Goal: Transaction & Acquisition: Purchase product/service

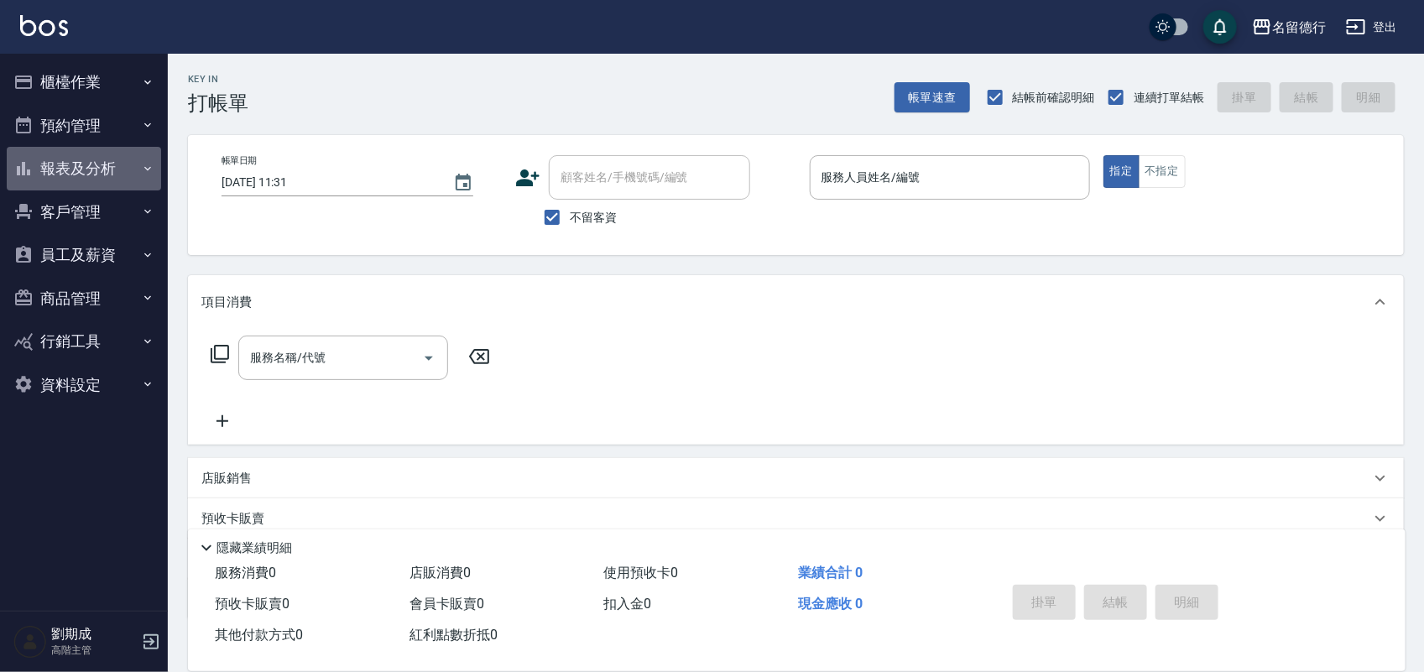
click at [90, 168] on button "報表及分析" at bounding box center [84, 169] width 154 height 44
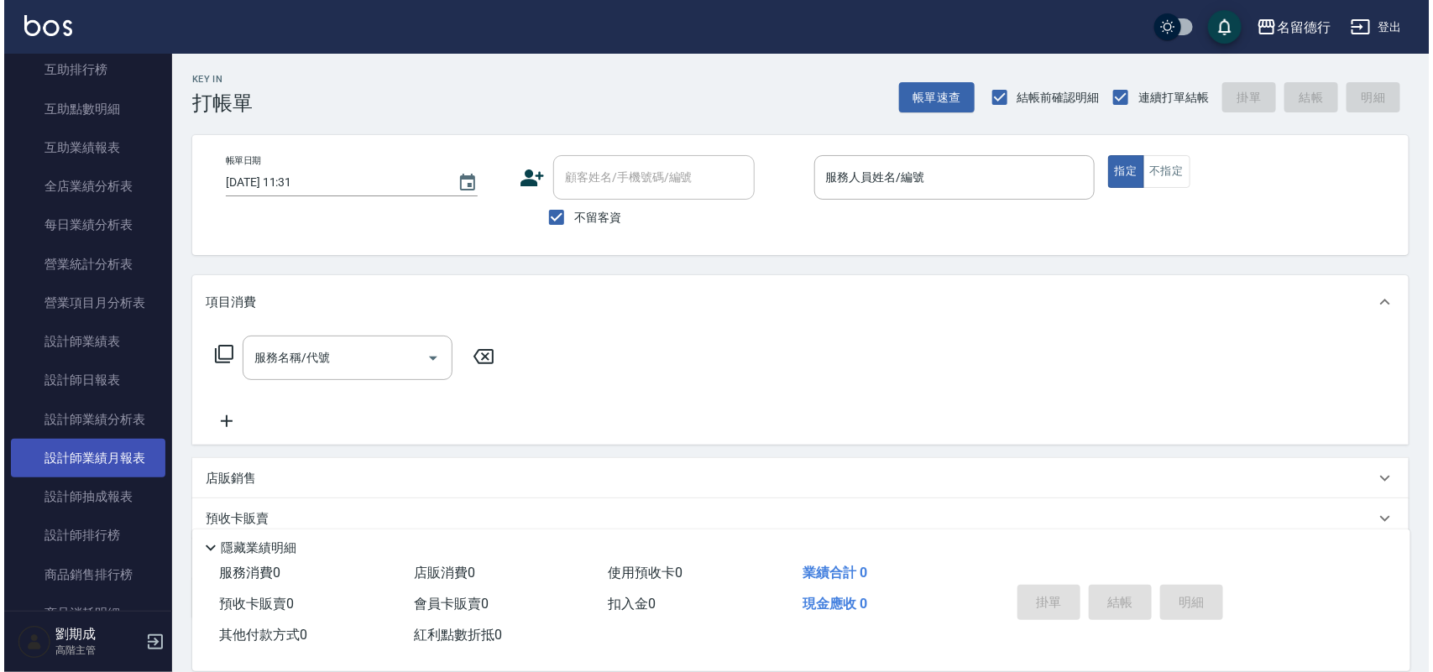
scroll to position [420, 0]
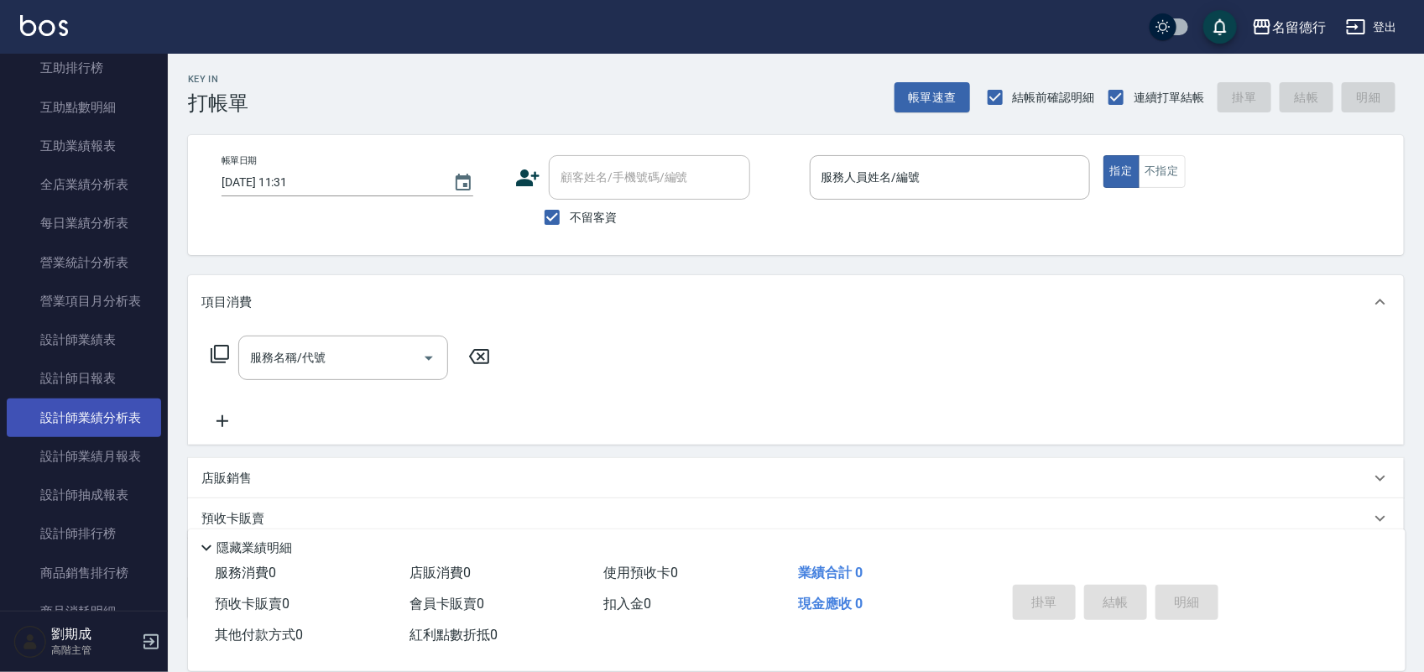
click at [102, 409] on link "設計師業績分析表" at bounding box center [84, 418] width 154 height 39
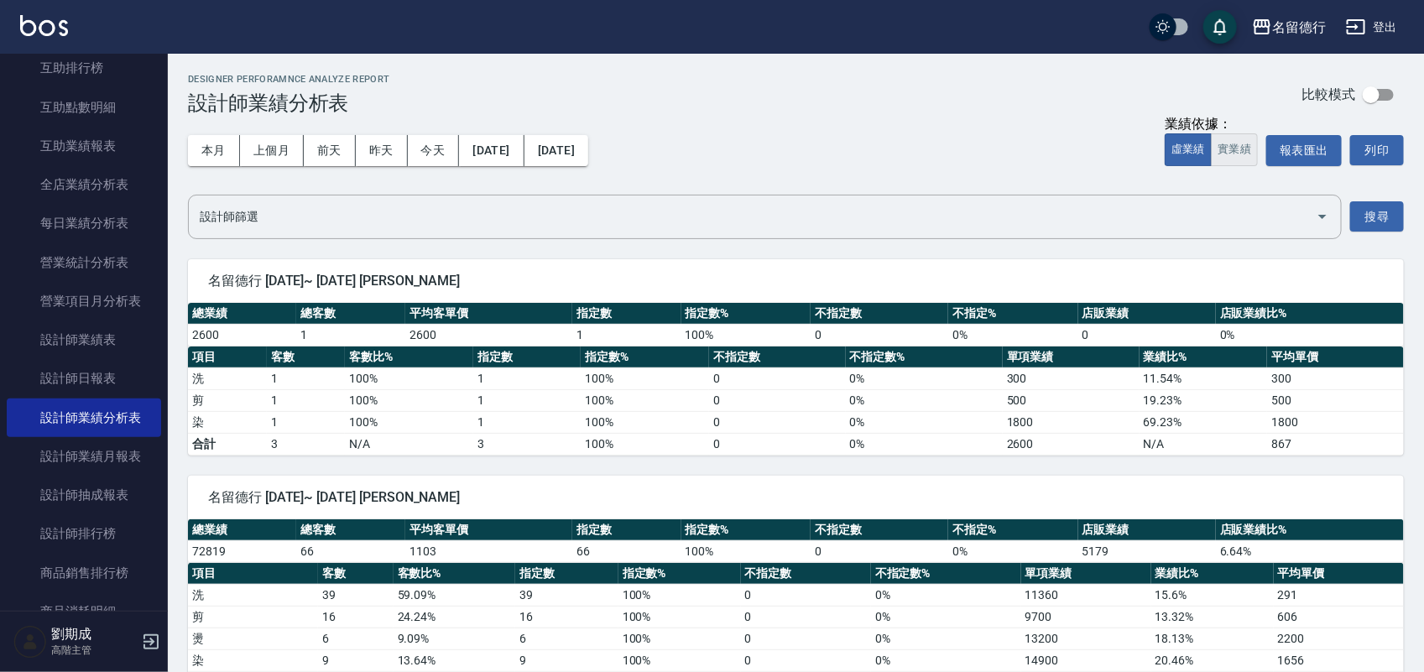
click at [1239, 149] on button "實業績" at bounding box center [1234, 149] width 47 height 33
click at [1397, 218] on button "搜尋" at bounding box center [1377, 216] width 54 height 31
click at [1326, 147] on button "報表匯出" at bounding box center [1304, 150] width 76 height 31
click at [1386, 22] on button "登出" at bounding box center [1371, 27] width 65 height 31
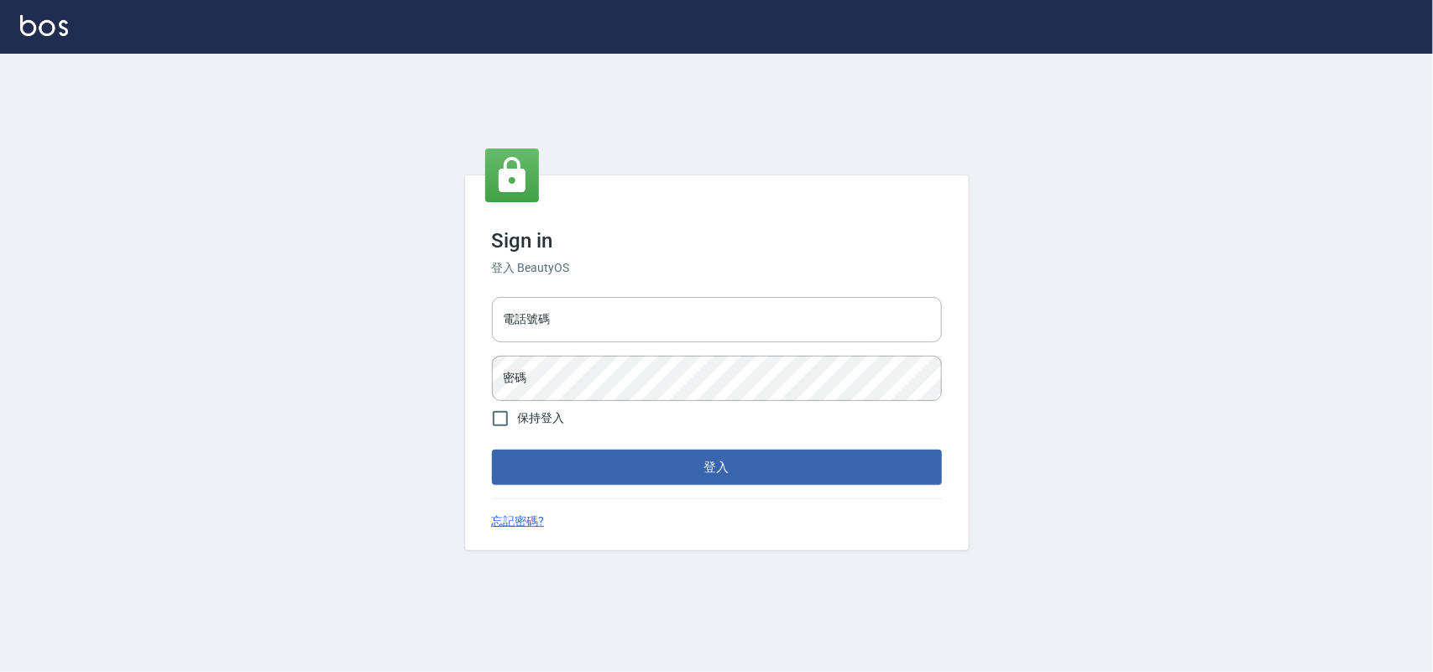
type input "28261007"
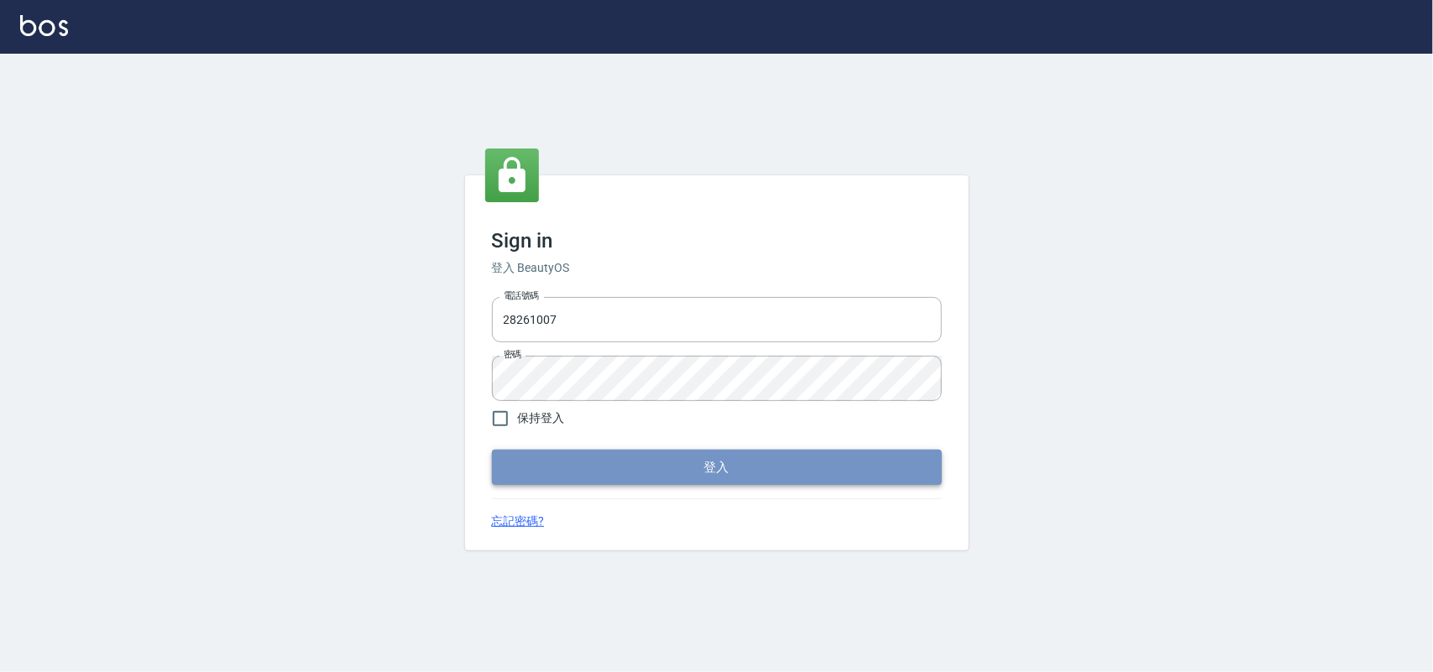
click at [731, 455] on button "登入" at bounding box center [717, 467] width 450 height 35
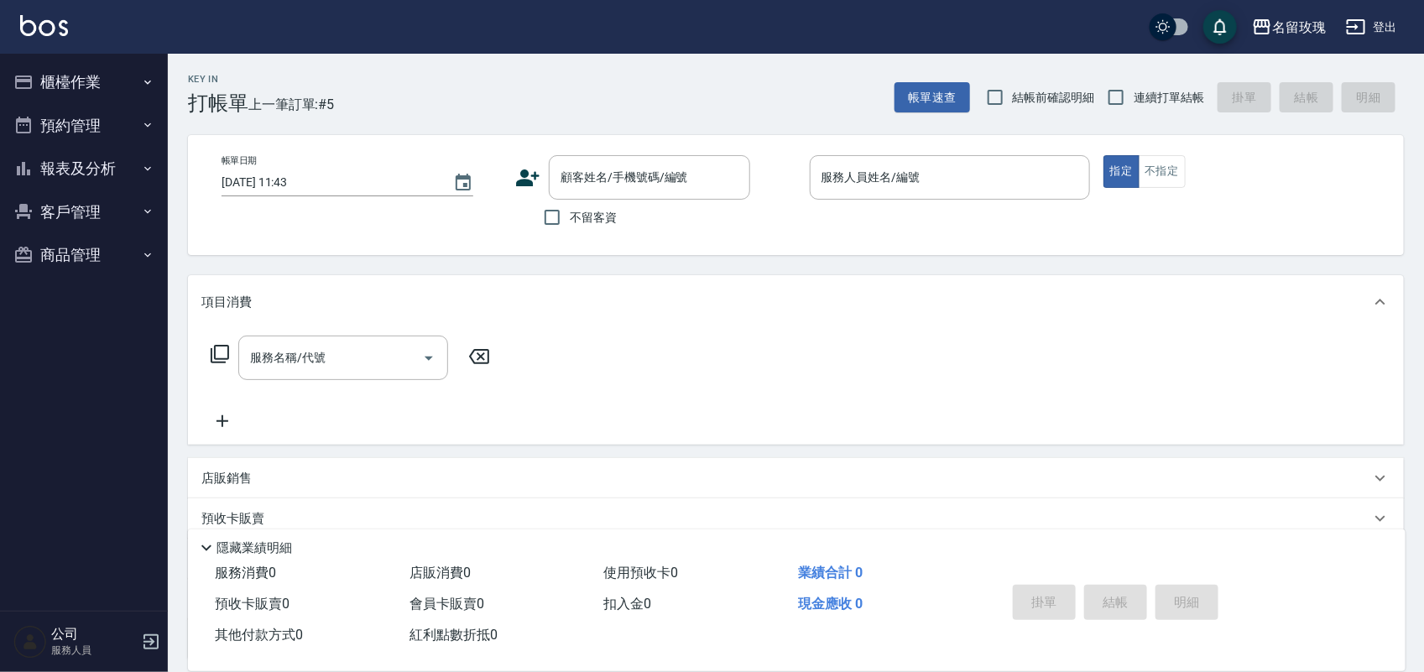
click at [1071, 90] on span "結帳前確認明細" at bounding box center [1054, 98] width 82 height 18
click at [1013, 90] on input "結帳前確認明細" at bounding box center [995, 97] width 35 height 35
checkbox input "true"
drag, startPoint x: 1156, startPoint y: 88, endPoint x: 1056, endPoint y: 128, distance: 108.5
click at [1151, 89] on span "連續打單結帳" at bounding box center [1169, 98] width 70 height 18
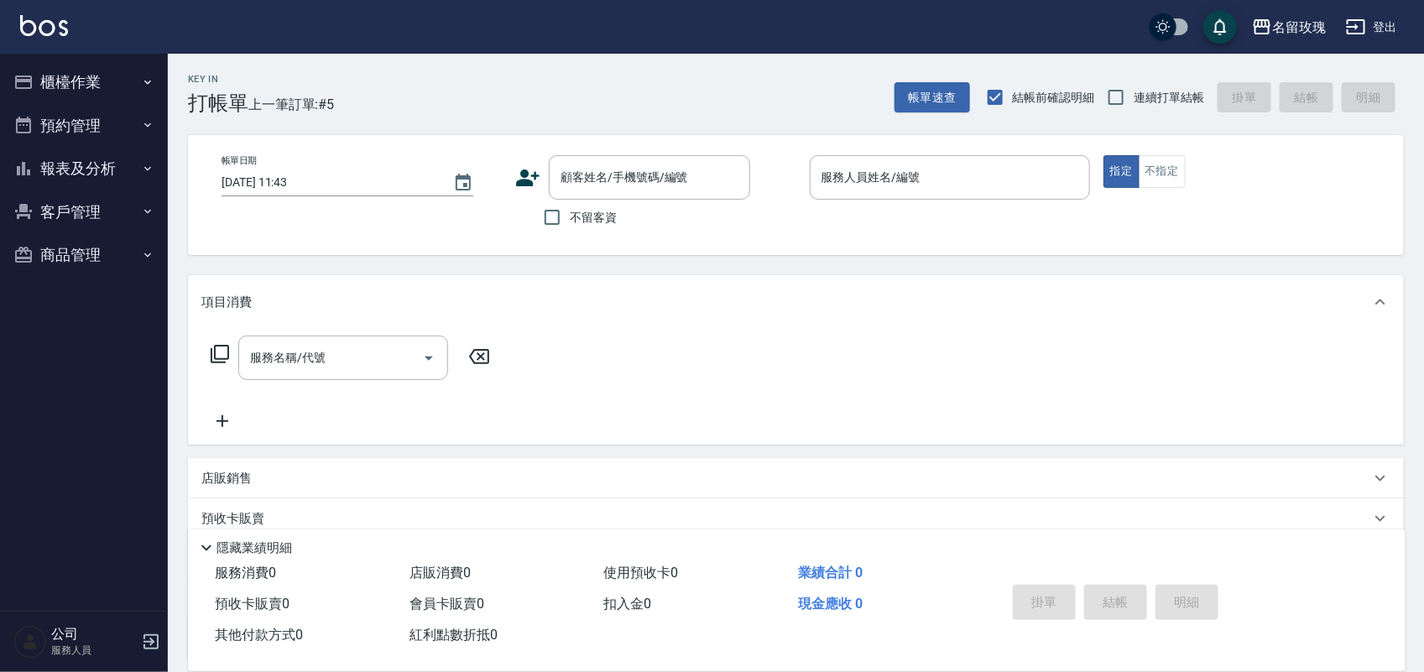
click at [583, 211] on span "不留客資" at bounding box center [593, 218] width 47 height 18
click at [570, 211] on input "不留客資" at bounding box center [552, 217] width 35 height 35
checkbox input "true"
drag, startPoint x: 1110, startPoint y: 107, endPoint x: 1060, endPoint y: 143, distance: 61.9
click at [1108, 106] on input "連續打單結帳" at bounding box center [1116, 97] width 35 height 35
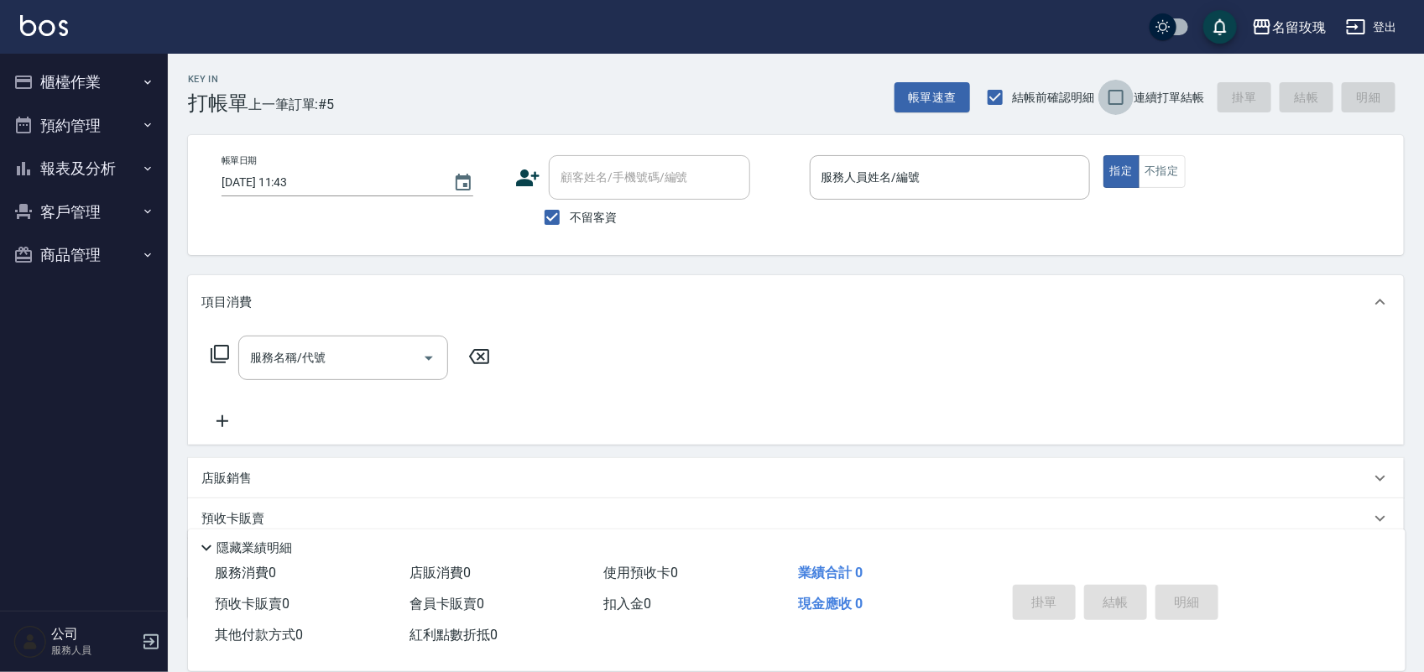
checkbox input "true"
click at [697, 1] on div "名留玫瑰 登出" at bounding box center [712, 27] width 1424 height 54
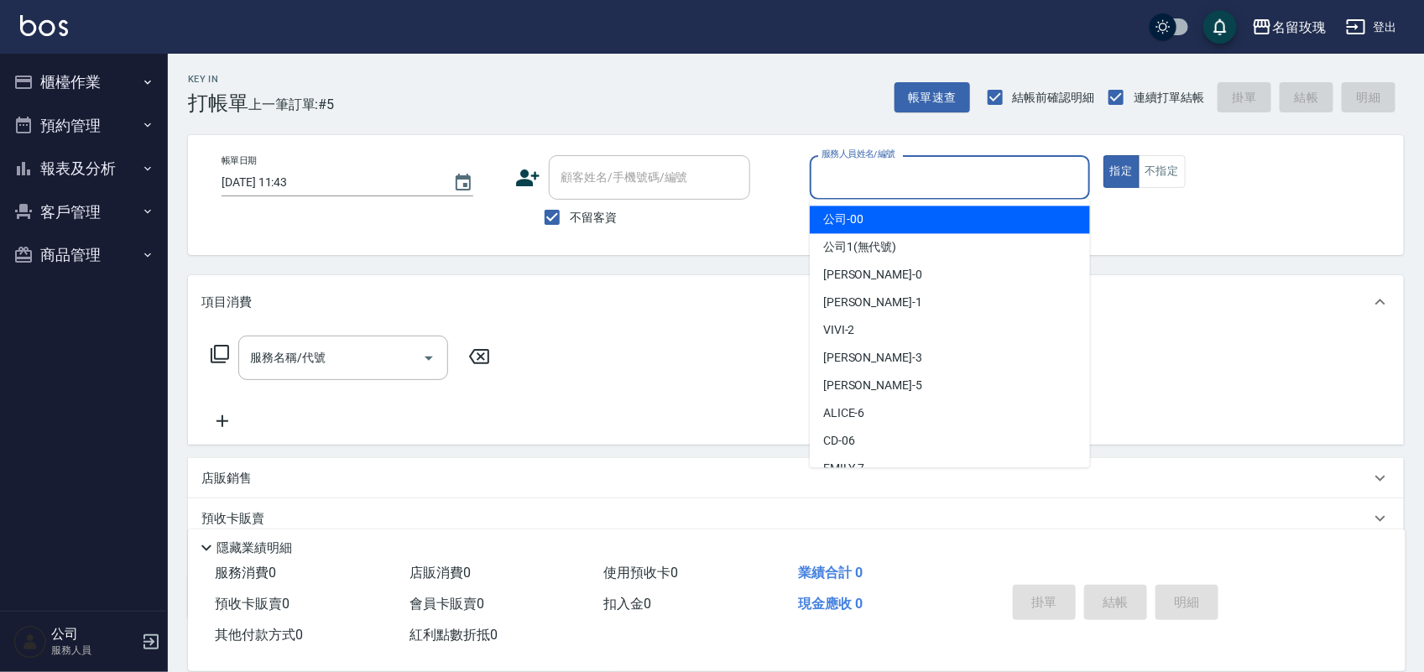
click at [933, 169] on input "服務人員姓名/編號" at bounding box center [949, 177] width 265 height 29
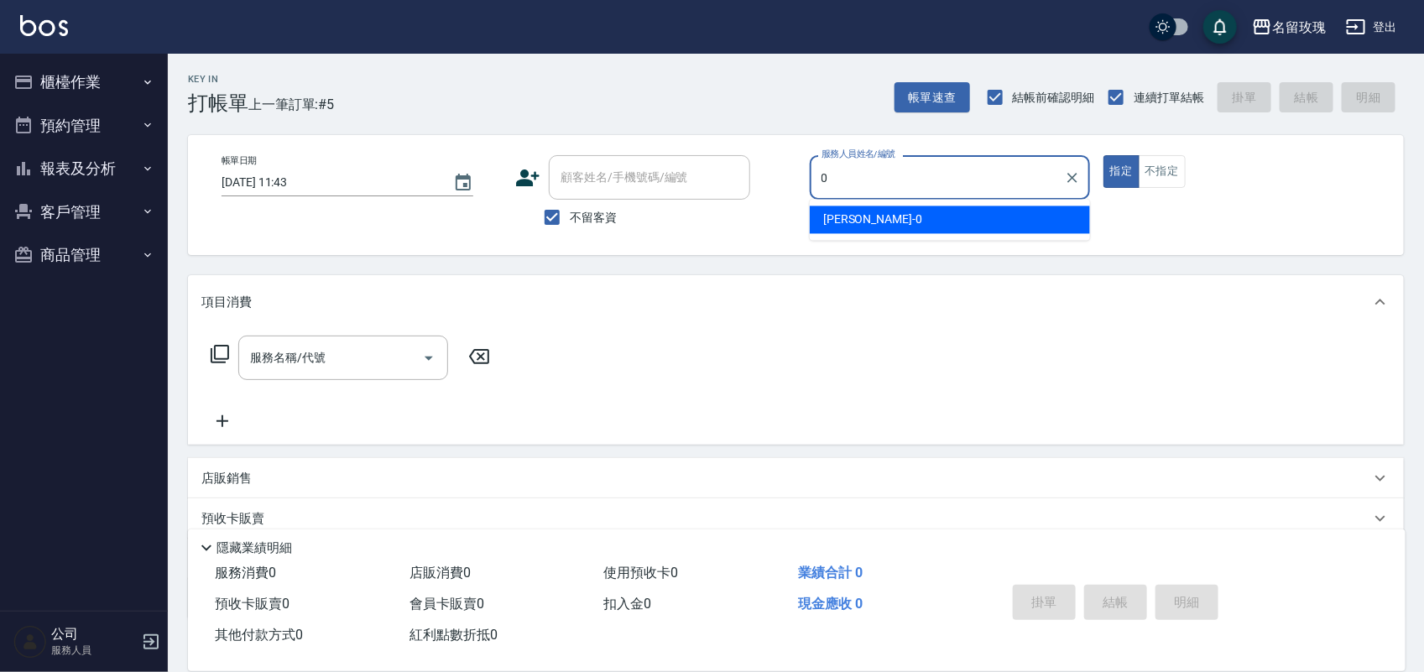
click at [961, 218] on div "[PERSON_NAME] -0" at bounding box center [950, 220] width 280 height 28
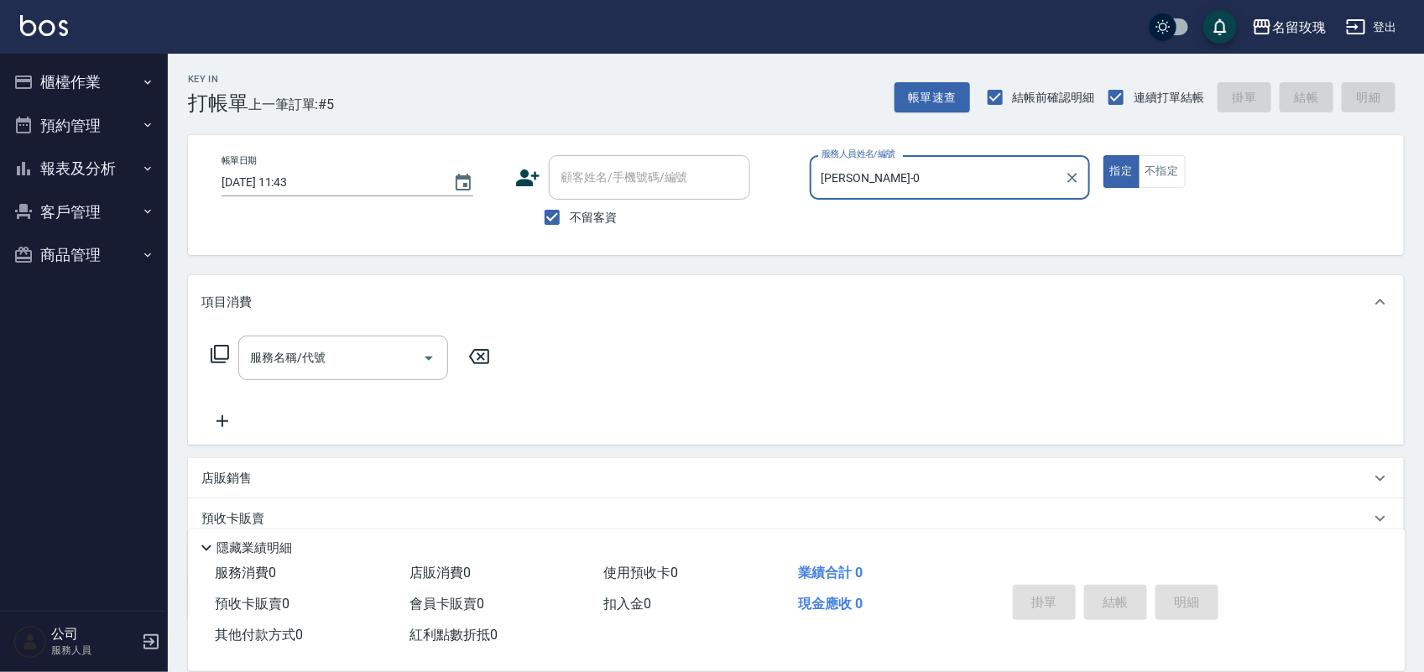
type input "[PERSON_NAME]-0"
click at [223, 354] on icon at bounding box center [220, 354] width 20 height 20
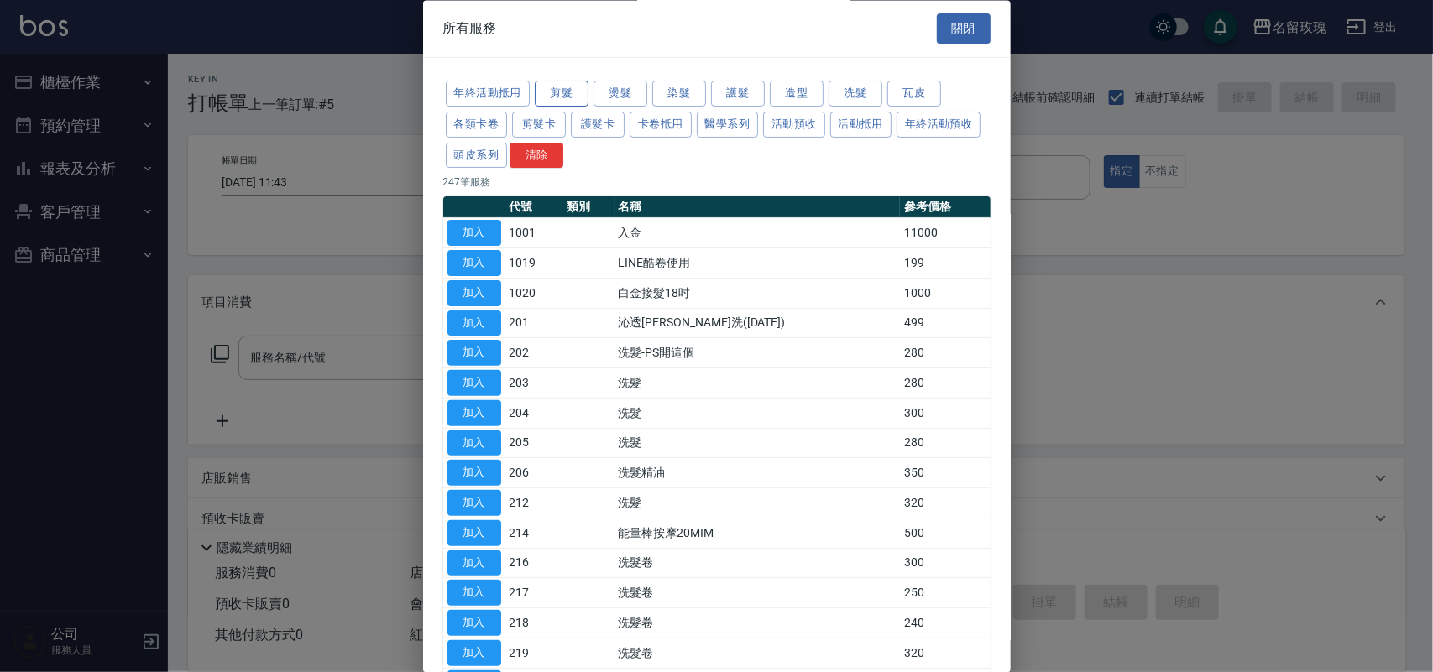
click at [560, 94] on button "剪髮" at bounding box center [562, 94] width 54 height 26
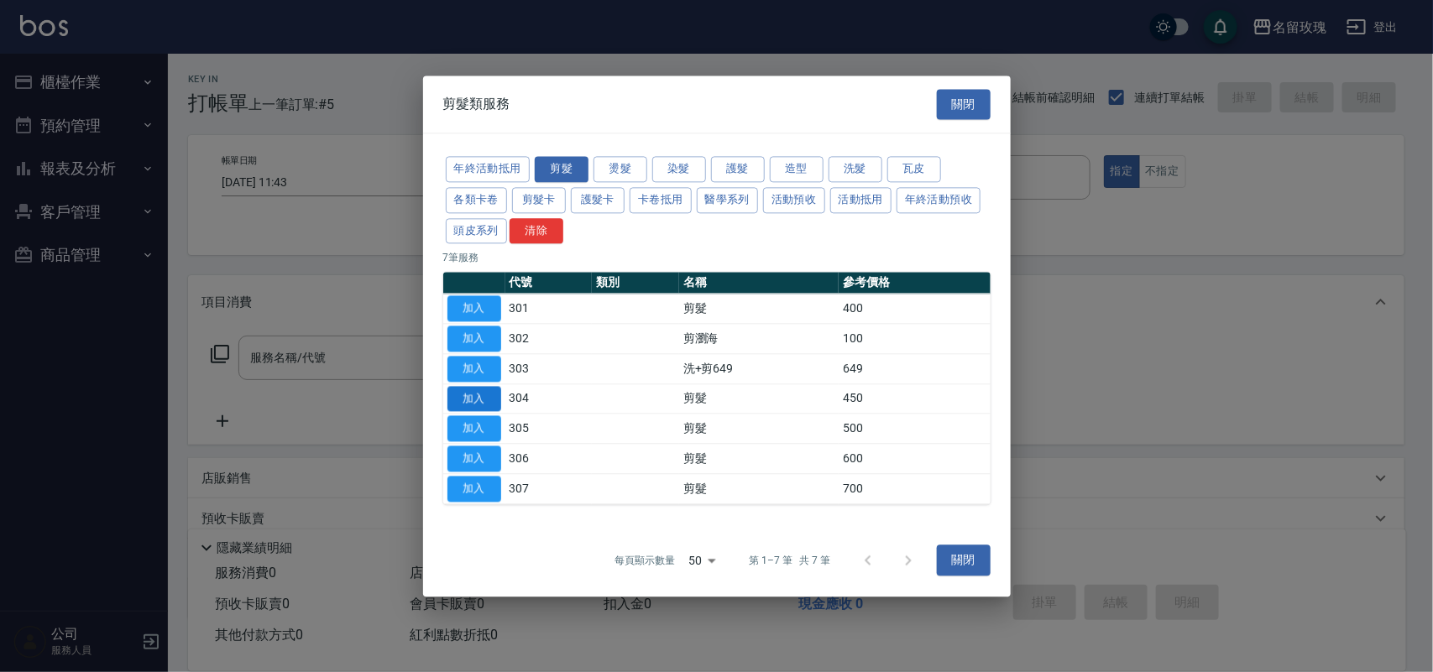
click at [475, 403] on button "加入" at bounding box center [474, 399] width 54 height 26
type input "剪髮(304)"
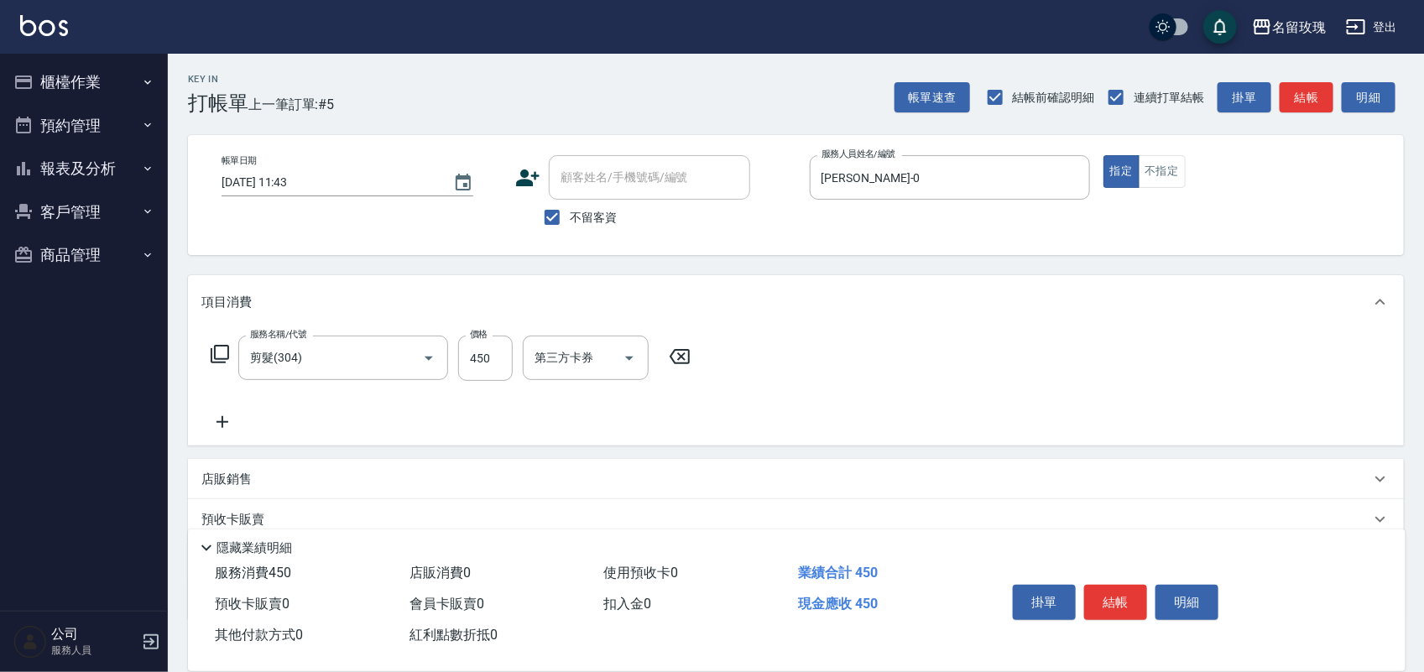
click at [211, 357] on icon at bounding box center [220, 354] width 20 height 20
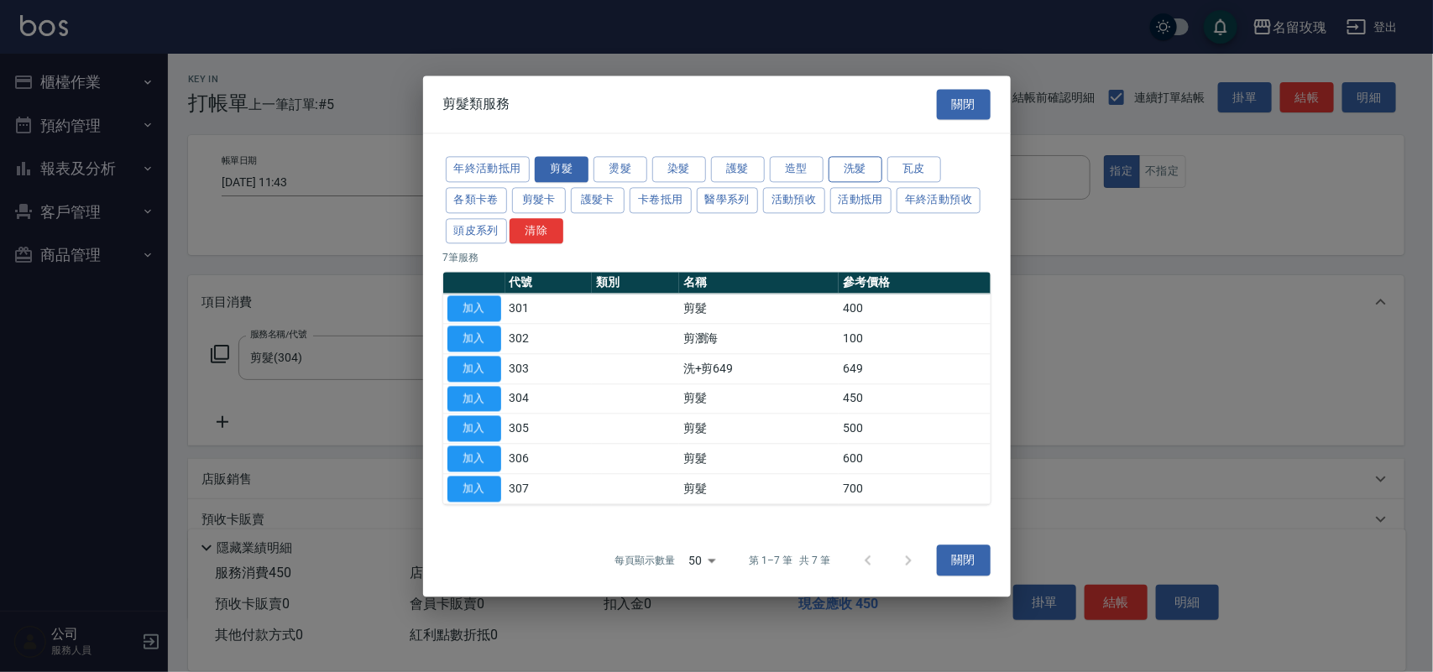
click at [844, 161] on button "洗髮" at bounding box center [855, 169] width 54 height 26
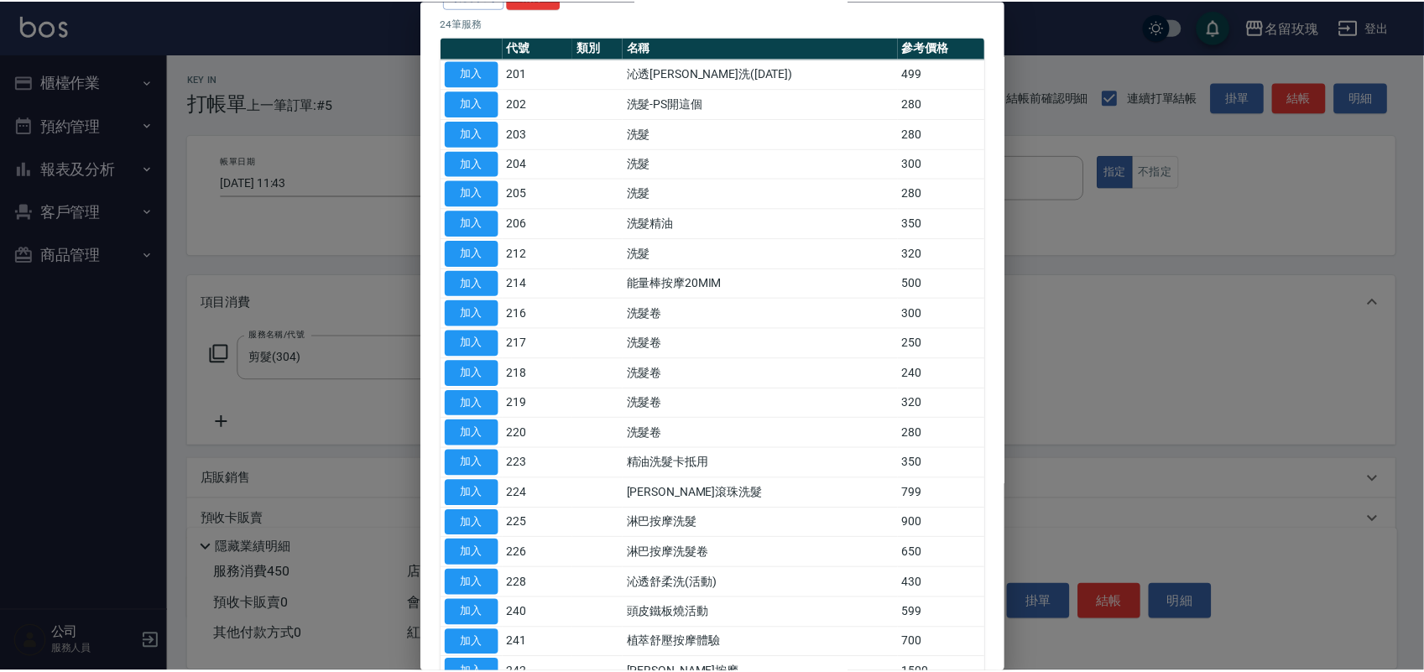
scroll to position [210, 0]
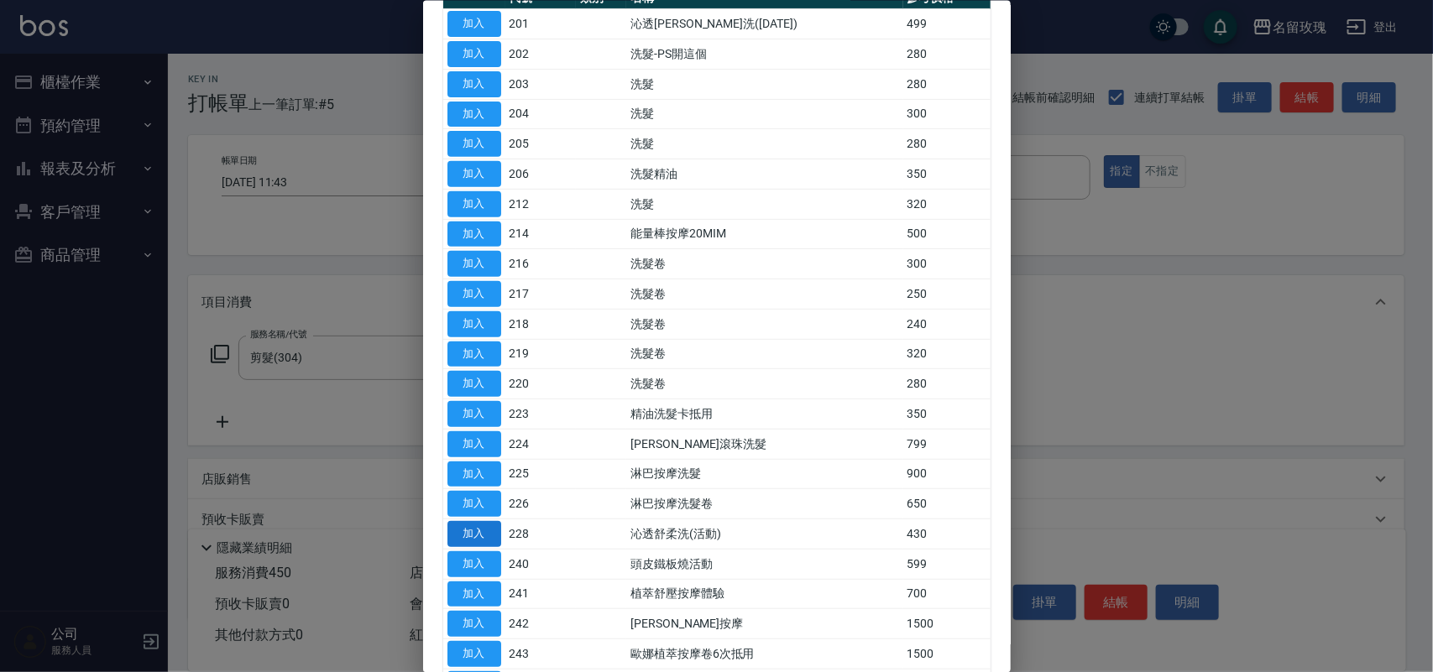
click at [483, 535] on button "加入" at bounding box center [474, 534] width 54 height 26
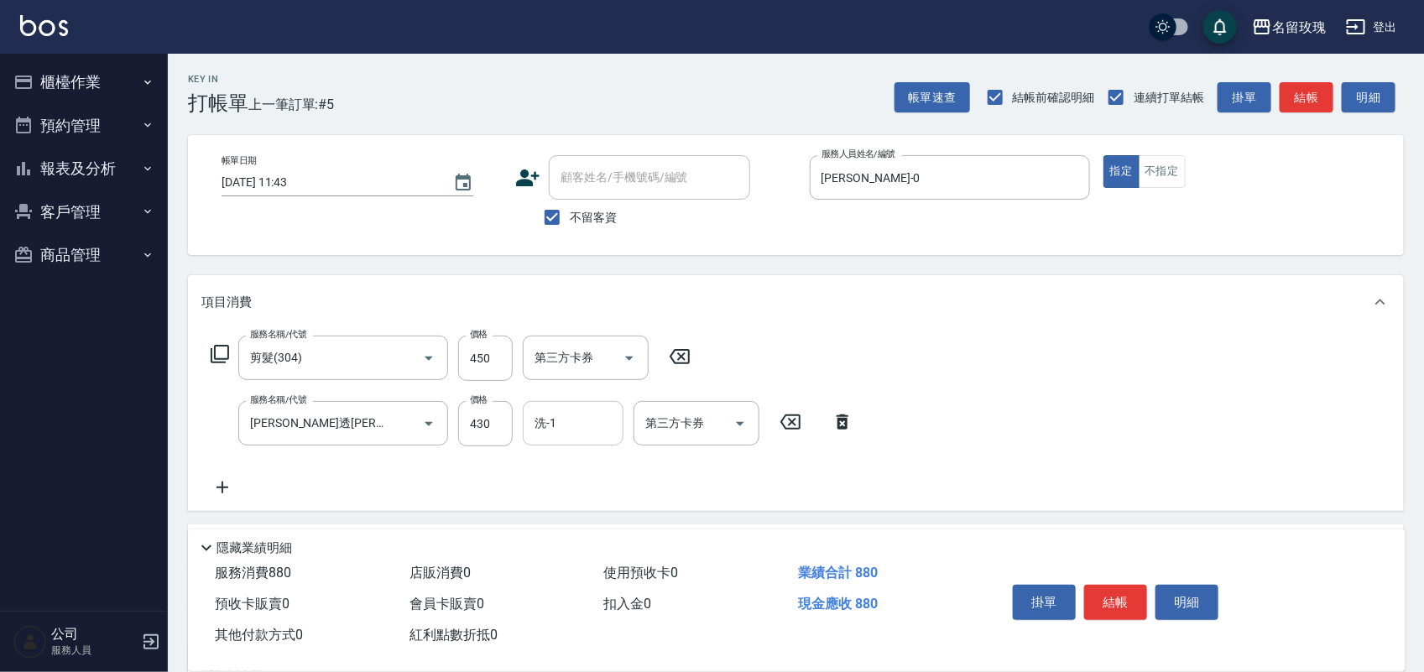
click at [564, 430] on input "洗-1" at bounding box center [573, 423] width 86 height 29
click at [571, 446] on ul "少少 -21" at bounding box center [573, 466] width 101 height 41
click at [569, 471] on span "少少 -21" at bounding box center [556, 466] width 40 height 18
type input "少少-21"
click at [1118, 590] on button "結帳" at bounding box center [1115, 602] width 63 height 35
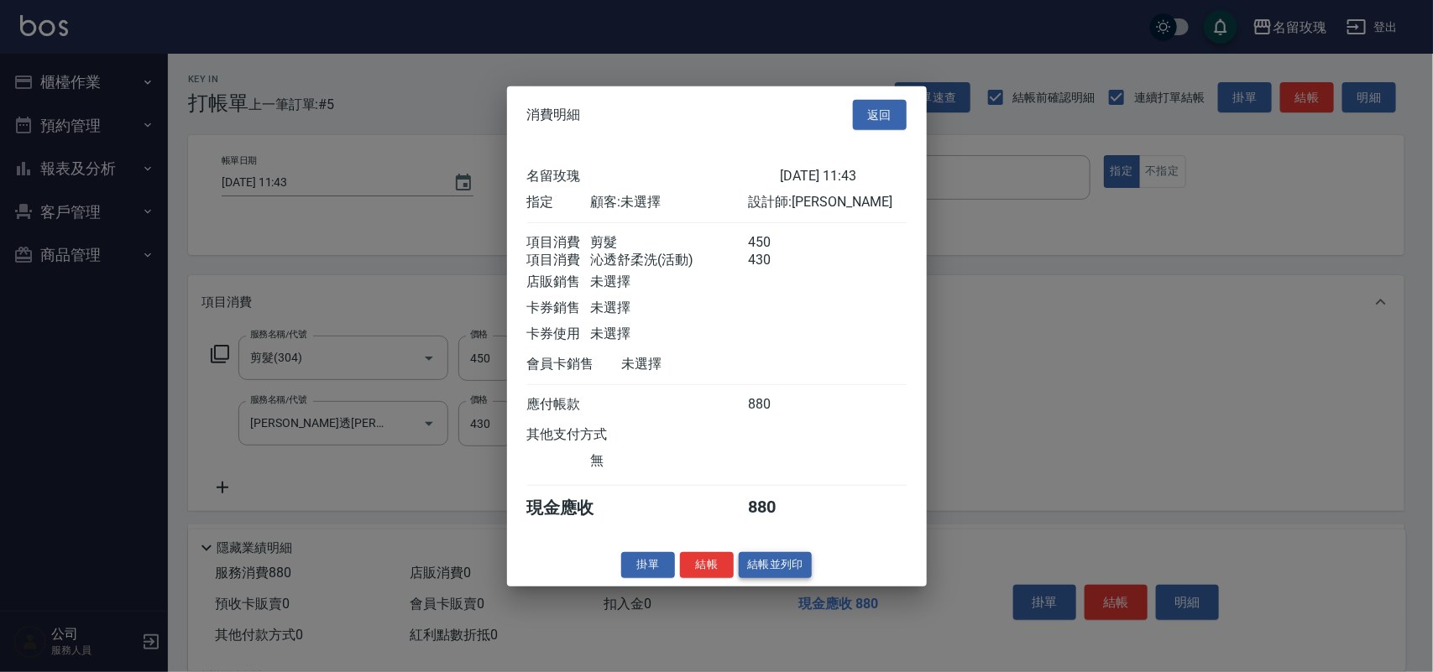
click at [793, 578] on button "結帳並列印" at bounding box center [774, 565] width 73 height 26
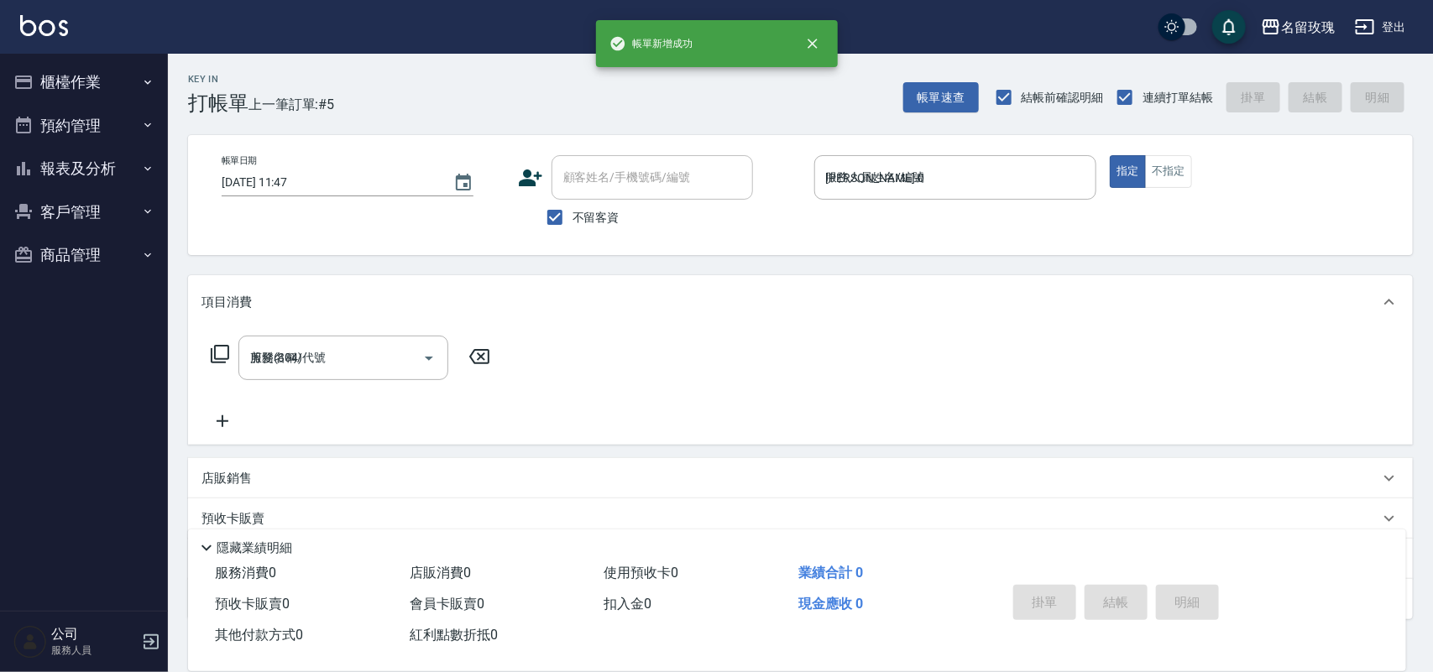
type input "[DATE] 11:47"
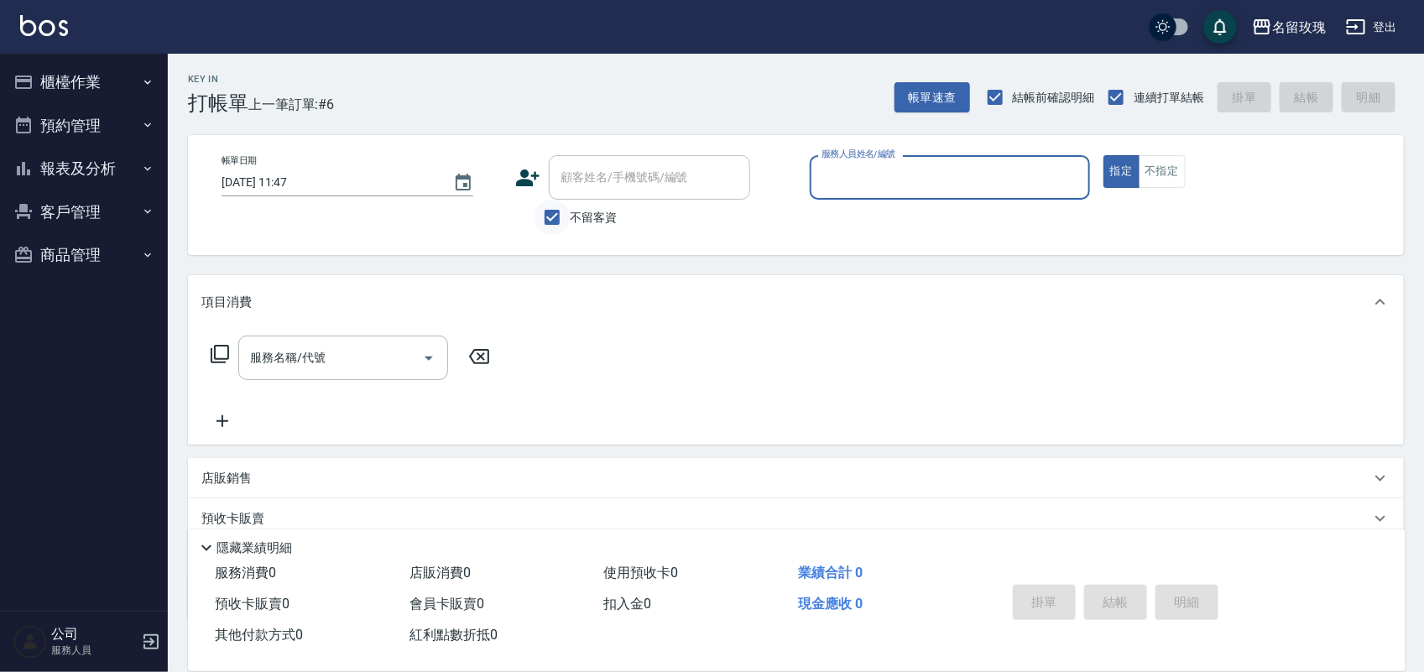
click at [569, 211] on input "不留客資" at bounding box center [552, 217] width 35 height 35
checkbox input "false"
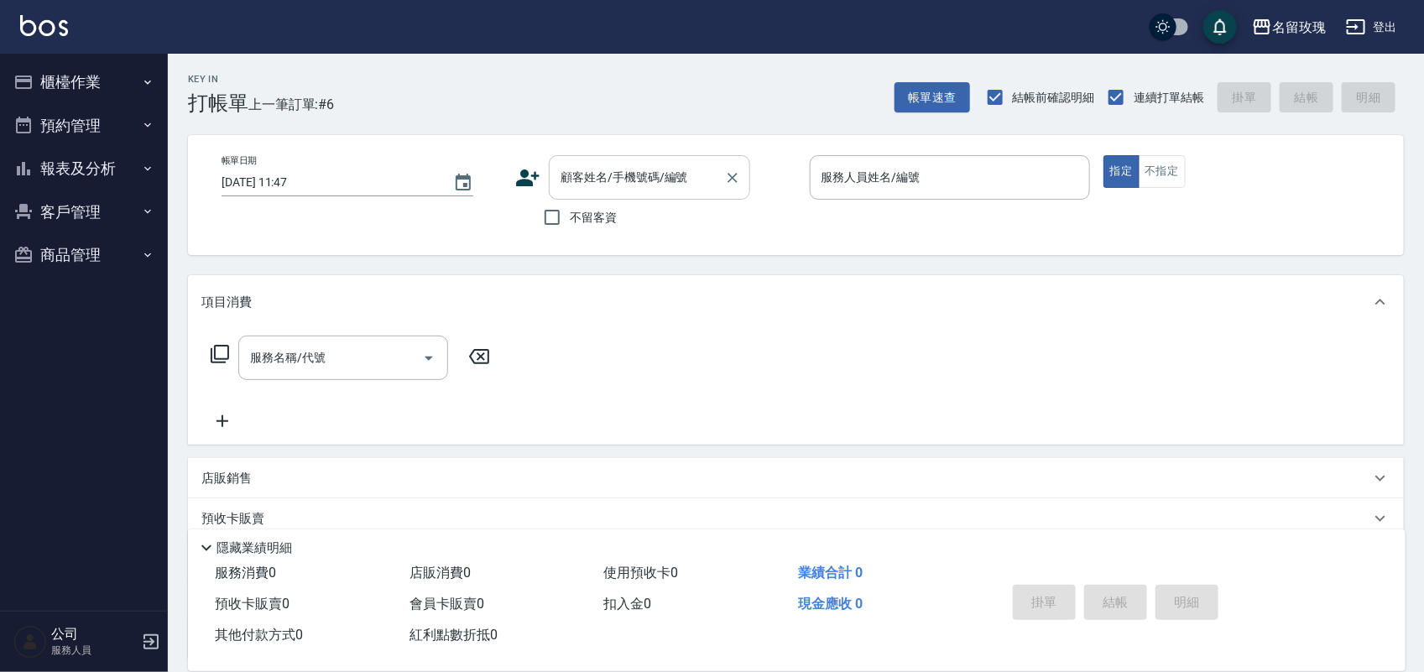
click at [572, 177] on input "顧客姓名/手機號碼/編號" at bounding box center [636, 177] width 161 height 29
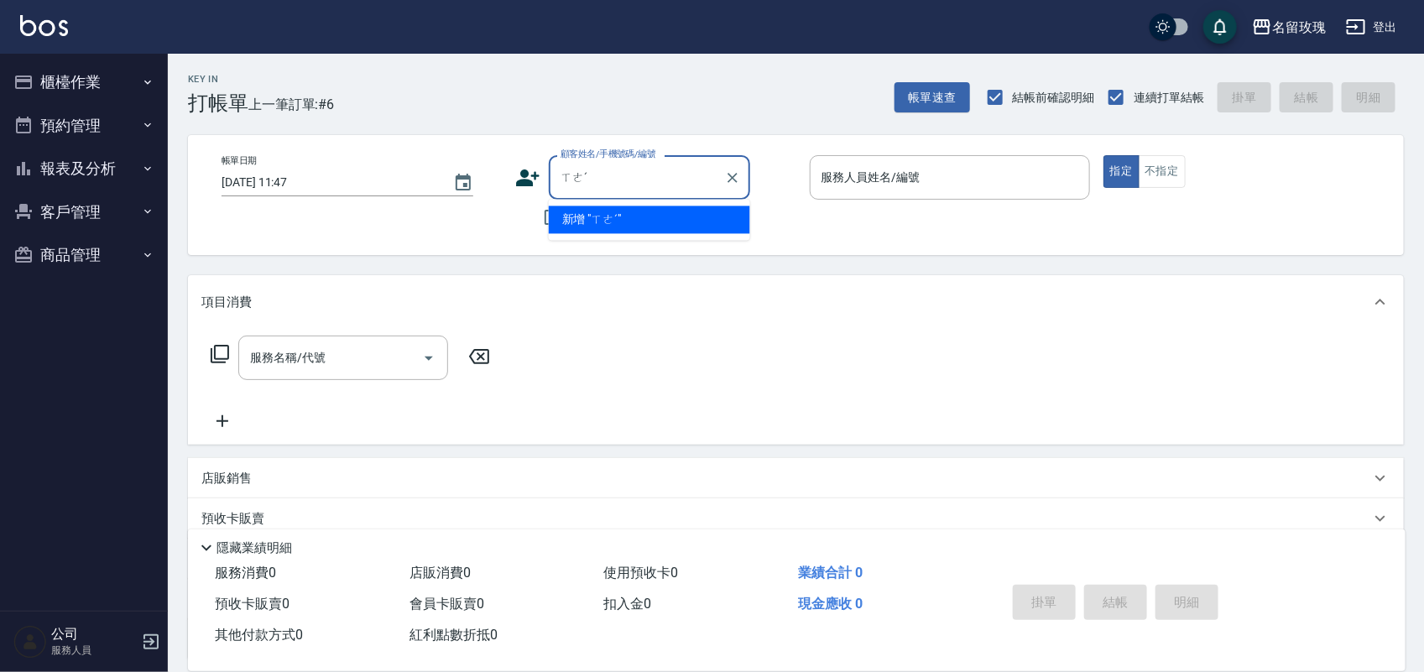
type input "ㄒ"
click at [624, 180] on input "[PERSON_NAME]" at bounding box center [628, 177] width 144 height 29
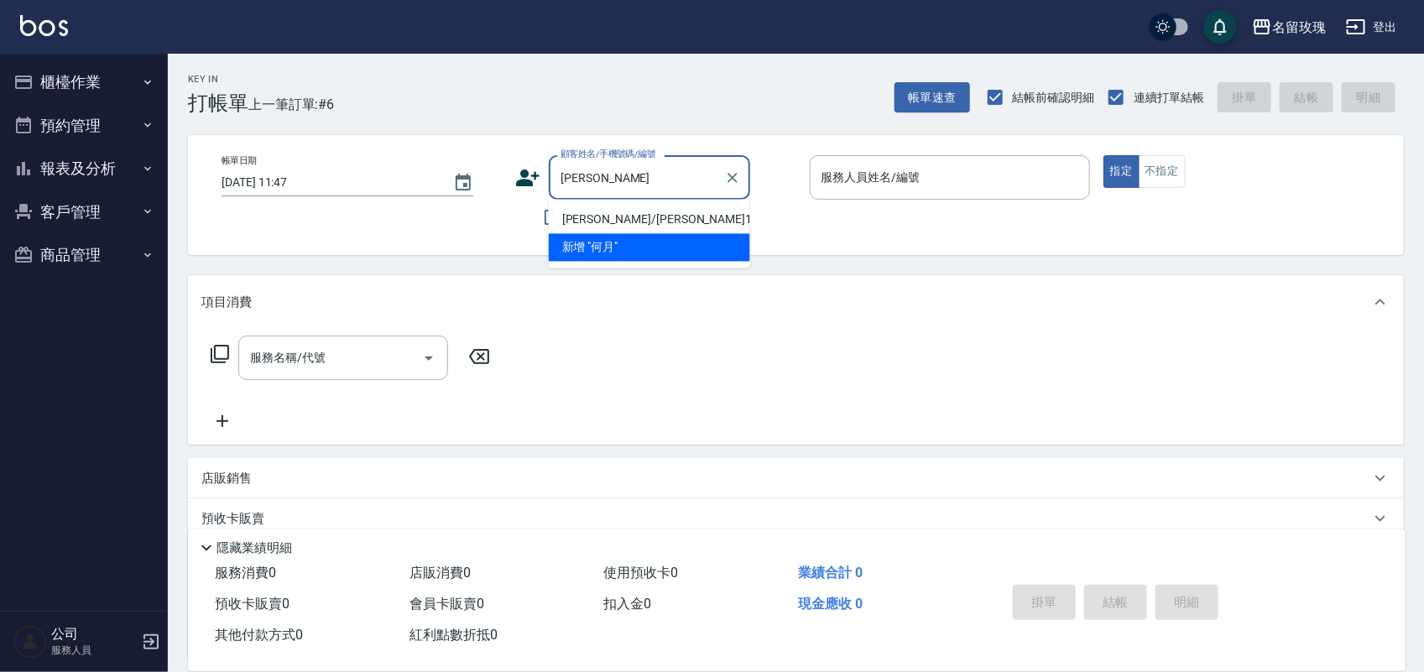
drag, startPoint x: 638, startPoint y: 210, endPoint x: 629, endPoint y: 214, distance: 9.4
click at [638, 211] on li "[PERSON_NAME]/[PERSON_NAME]161/161" at bounding box center [649, 220] width 201 height 28
type input "[PERSON_NAME]/[PERSON_NAME]161/161"
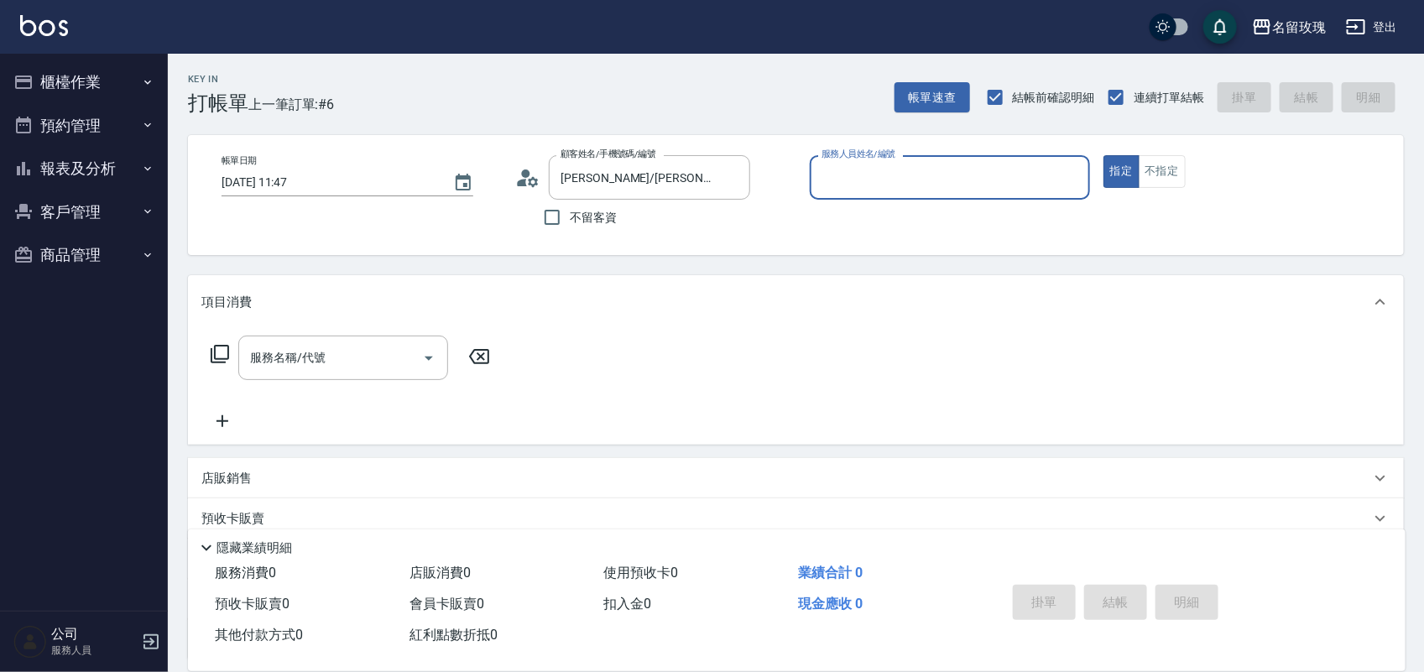
type input "[PERSON_NAME]老師-9"
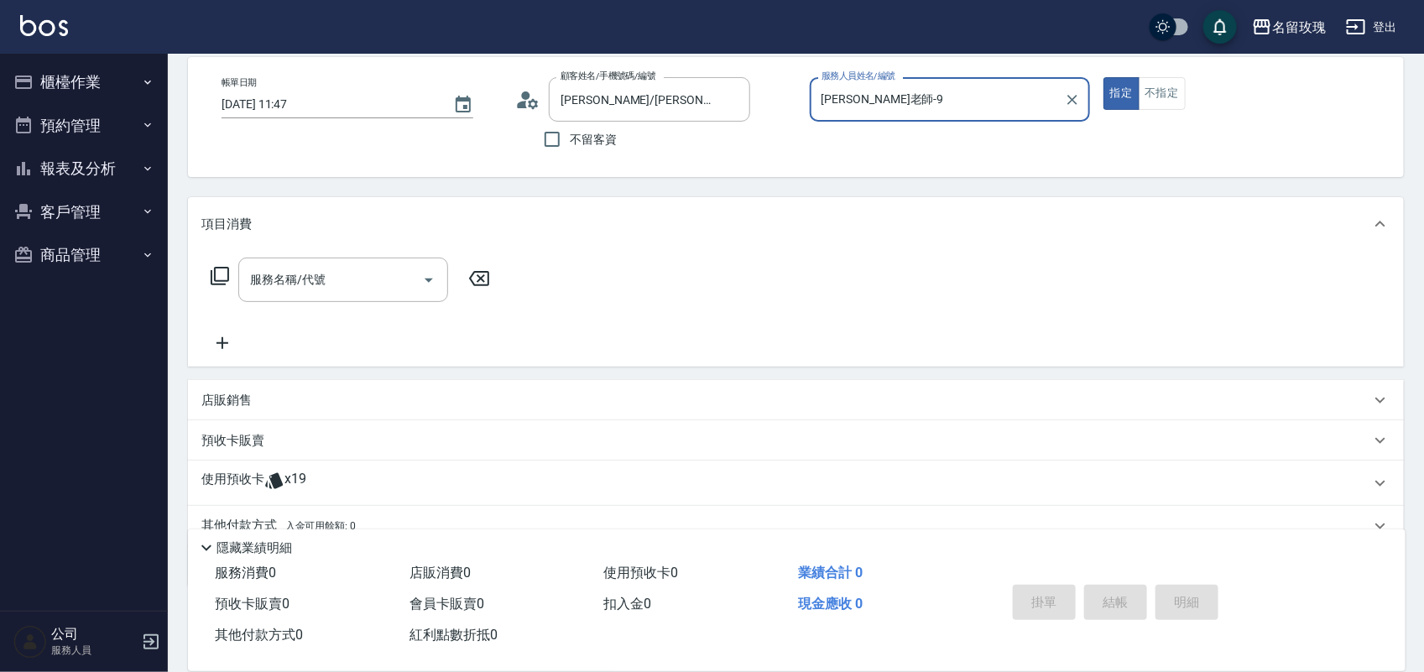
scroll to position [152, 0]
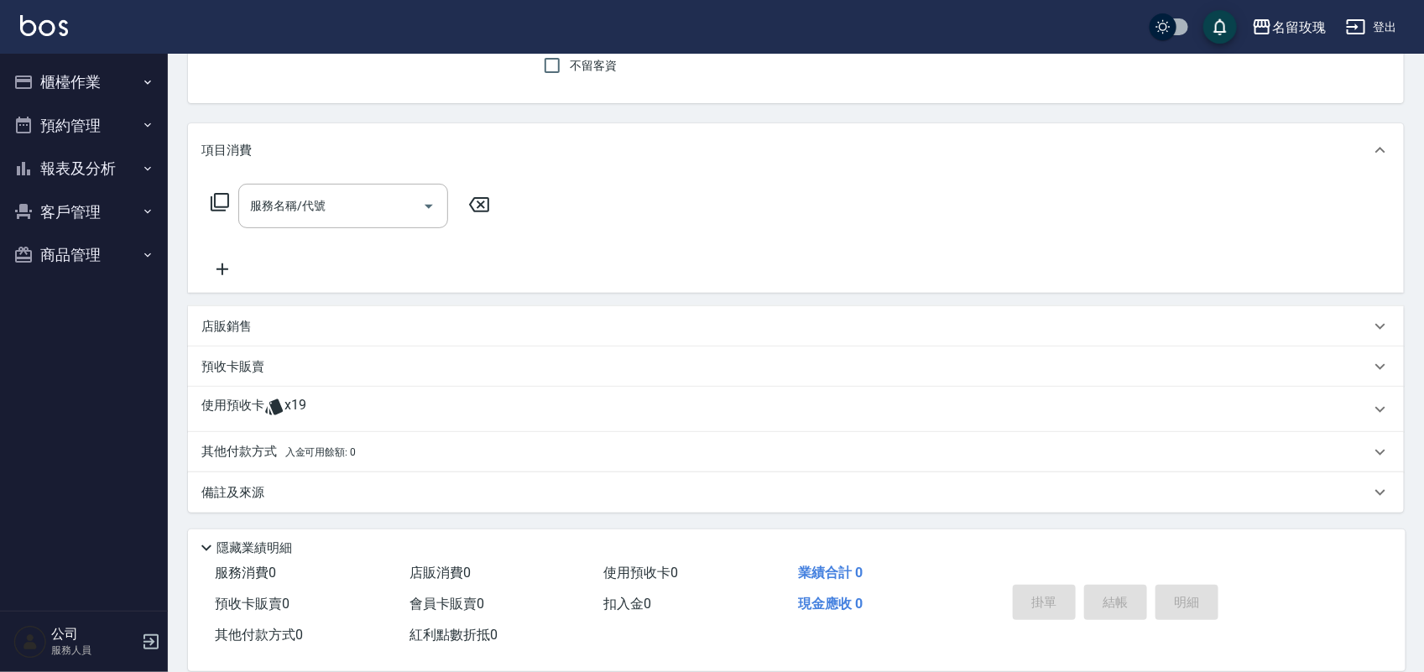
click at [373, 397] on div "使用預收卡 x19" at bounding box center [785, 409] width 1169 height 25
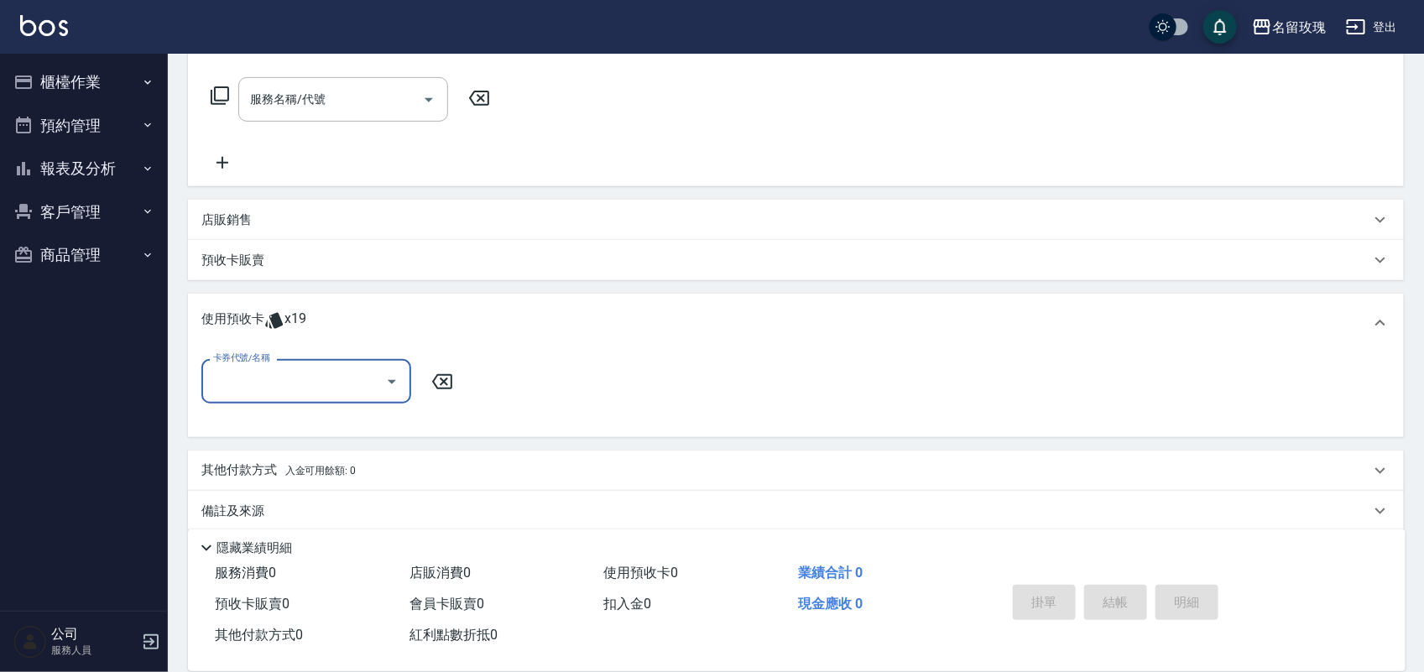
scroll to position [275, 0]
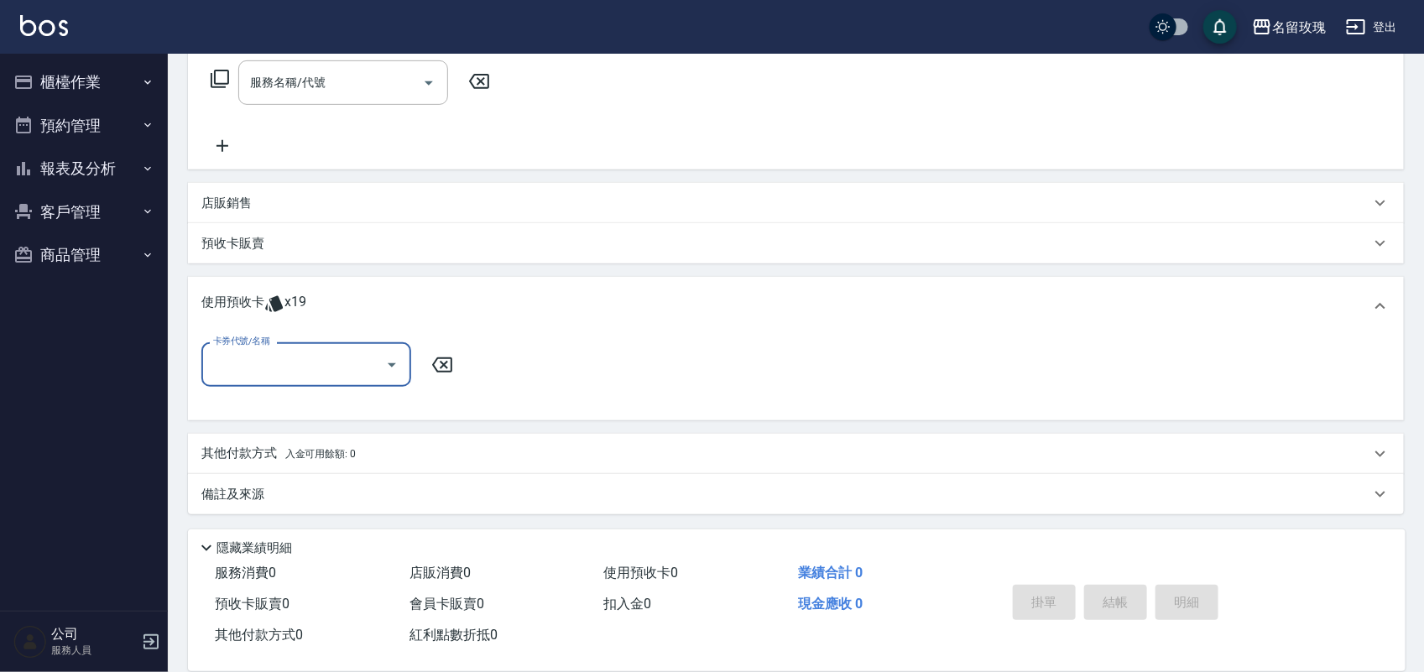
click at [366, 384] on div "卡券代號/名稱" at bounding box center [306, 364] width 210 height 44
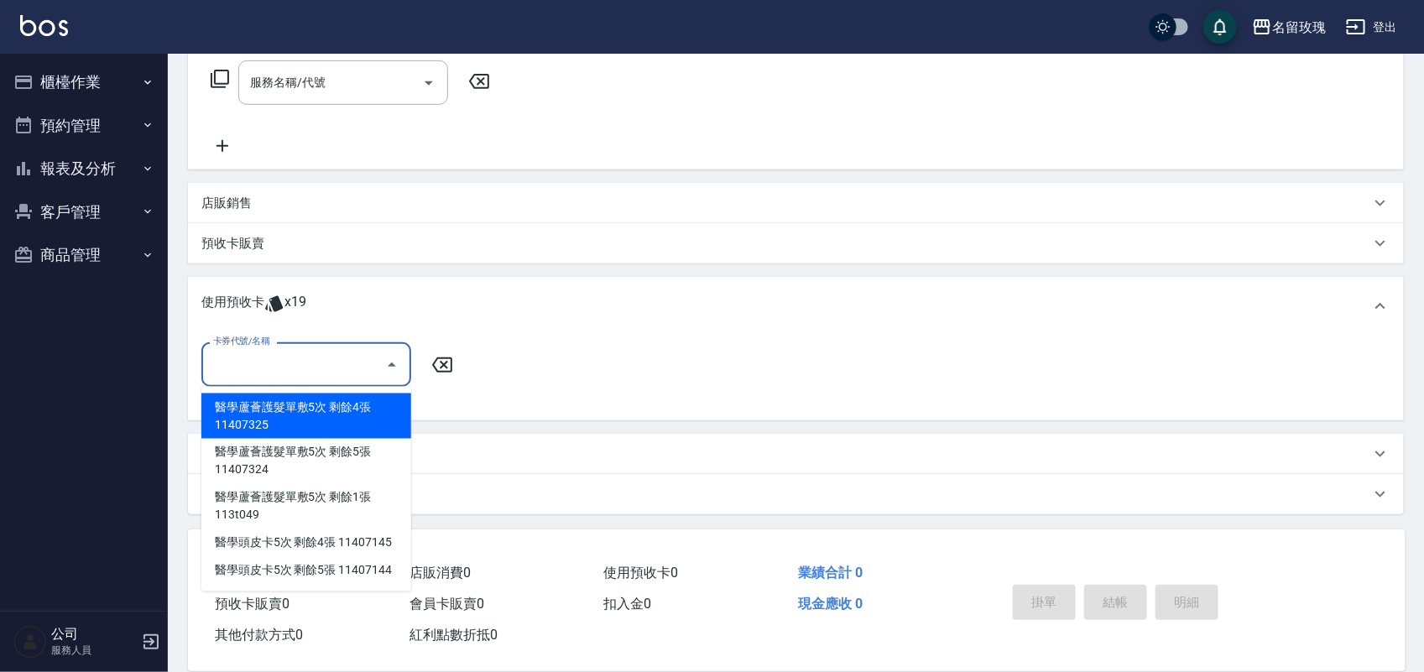
click at [384, 415] on div "醫學蘆薈護髮單敷5次 剩餘4張 11407325" at bounding box center [306, 416] width 210 height 45
type input "醫學蘆薈護髮單敷5次 11407325"
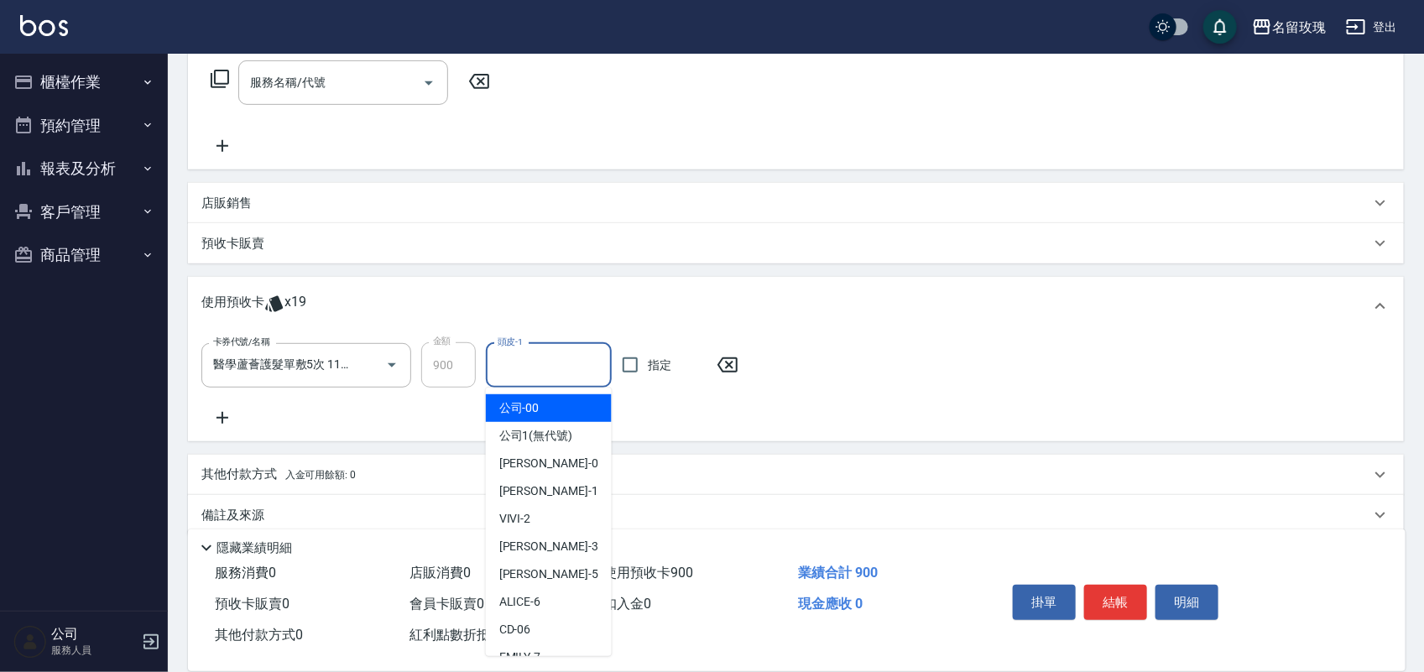
click at [531, 357] on input "頭皮-1" at bounding box center [548, 365] width 111 height 29
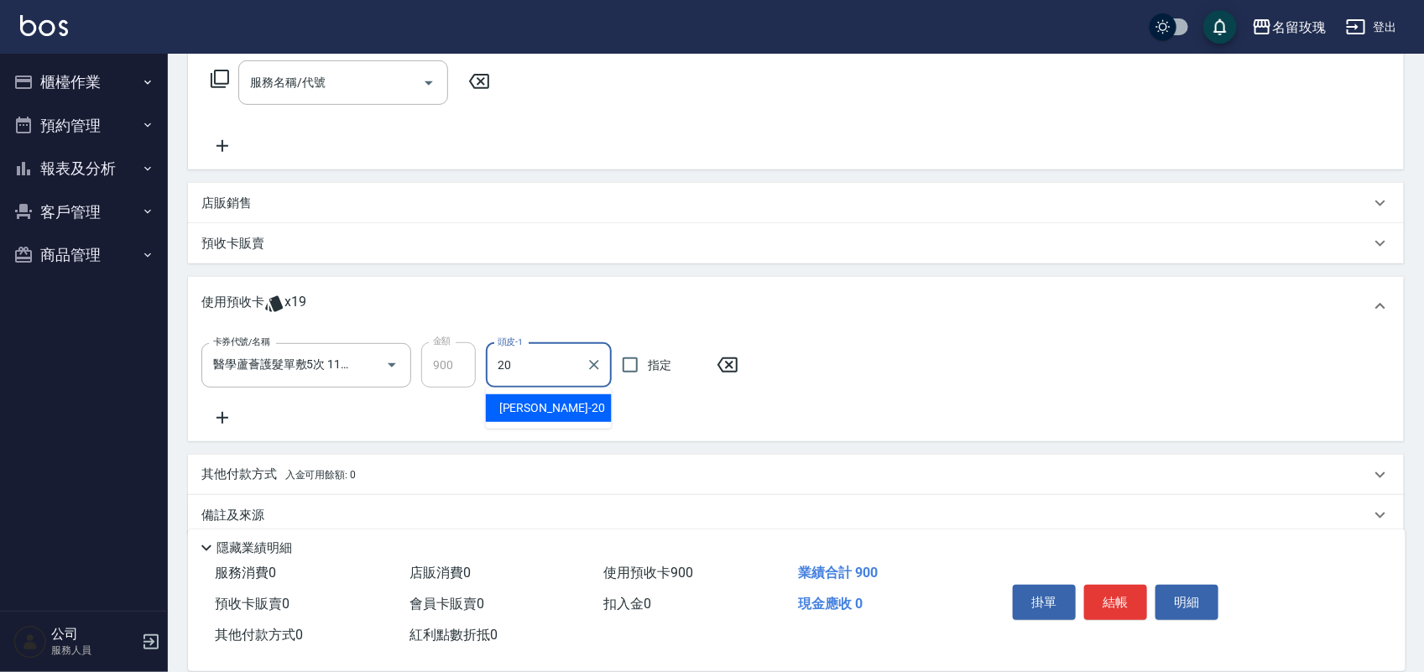
type input "[PERSON_NAME]-20"
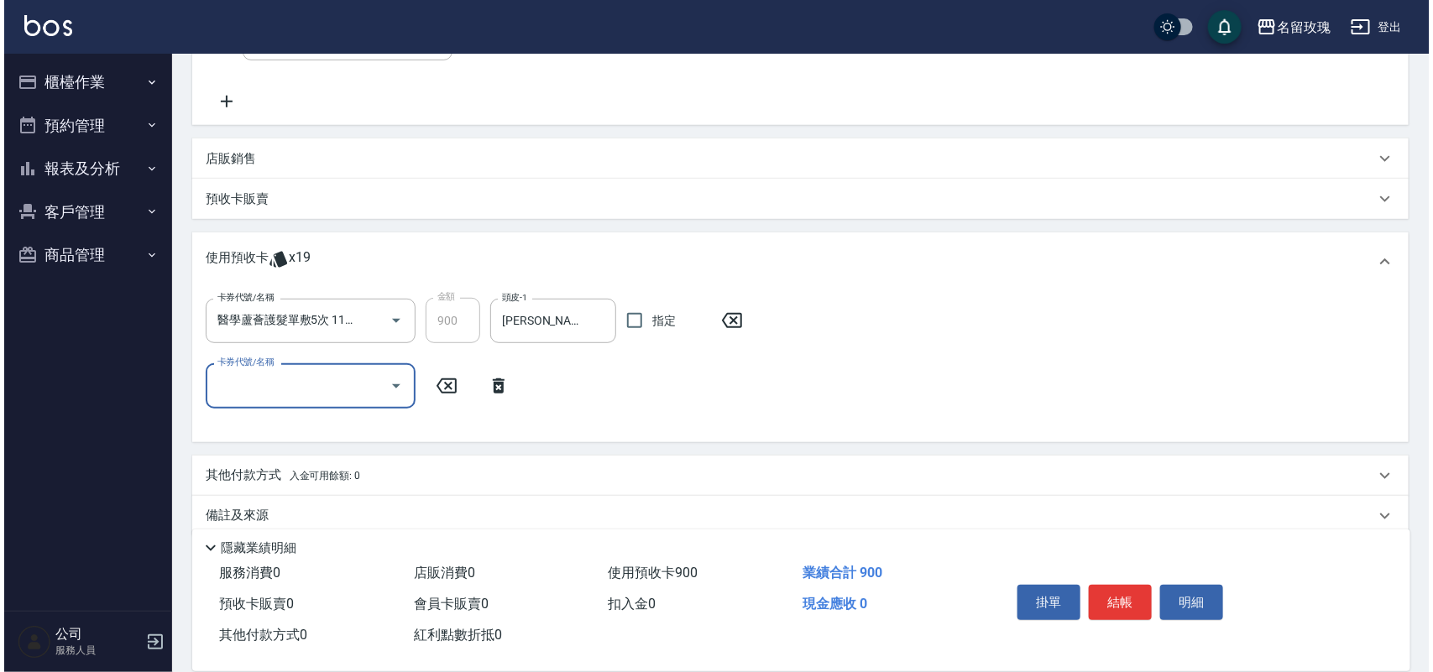
scroll to position [342, 0]
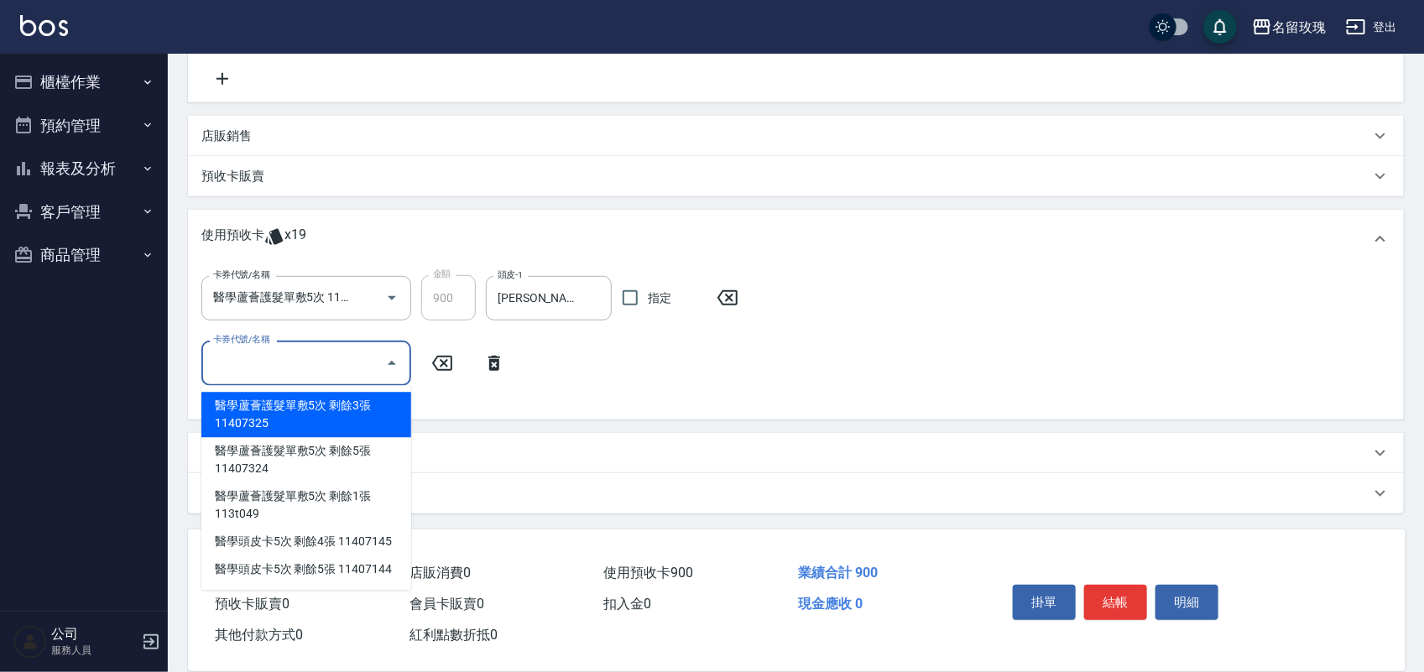
click at [353, 358] on input "卡券代號/名稱" at bounding box center [294, 362] width 170 height 29
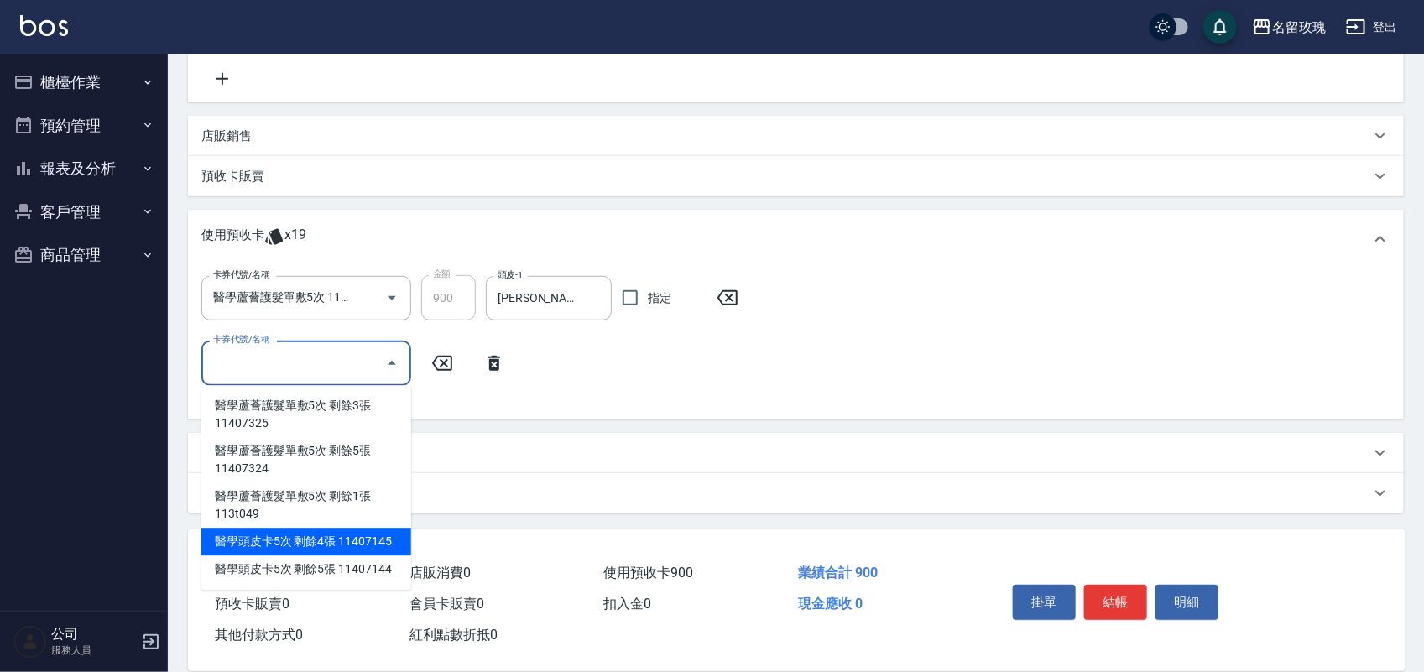
click at [331, 551] on div "醫學頭皮卡5次 剩餘4張 11407145" at bounding box center [306, 543] width 210 height 28
type input "醫學頭皮卡5次 11407145"
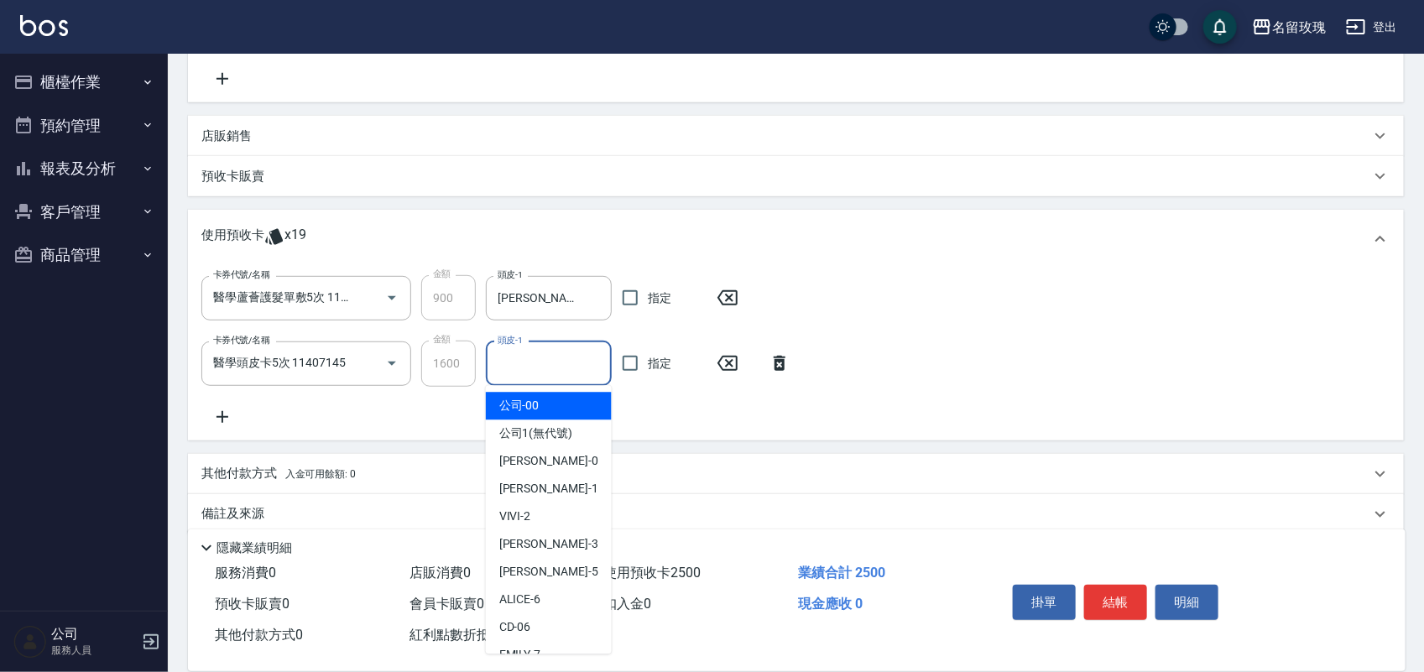
click at [506, 363] on div "頭皮-1 頭皮-1" at bounding box center [549, 364] width 126 height 44
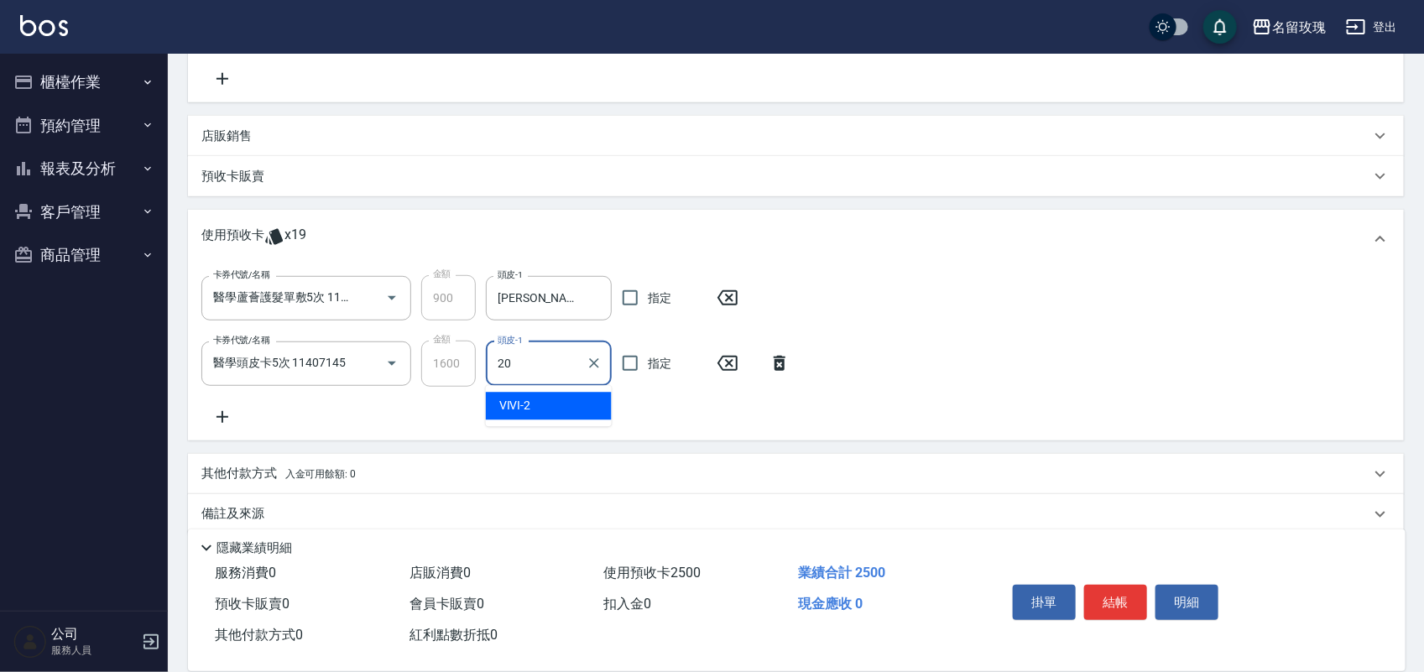
type input "[PERSON_NAME]-20"
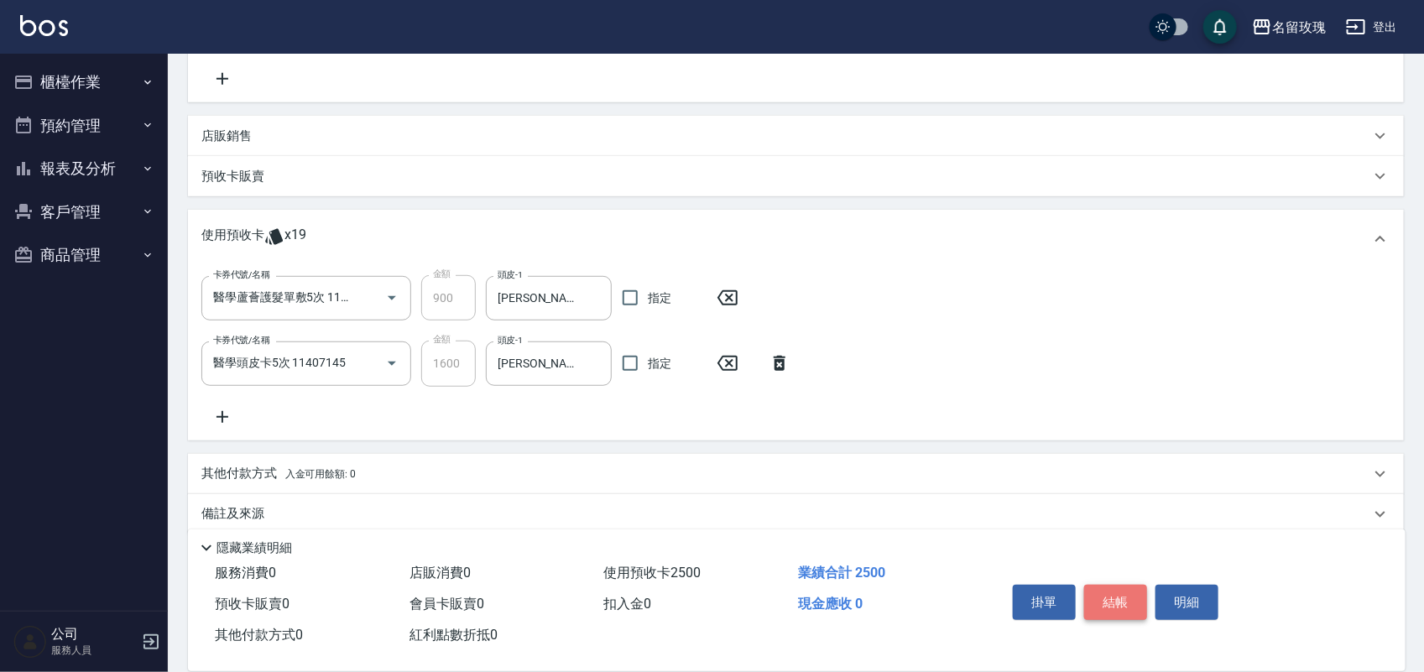
click at [1118, 585] on button "結帳" at bounding box center [1115, 602] width 63 height 35
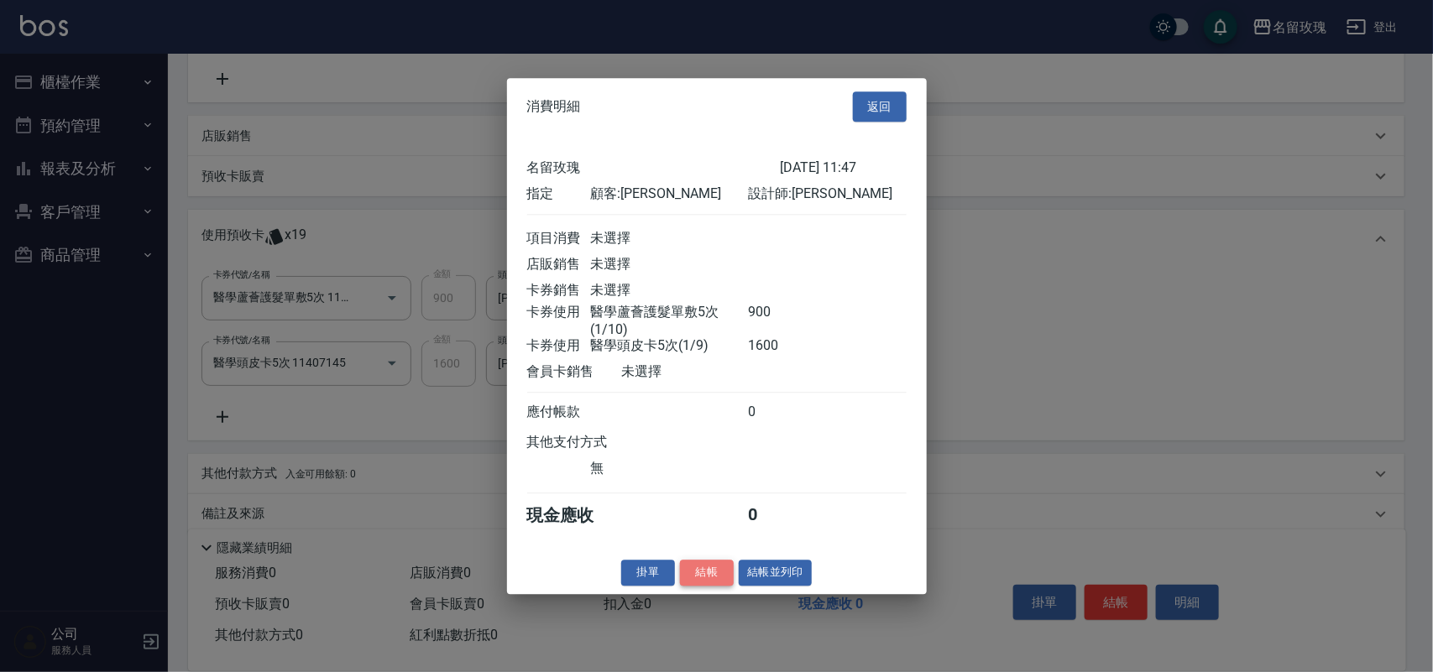
click at [728, 586] on button "結帳" at bounding box center [707, 573] width 54 height 26
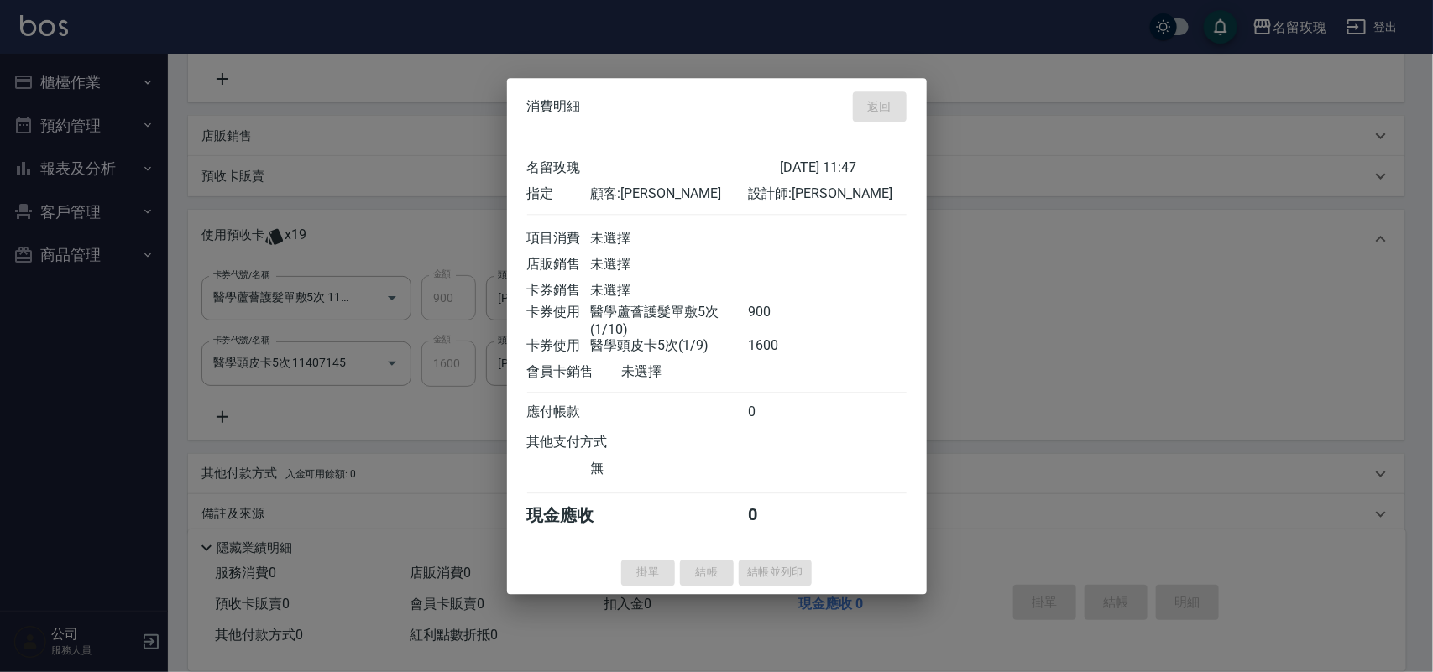
type input "[DATE] 11:57"
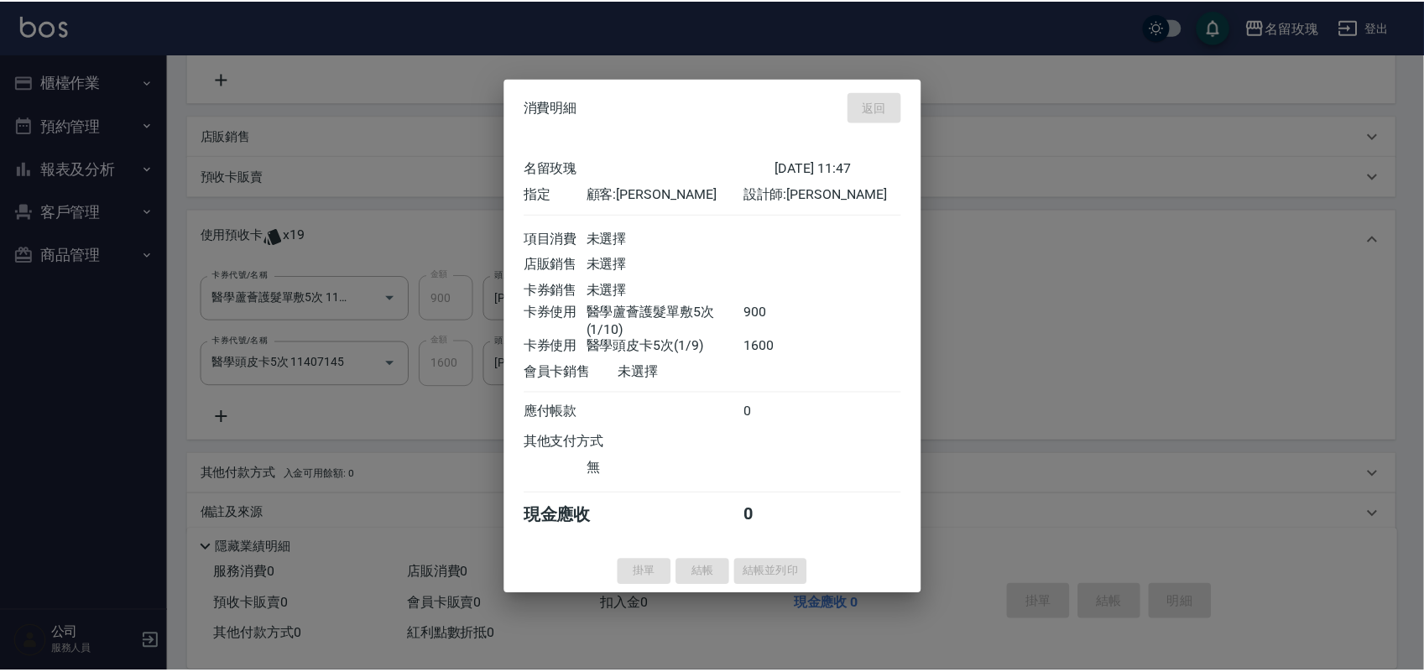
scroll to position [0, 0]
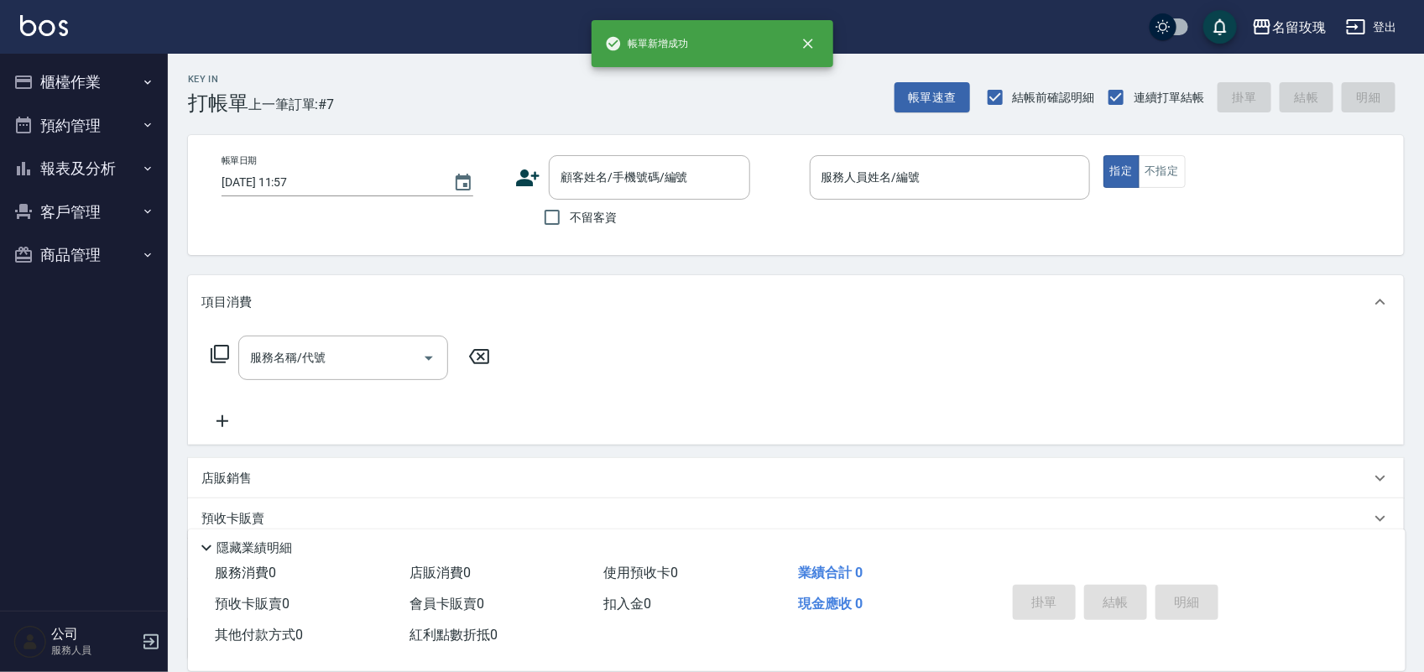
click at [65, 215] on button "客戶管理" at bounding box center [84, 212] width 154 height 44
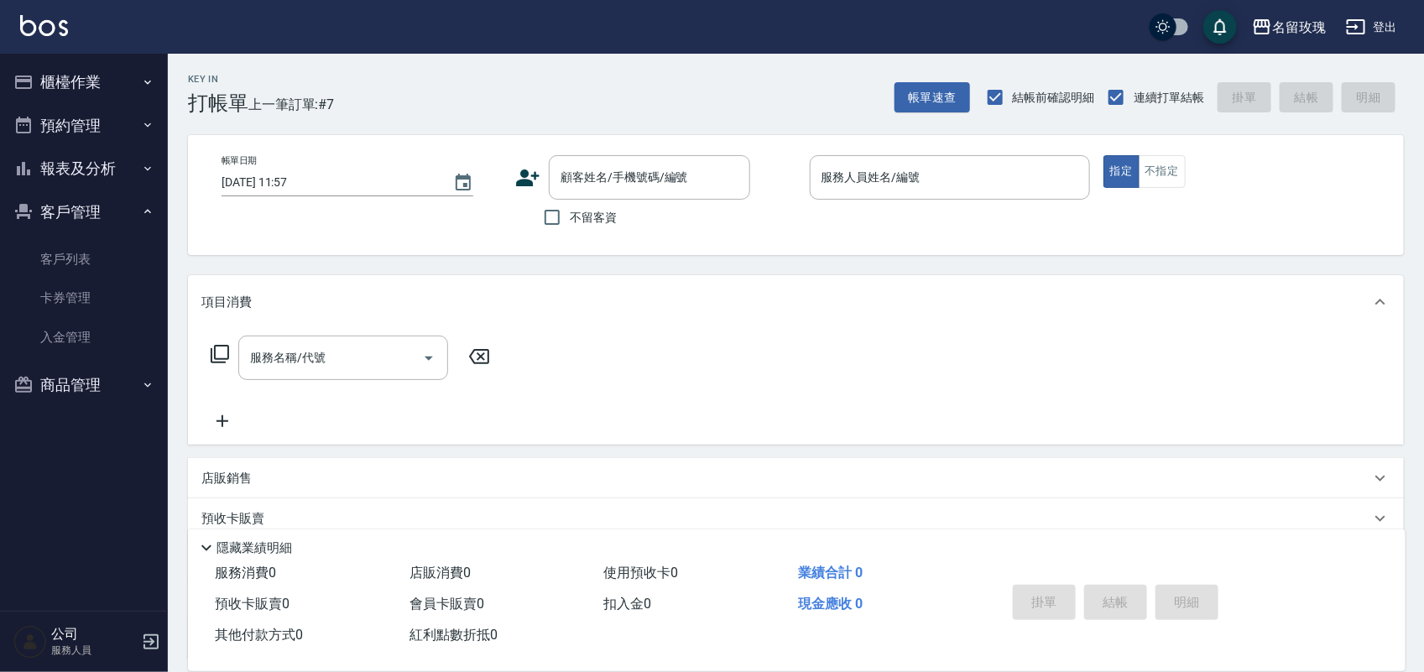
click at [85, 174] on button "報表及分析" at bounding box center [84, 169] width 154 height 44
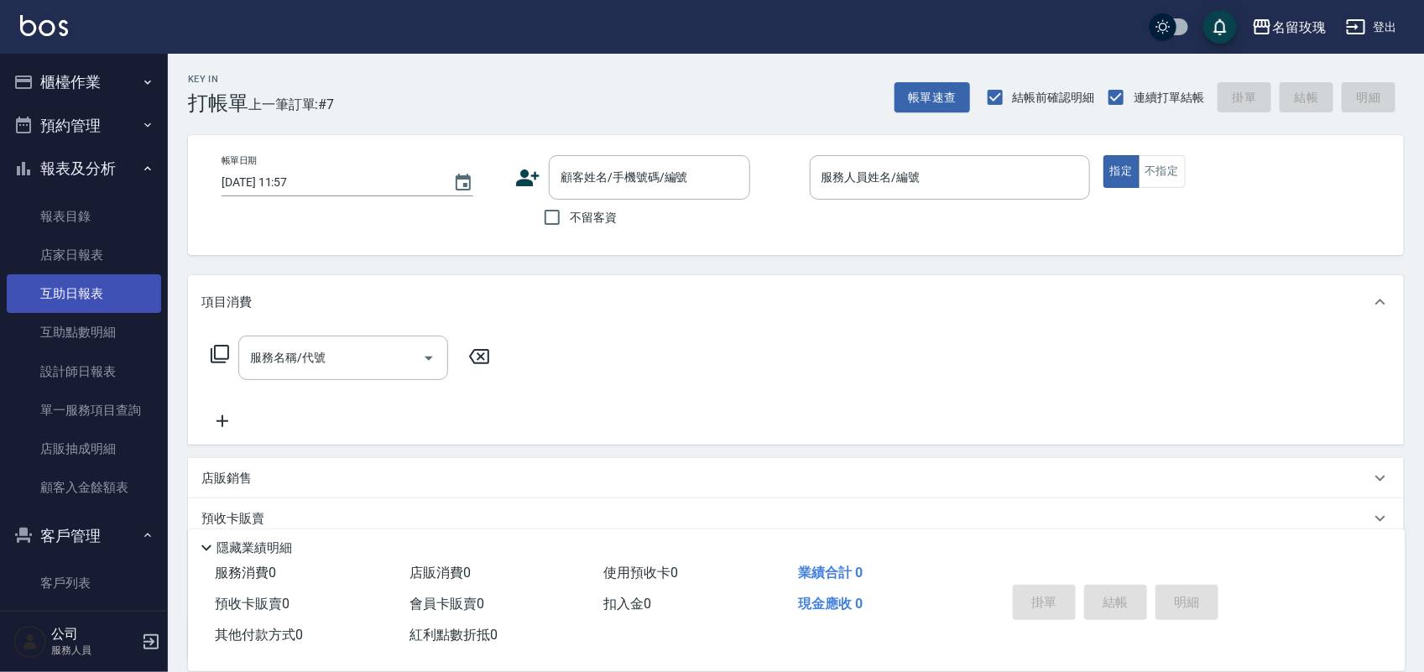
click at [78, 294] on link "互助日報表" at bounding box center [84, 293] width 154 height 39
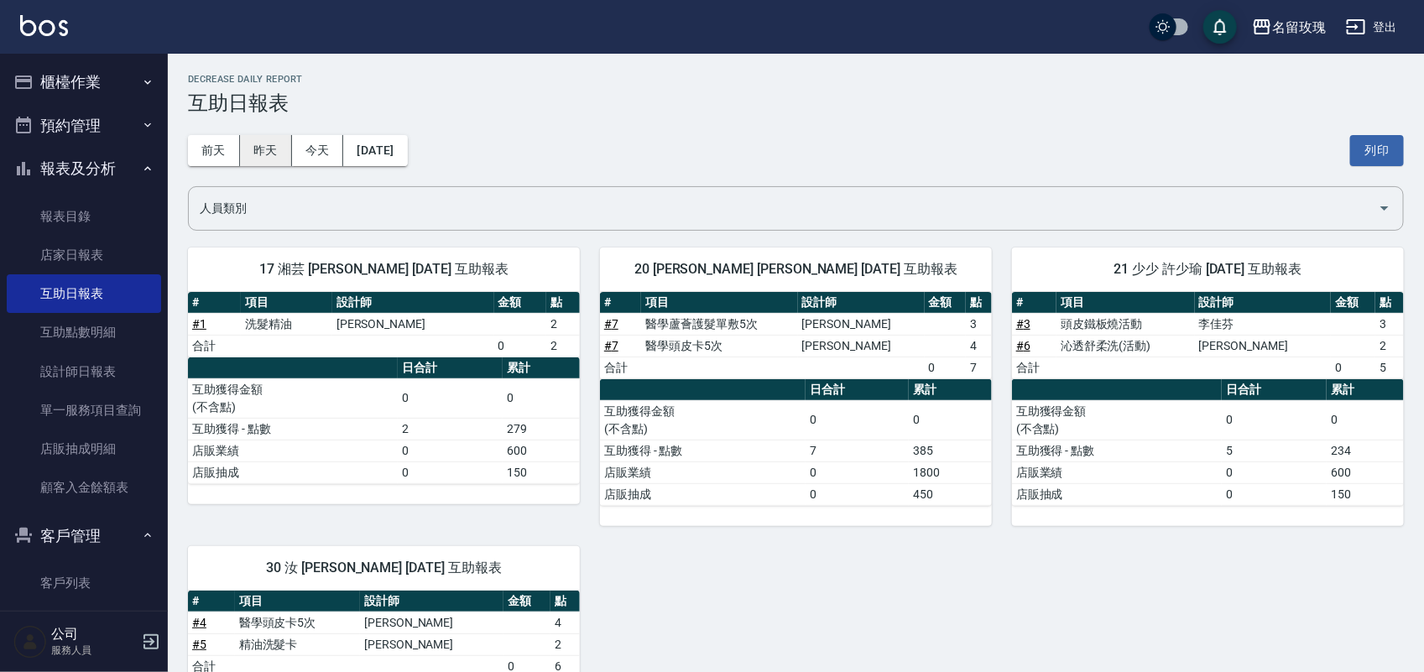
drag, startPoint x: 270, startPoint y: 138, endPoint x: 279, endPoint y: 157, distance: 20.6
click at [270, 144] on button "昨天" at bounding box center [266, 150] width 52 height 31
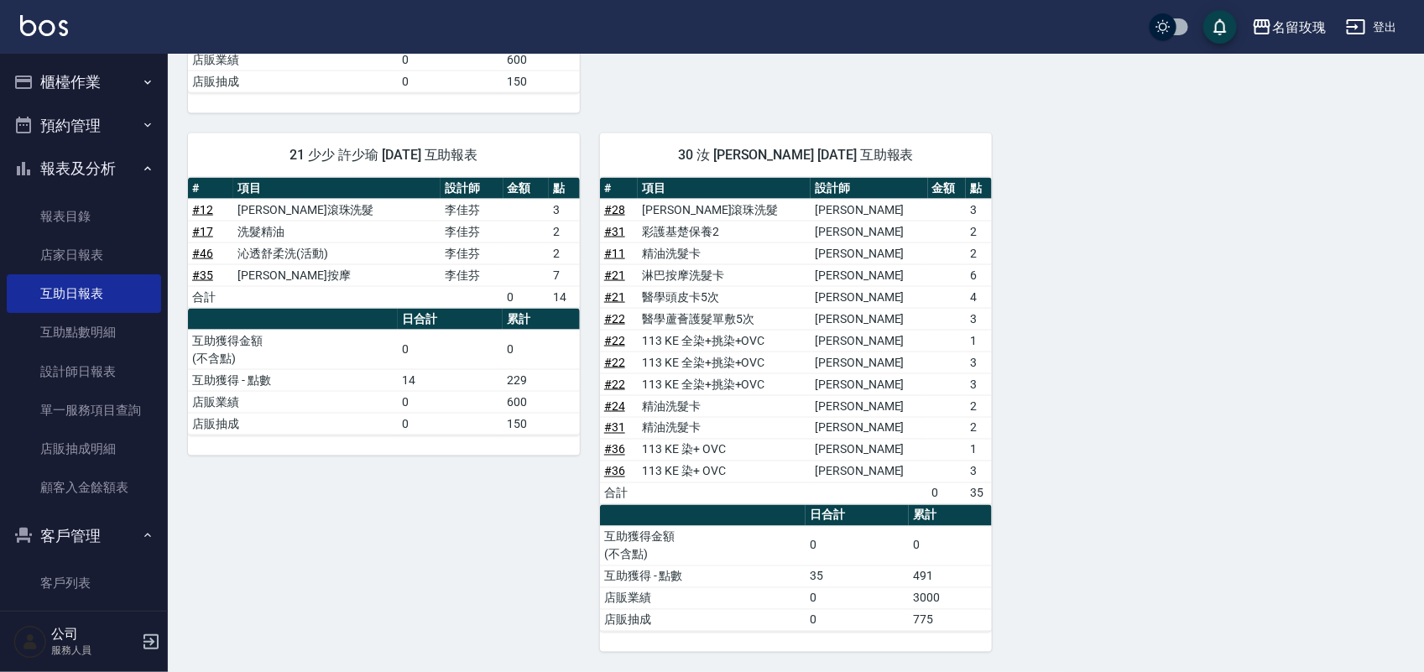
scroll to position [1005, 0]
click at [25, 72] on icon "button" at bounding box center [23, 82] width 20 height 20
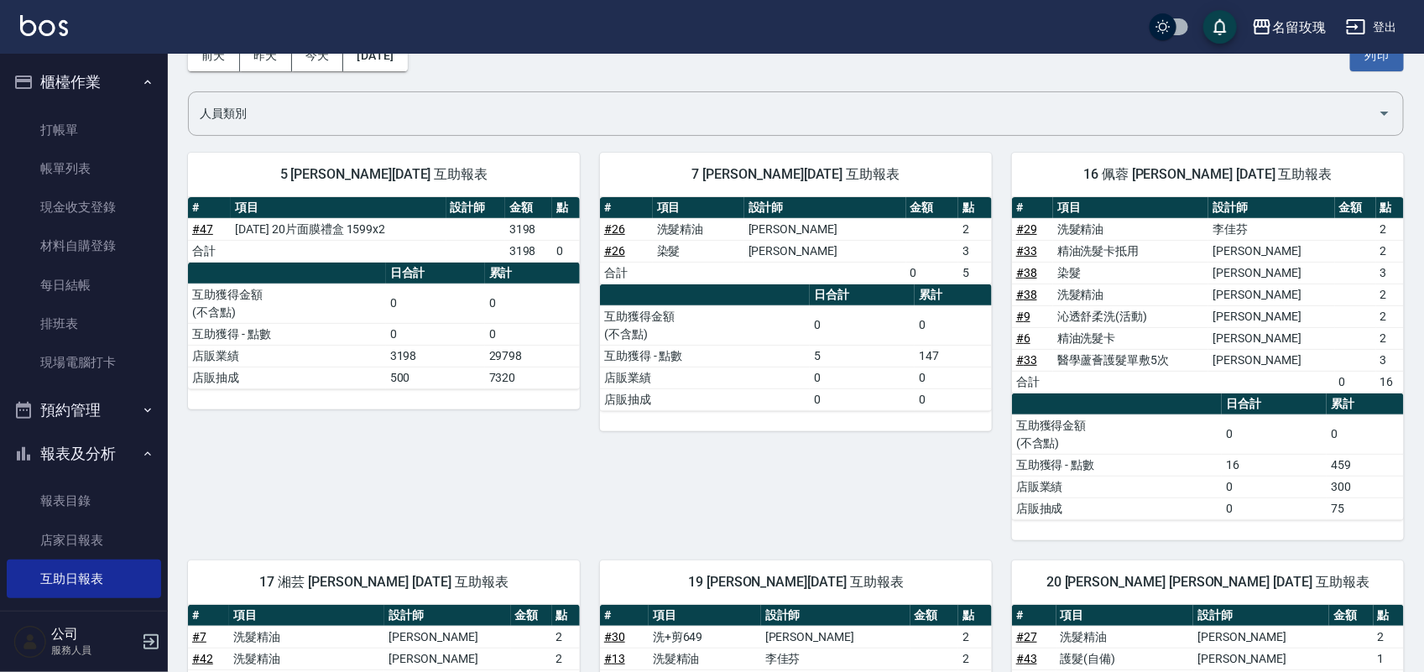
scroll to position [60, 0]
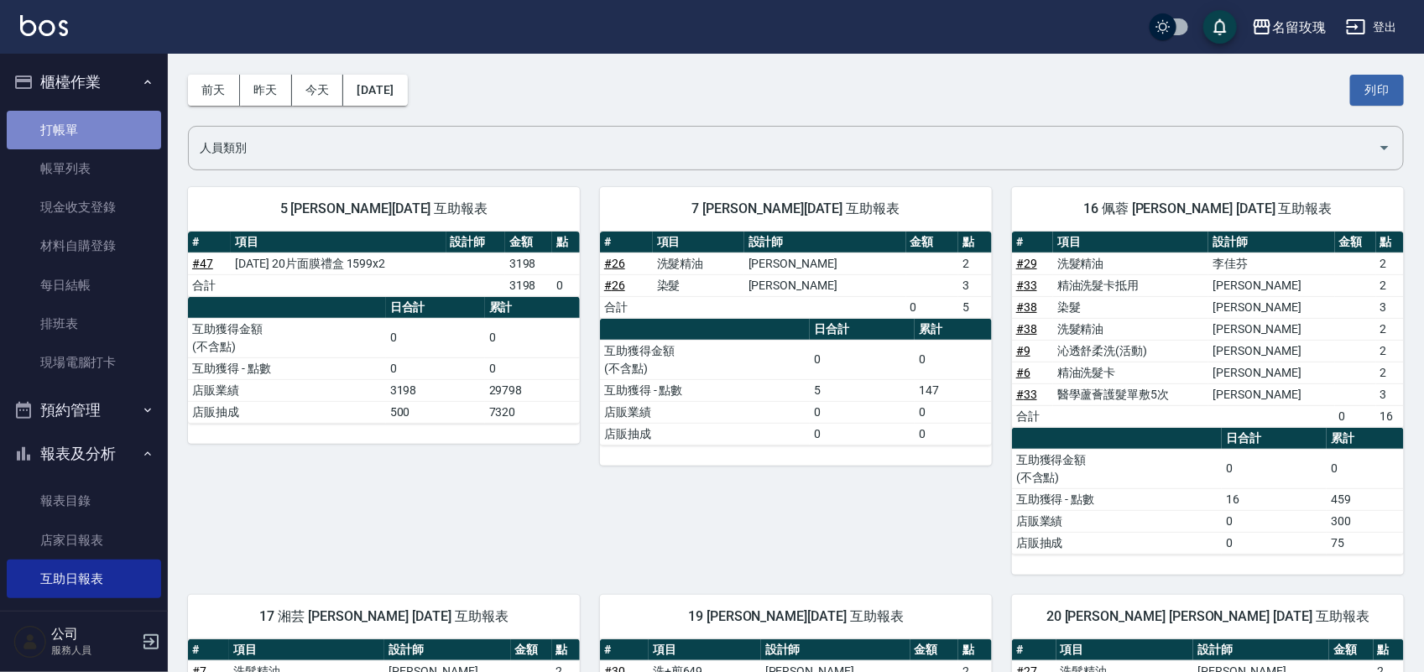
click at [98, 134] on link "打帳單" at bounding box center [84, 130] width 154 height 39
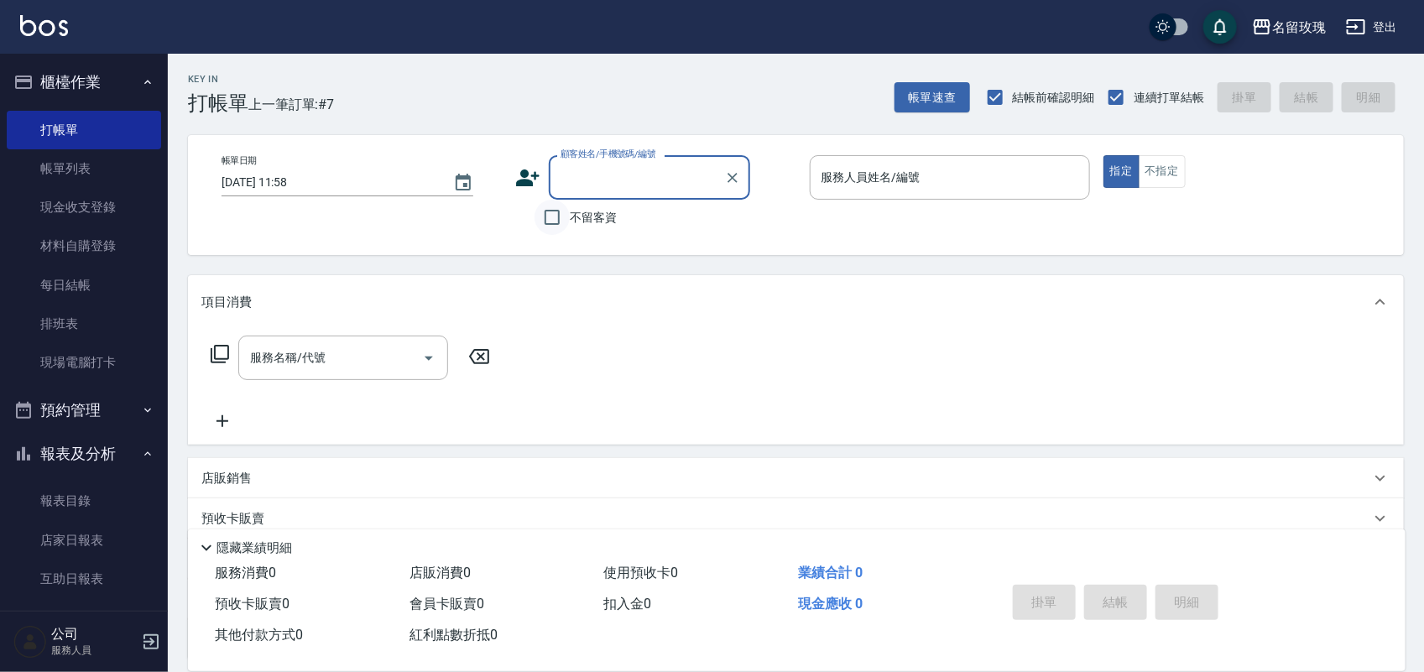
click at [543, 219] on input "不留客資" at bounding box center [552, 217] width 35 height 35
checkbox input "true"
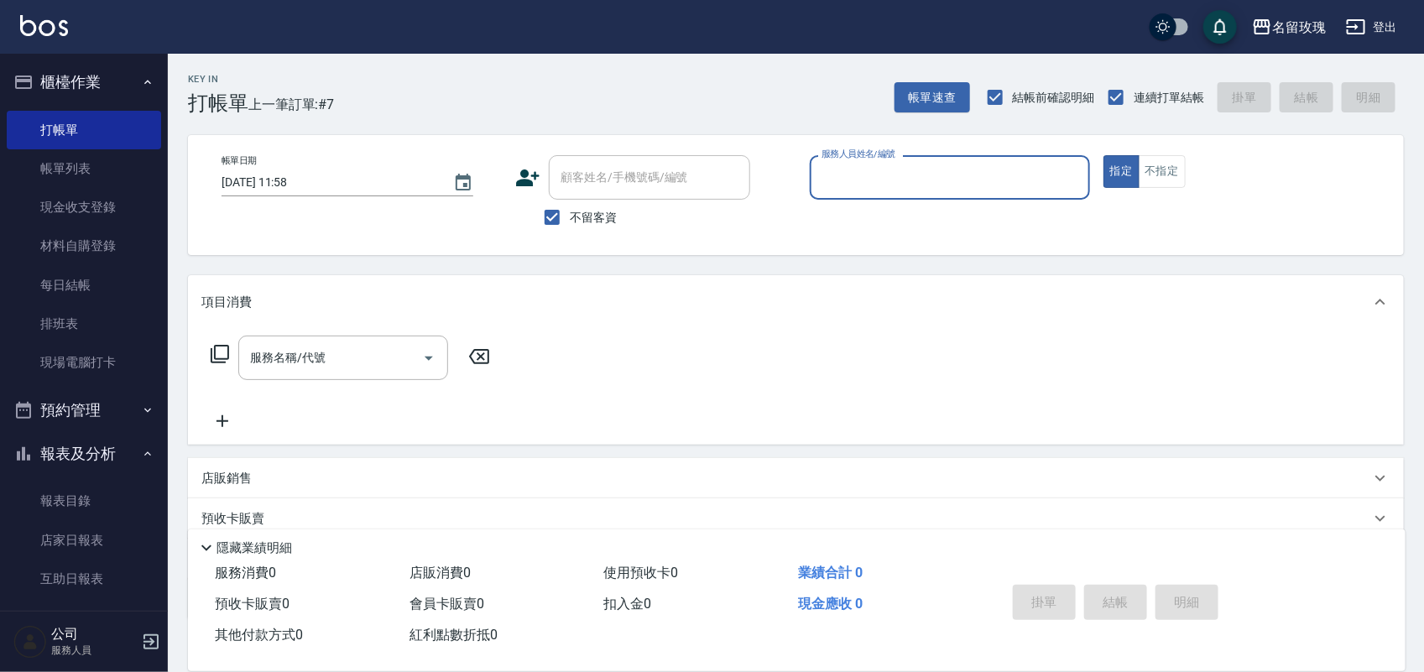
click at [968, 187] on input "服務人員姓名/編號" at bounding box center [949, 177] width 265 height 29
drag, startPoint x: 963, startPoint y: 173, endPoint x: 961, endPoint y: 211, distance: 38.7
click at [963, 176] on input "服務人員姓名/編號" at bounding box center [949, 177] width 265 height 29
click at [835, 215] on span "[PERSON_NAME]老師 -9" at bounding box center [872, 220] width 99 height 18
type input "[PERSON_NAME]老師-9"
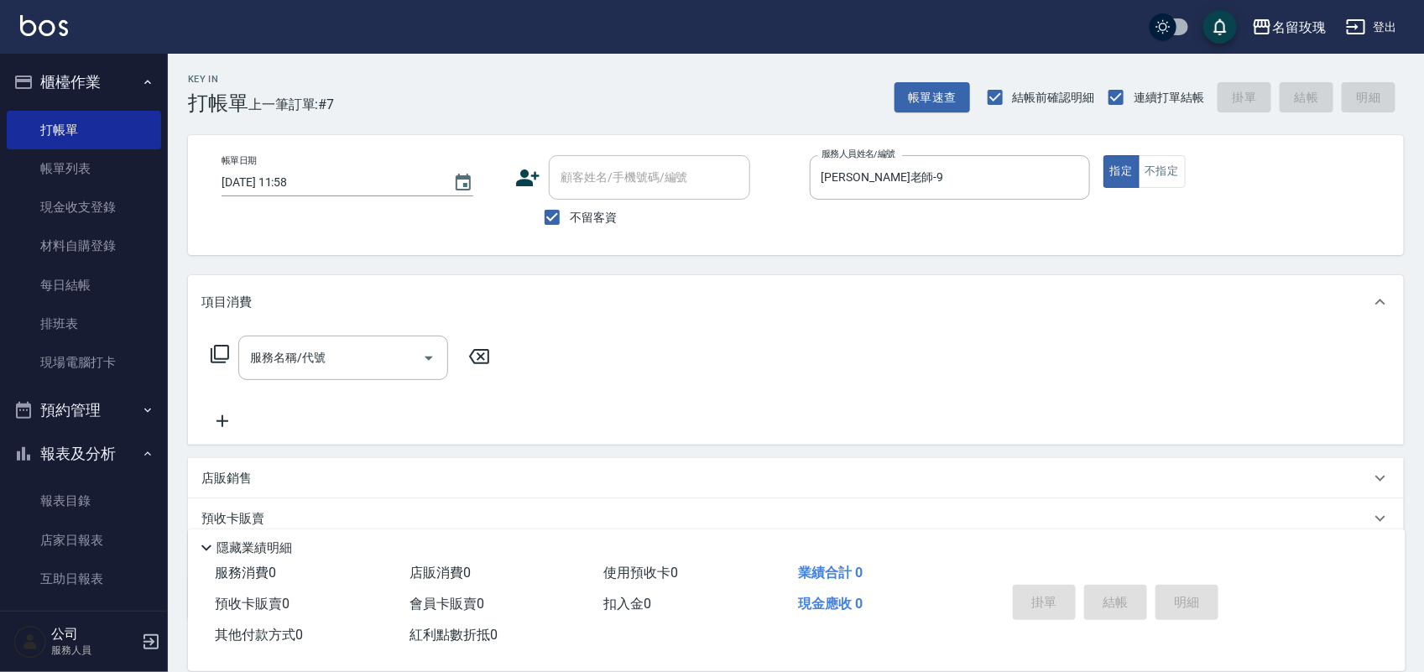
click at [225, 350] on icon at bounding box center [220, 354] width 20 height 20
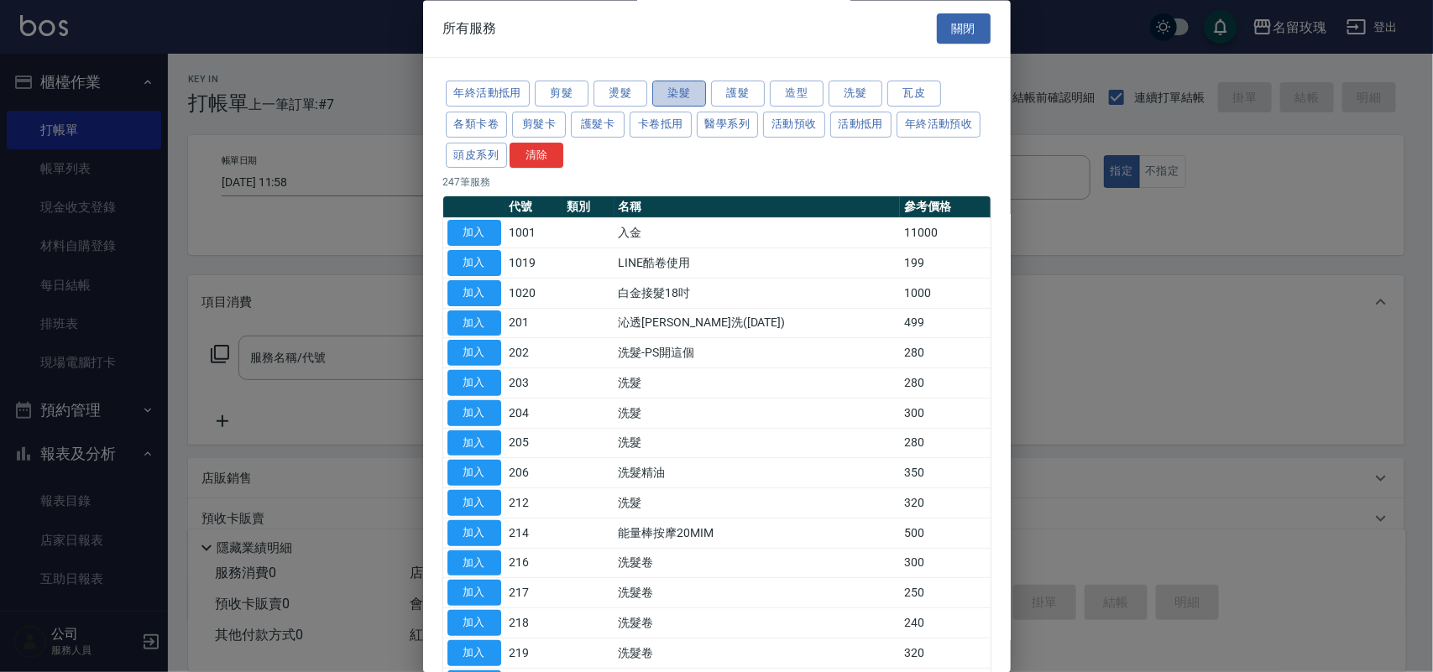
click at [686, 93] on button "染髮" at bounding box center [679, 94] width 54 height 26
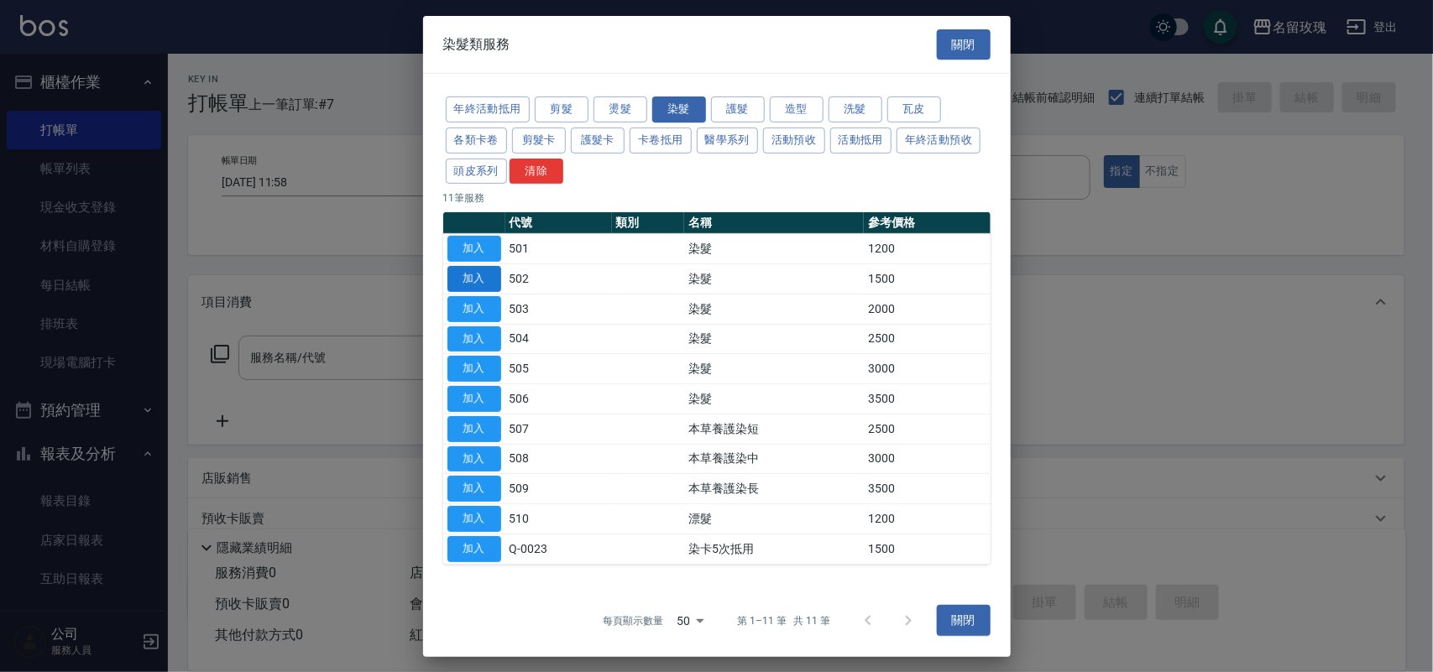
click at [475, 270] on button "加入" at bounding box center [474, 279] width 54 height 26
type input "染髮(502)"
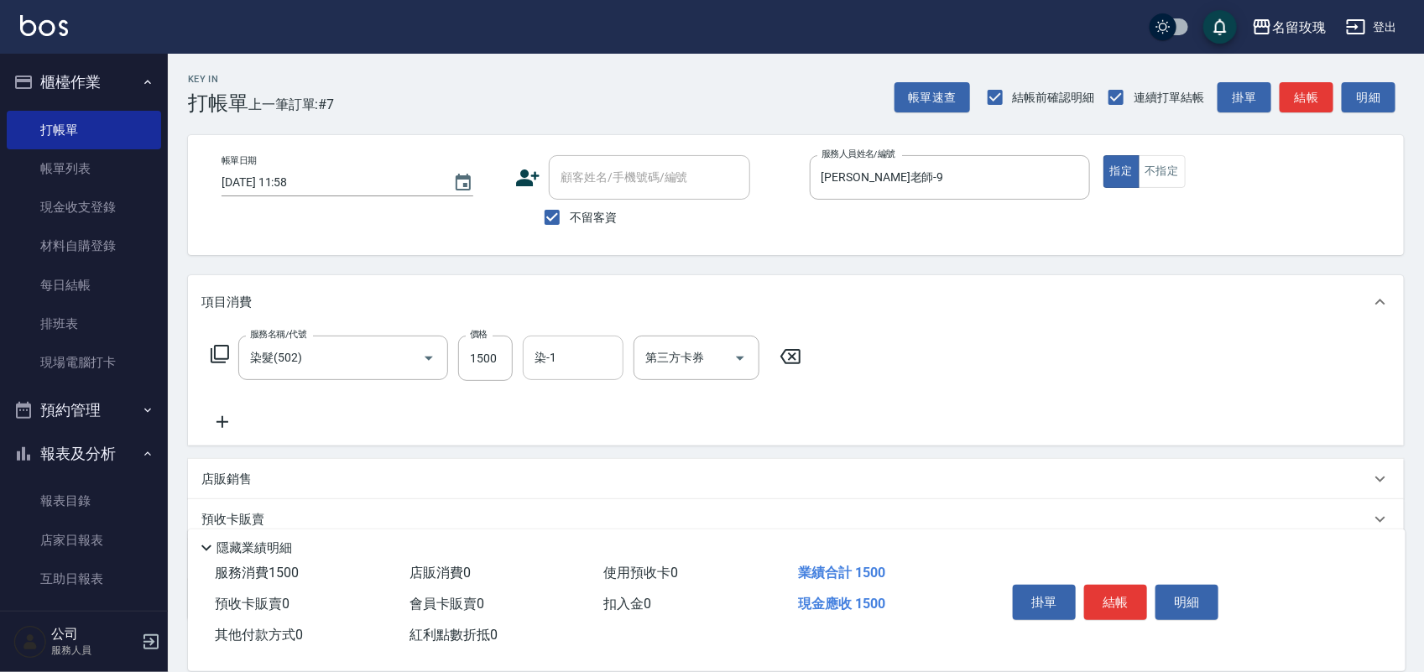
click at [561, 354] on input "染-1" at bounding box center [573, 357] width 86 height 29
drag, startPoint x: 589, startPoint y: 390, endPoint x: 593, endPoint y: 378, distance: 12.5
click at [593, 378] on body "名留玫瑰 登出 櫃檯作業 打帳單 帳單列表 現金收支登錄 材料自購登錄 每日結帳 排班表 現場電腦打卡 預約管理 預約管理 單日預約紀錄 單週預約紀錄 報表及…" at bounding box center [712, 390] width 1424 height 780
click at [552, 399] on span "[PERSON_NAME] -20" at bounding box center [589, 401] width 106 height 18
type input "[PERSON_NAME]-20"
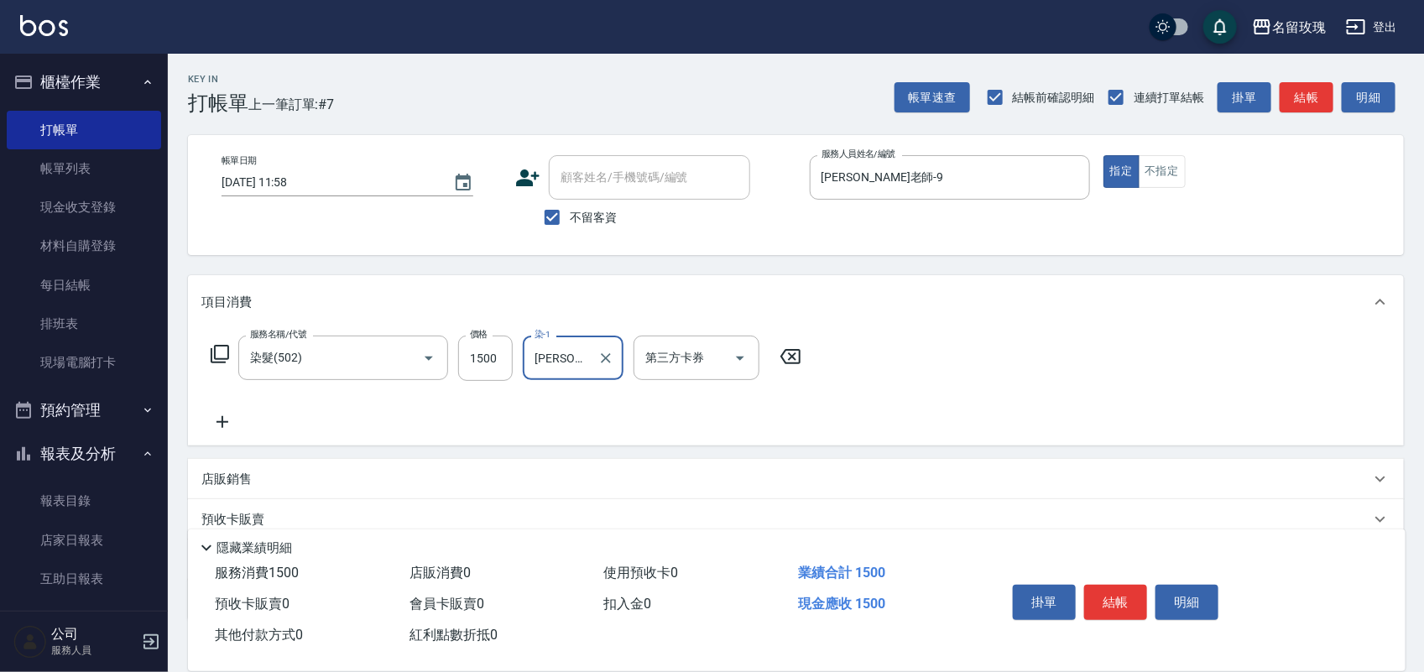
click at [225, 346] on icon at bounding box center [220, 354] width 18 height 18
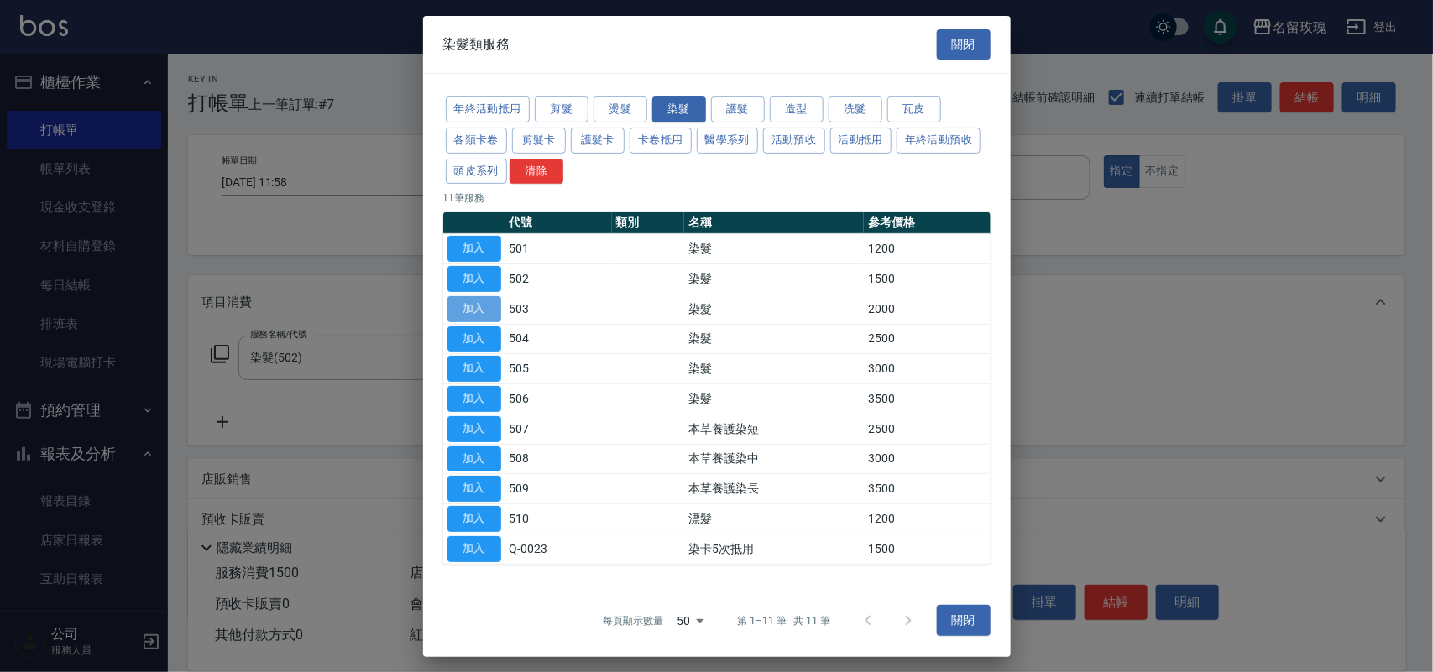
click at [462, 303] on button "加入" at bounding box center [474, 309] width 54 height 26
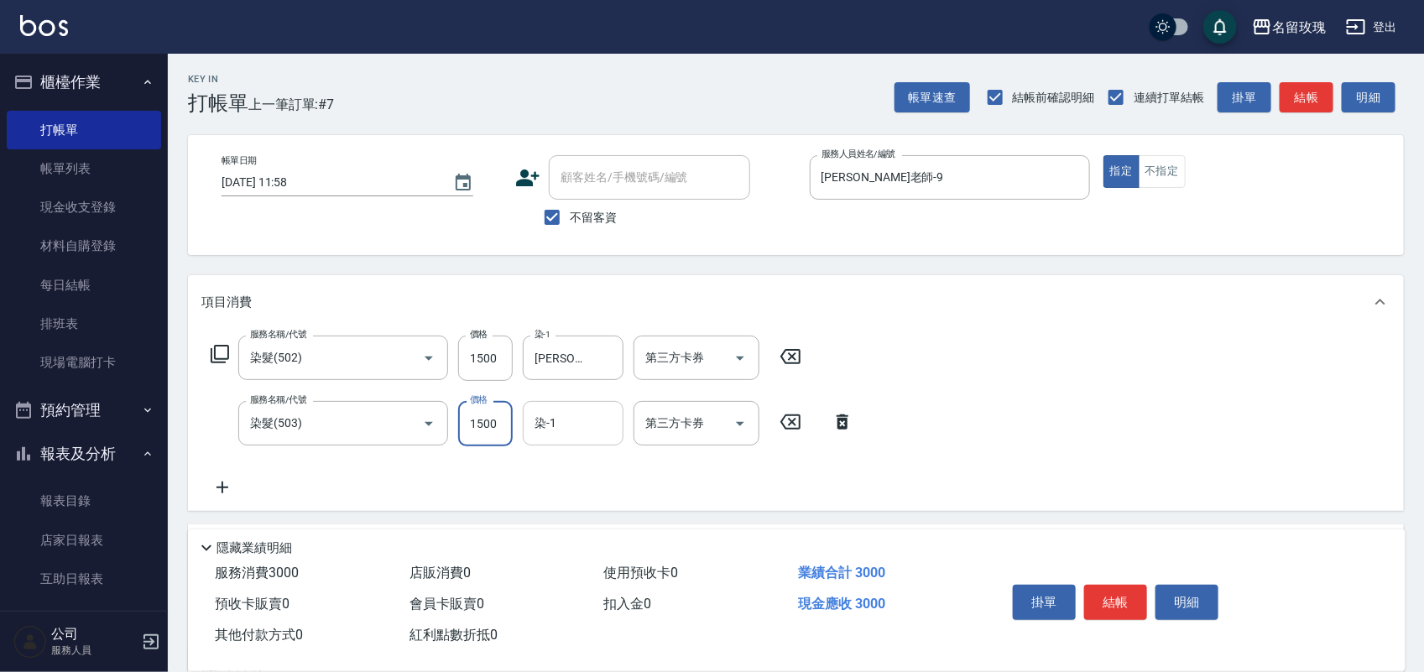
type input "1500"
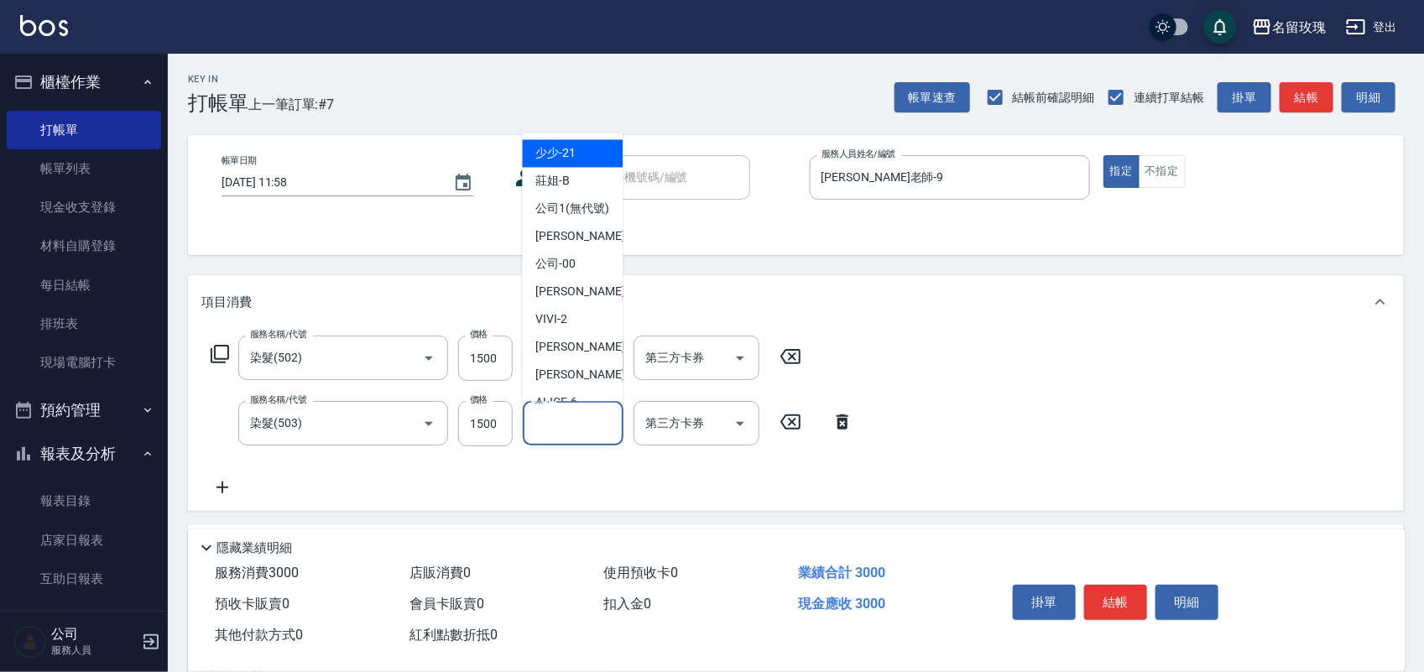
click at [602, 425] on input "染-1" at bounding box center [573, 423] width 86 height 29
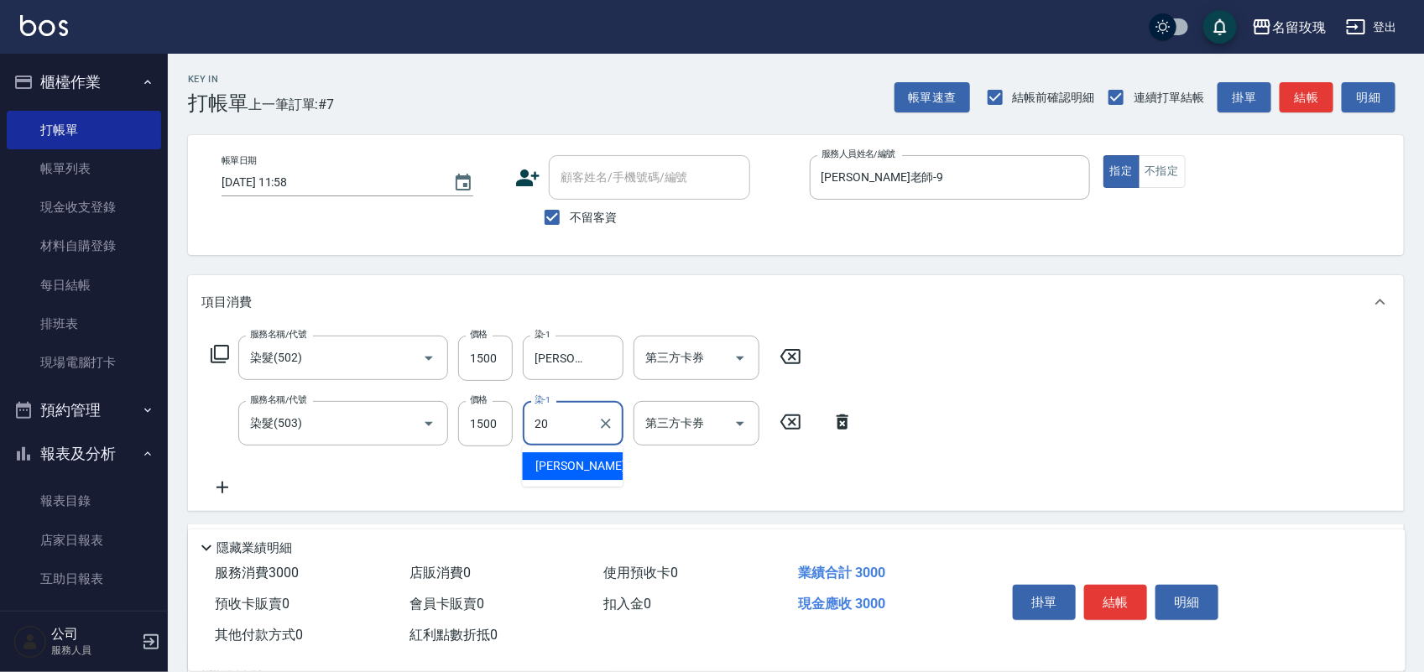
click at [594, 450] on ul "[PERSON_NAME] -20" at bounding box center [573, 466] width 101 height 41
click at [544, 467] on span "[PERSON_NAME] -20" at bounding box center [589, 466] width 106 height 18
type input "[PERSON_NAME]-20"
click at [225, 347] on icon at bounding box center [220, 354] width 20 height 20
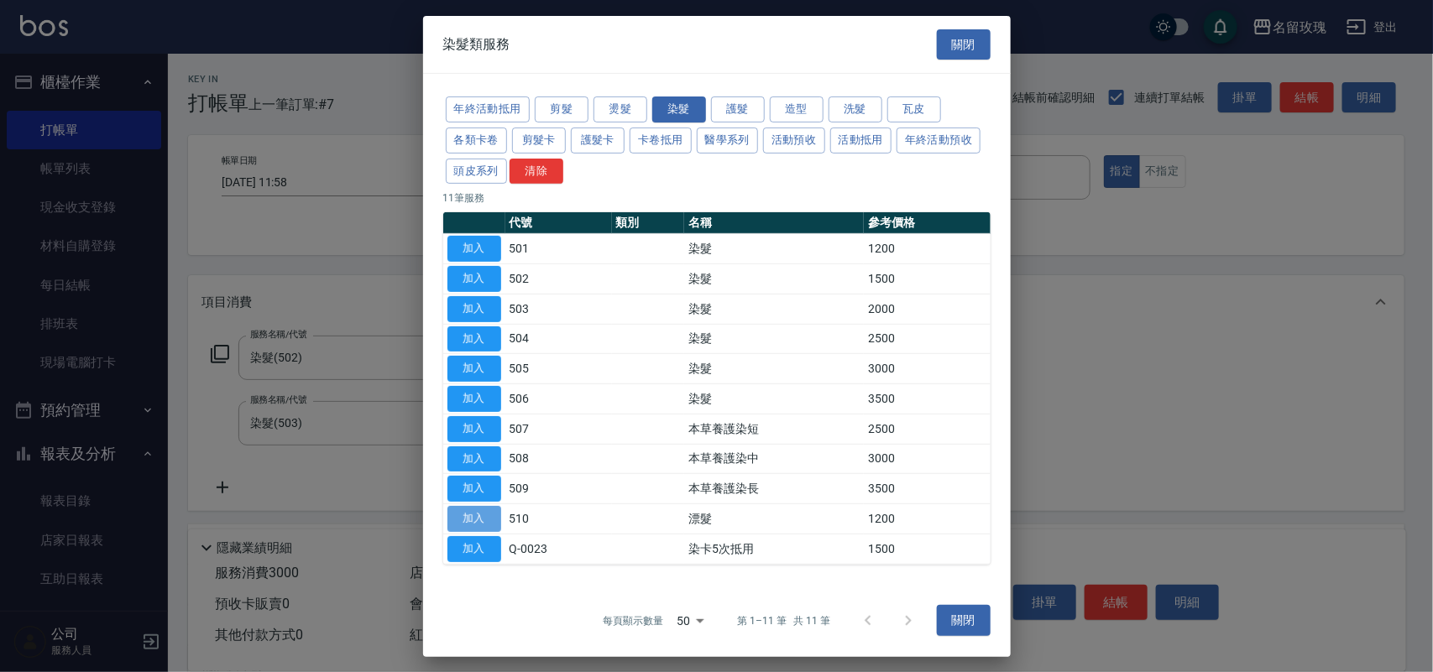
click at [481, 519] on button "加入" at bounding box center [474, 519] width 54 height 26
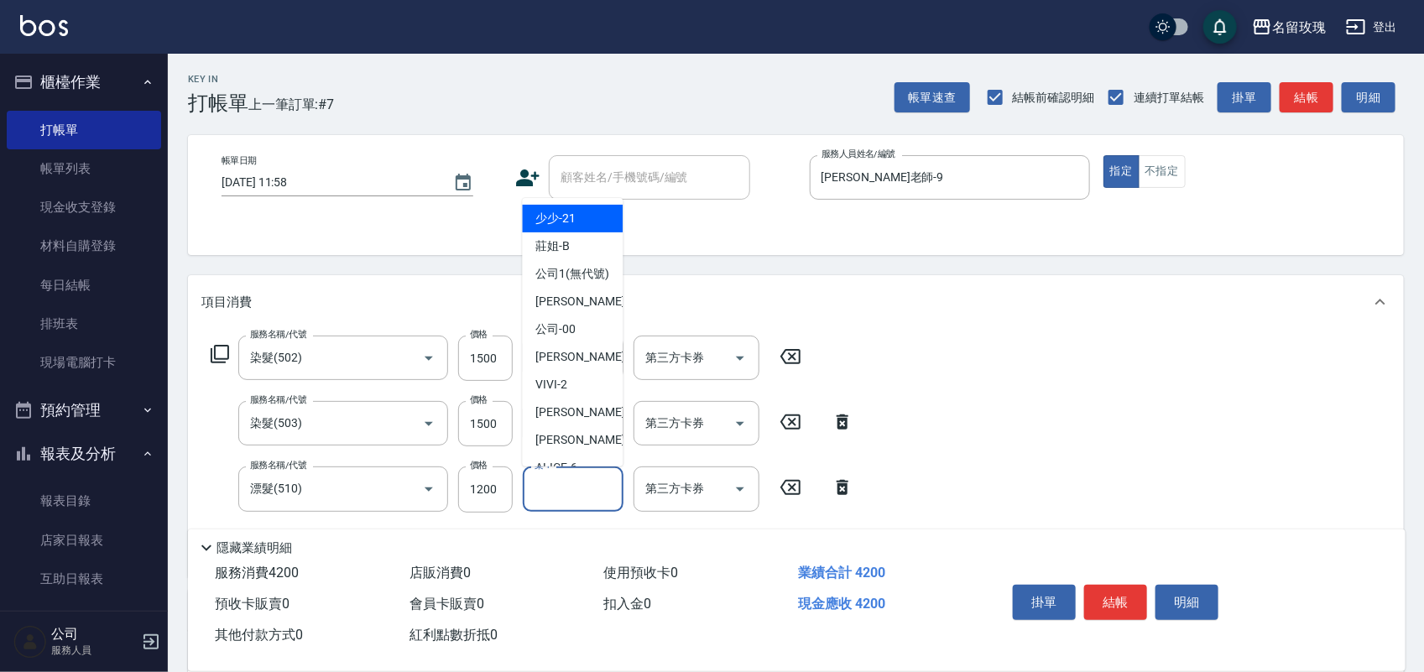
click at [590, 485] on input "染-1" at bounding box center [573, 488] width 86 height 29
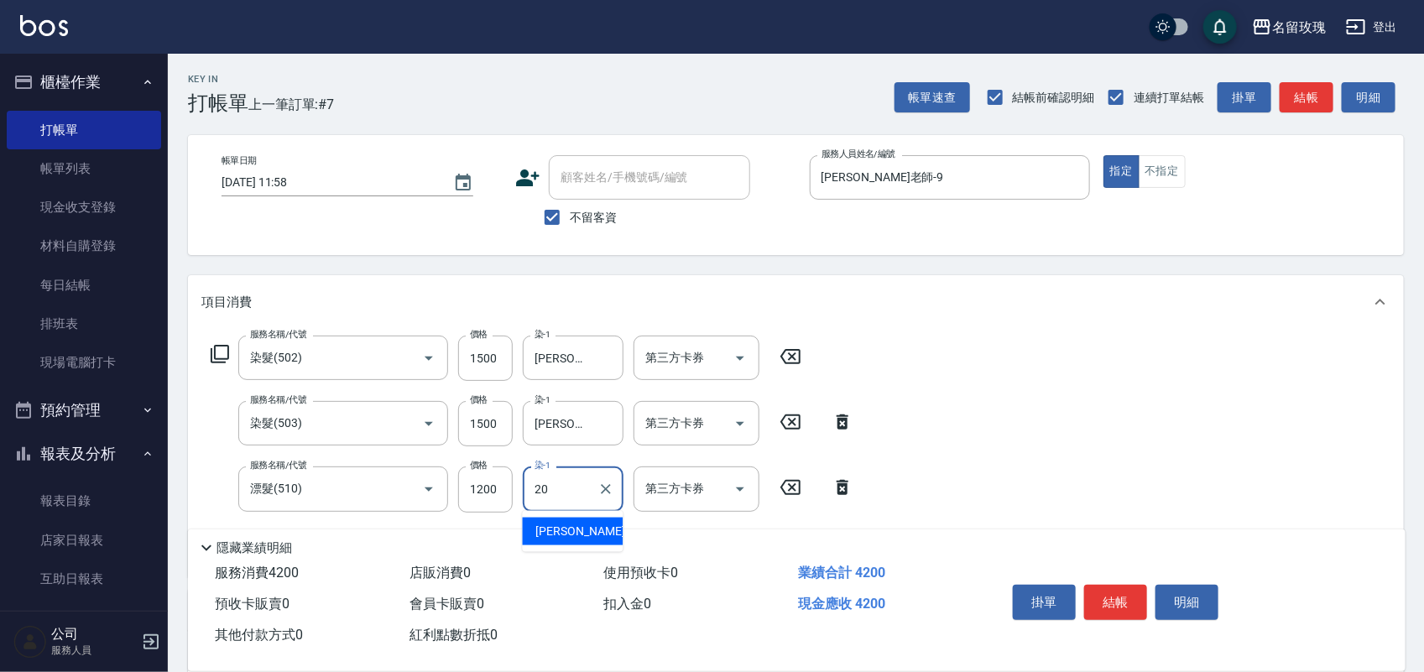
click at [592, 526] on div "[PERSON_NAME] -20" at bounding box center [573, 532] width 101 height 28
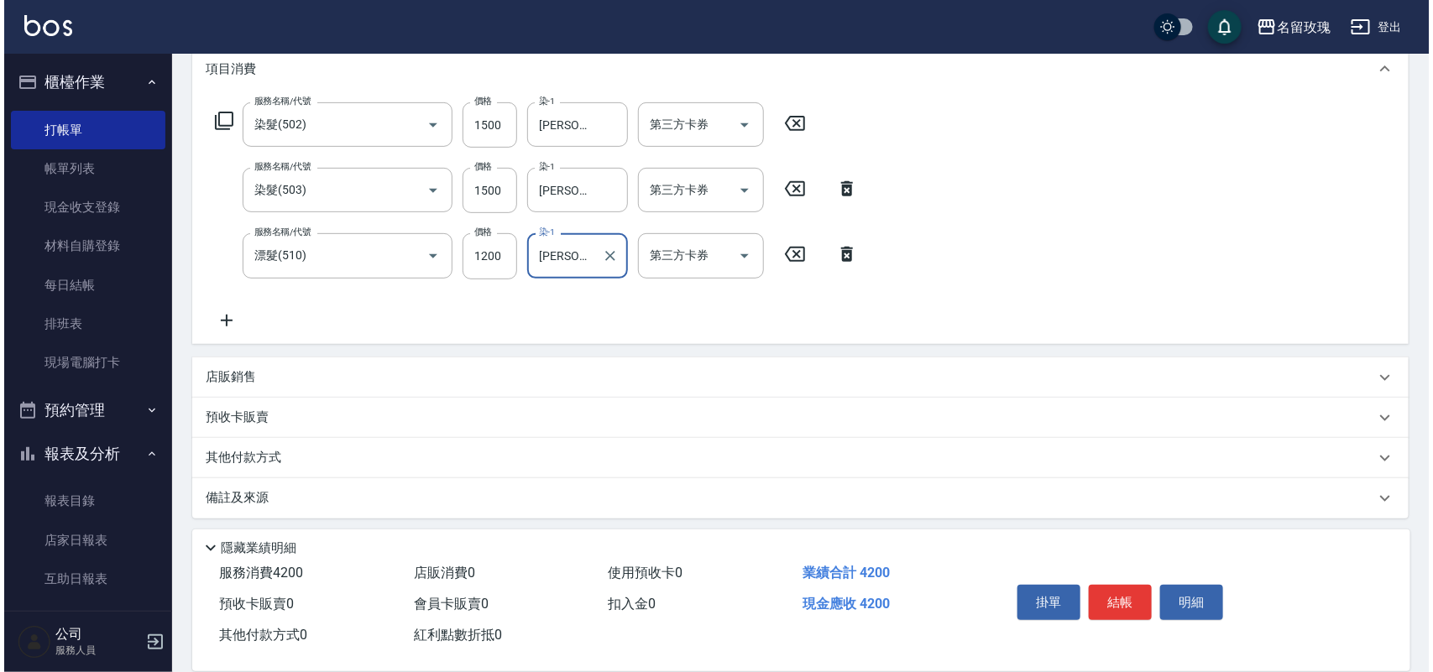
scroll to position [239, 0]
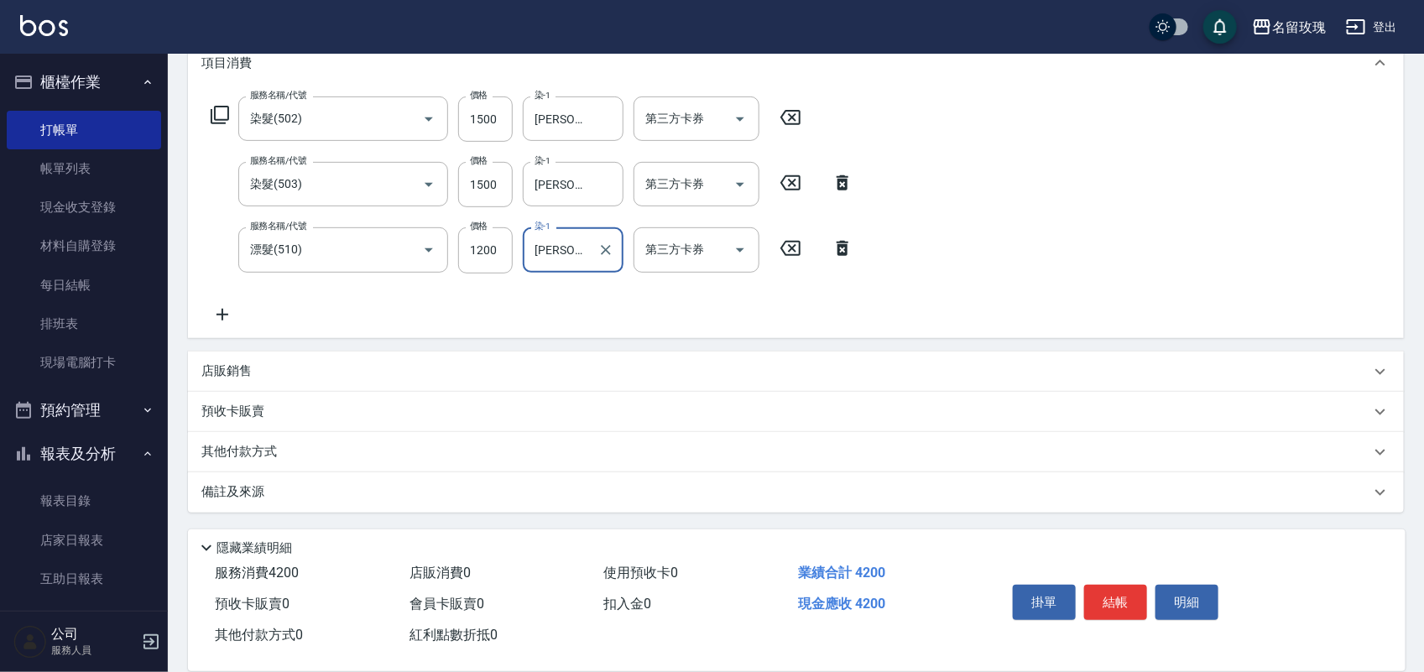
type input "[PERSON_NAME]-20"
click at [231, 110] on div "服務名稱/代號 染髮(502) 服務名稱/代號 價格 1500 價格 染-1 紫芊-20 染-1 第三方卡券 第三方卡券" at bounding box center [506, 119] width 610 height 45
click at [227, 110] on icon at bounding box center [220, 115] width 20 height 20
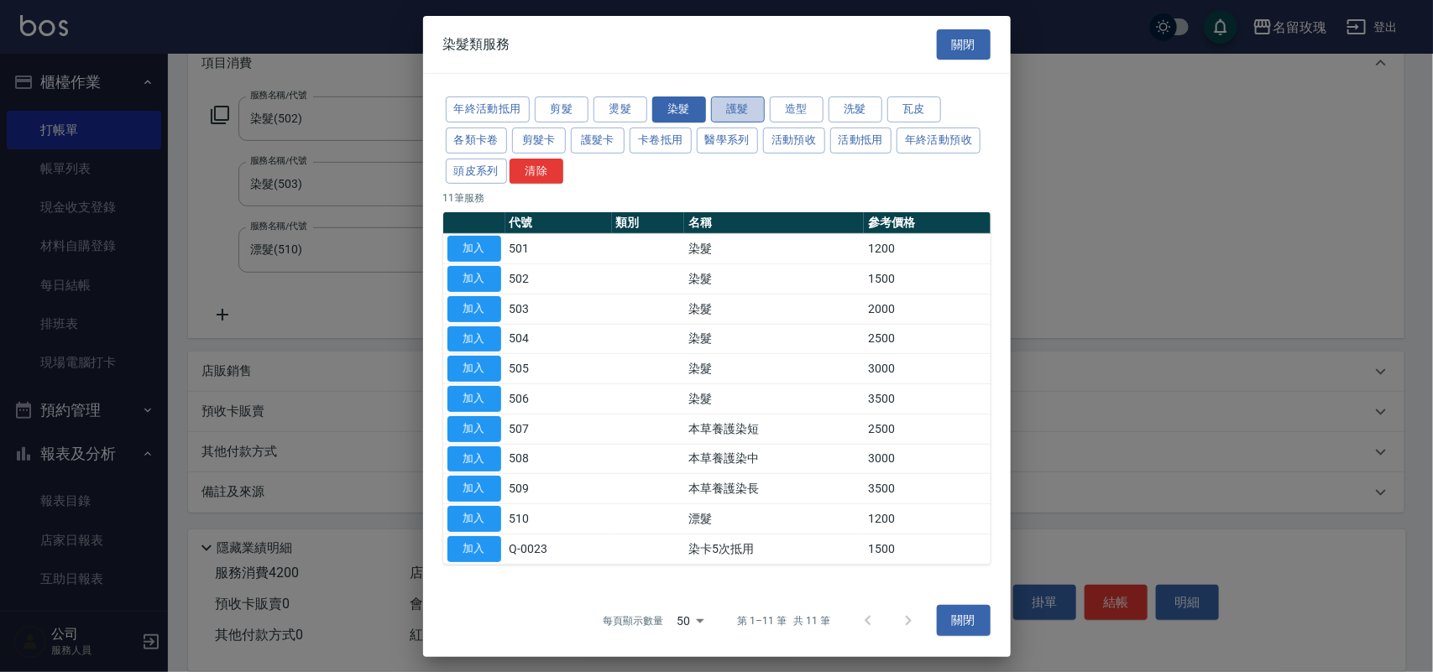
click at [737, 105] on button "護髮" at bounding box center [738, 110] width 54 height 26
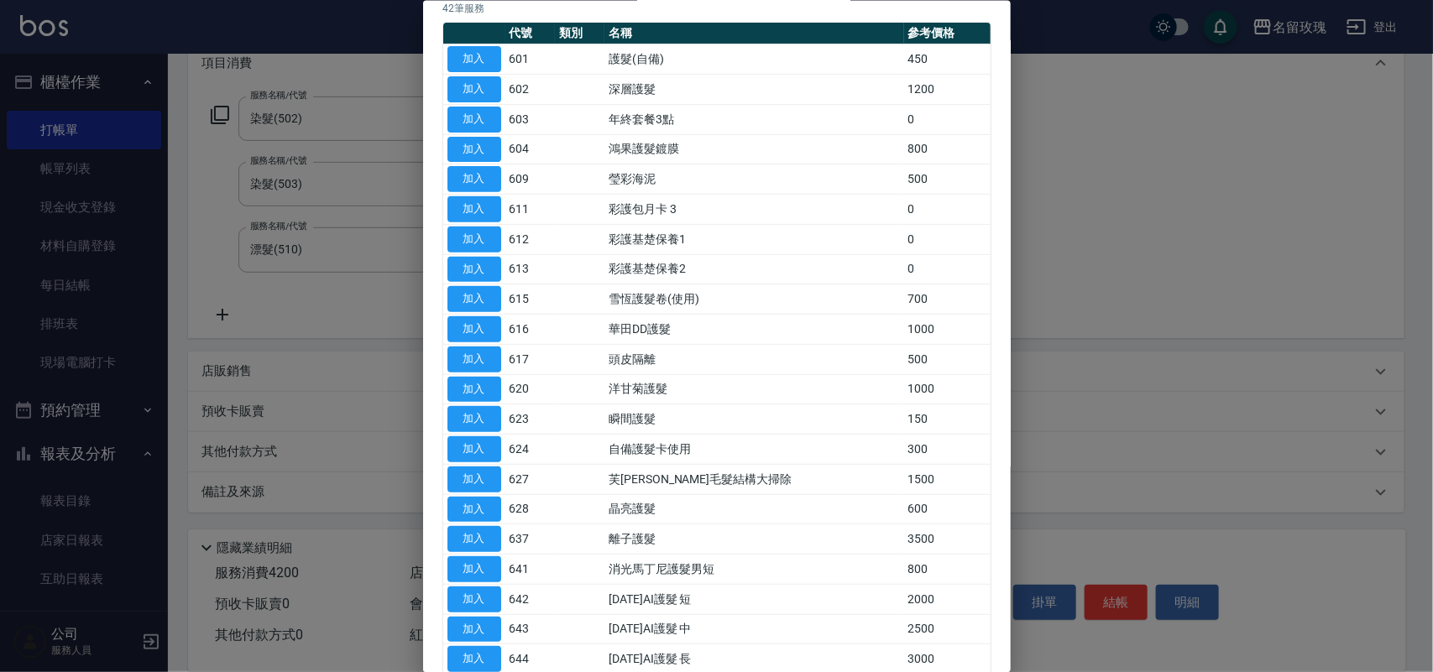
scroll to position [525, 0]
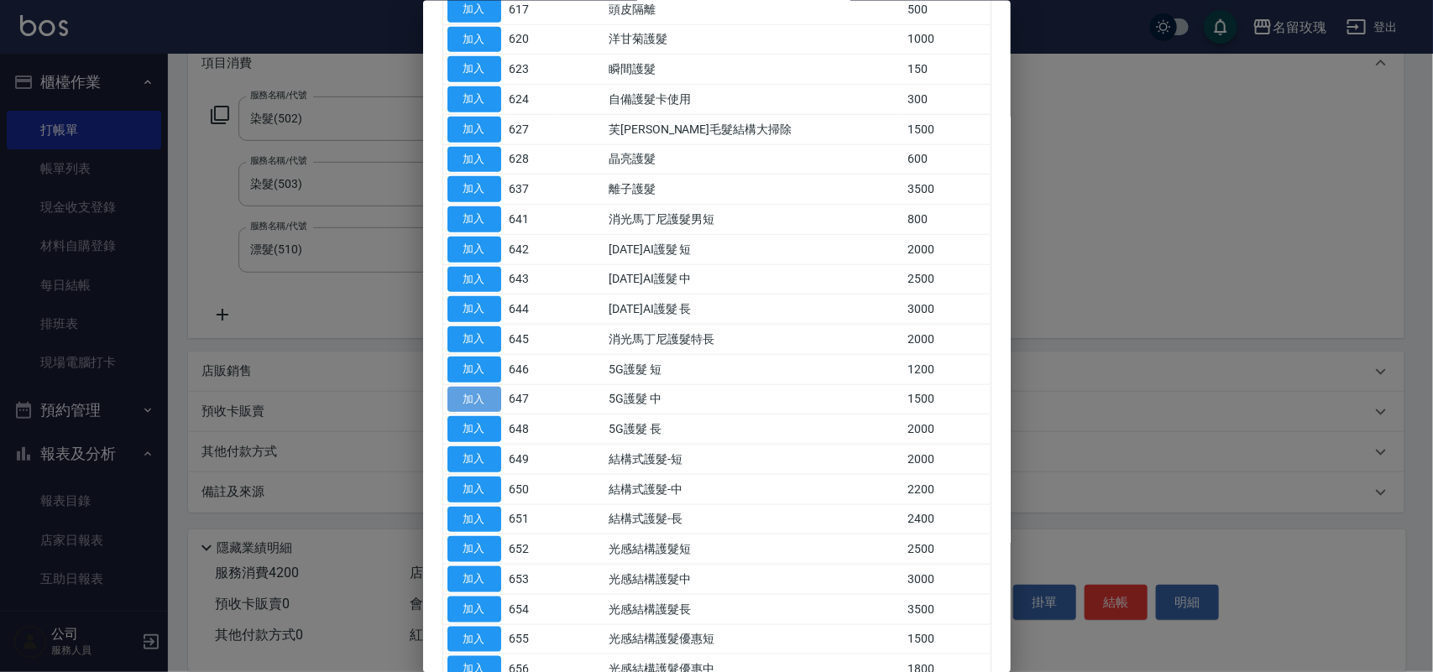
click at [483, 403] on button "加入" at bounding box center [474, 399] width 54 height 26
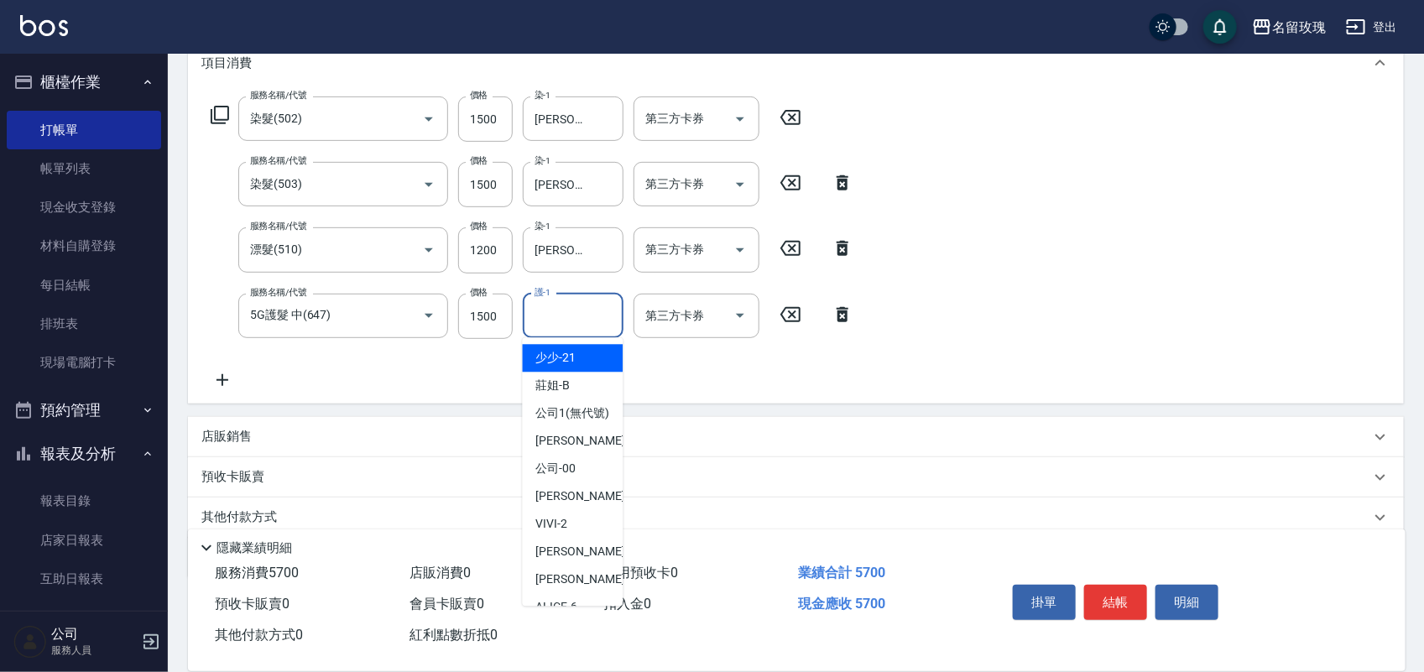
click at [589, 316] on input "護-1" at bounding box center [573, 315] width 86 height 29
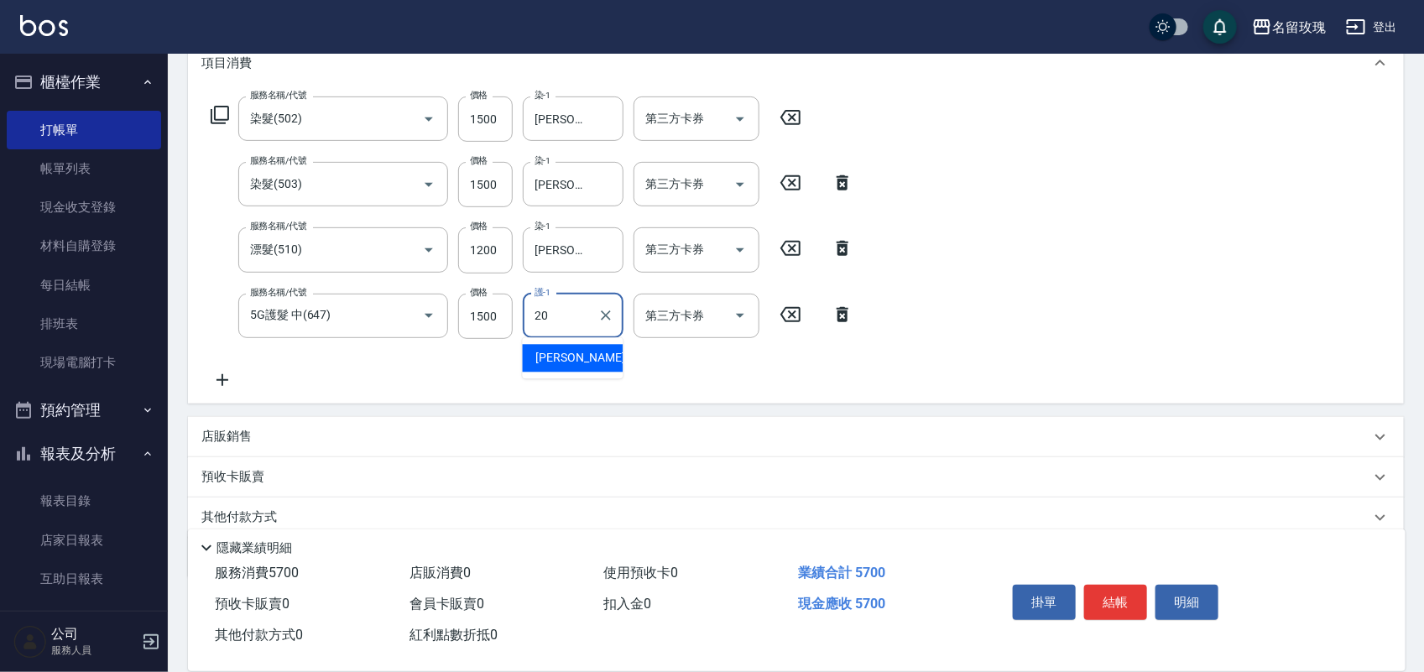
click at [586, 355] on div "[PERSON_NAME] -20" at bounding box center [573, 359] width 101 height 28
type input "[PERSON_NAME]-20"
click at [1117, 587] on button "結帳" at bounding box center [1115, 602] width 63 height 35
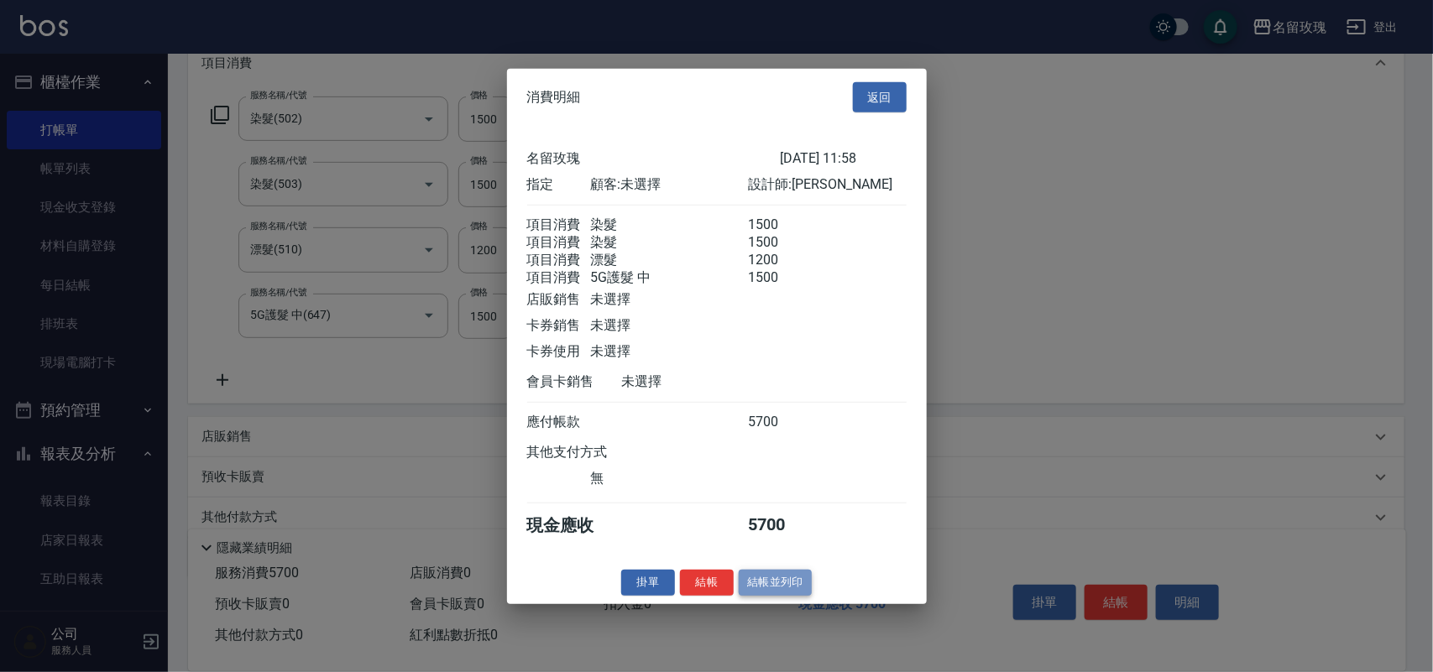
click at [785, 596] on button "結帳並列印" at bounding box center [774, 583] width 73 height 26
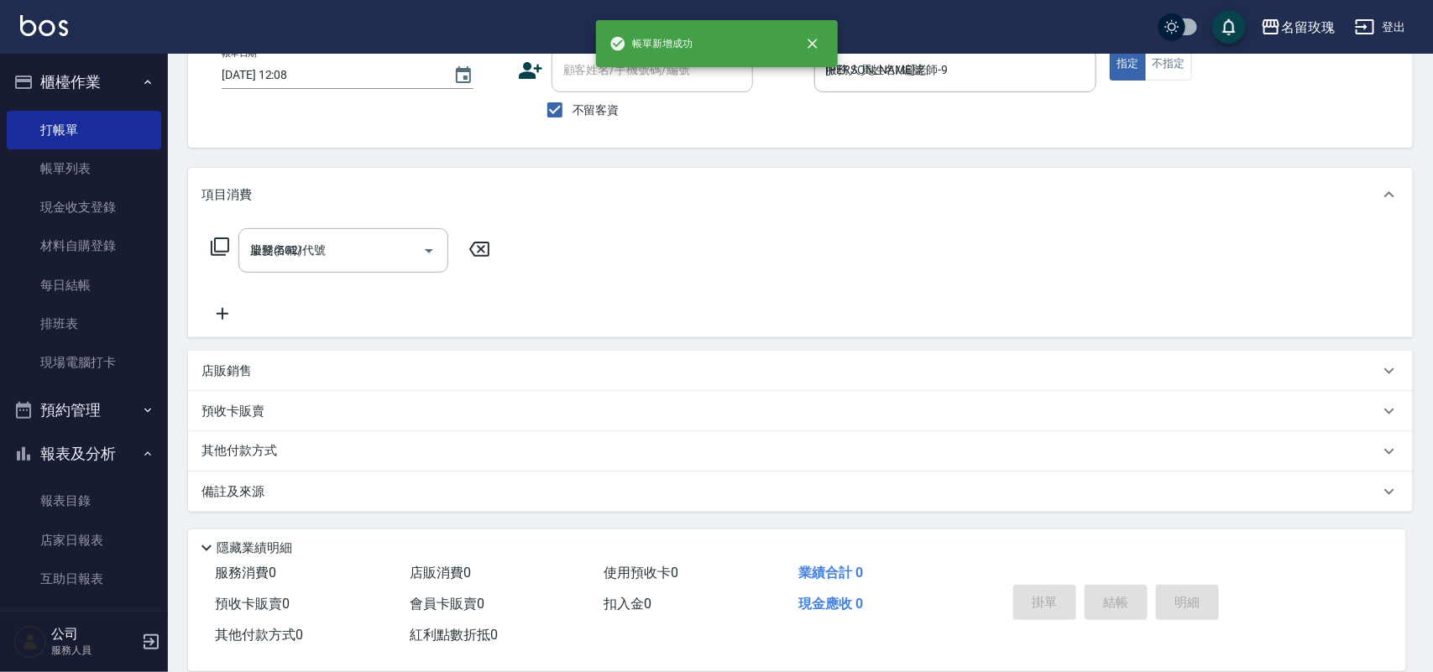
type input "[DATE] 12:08"
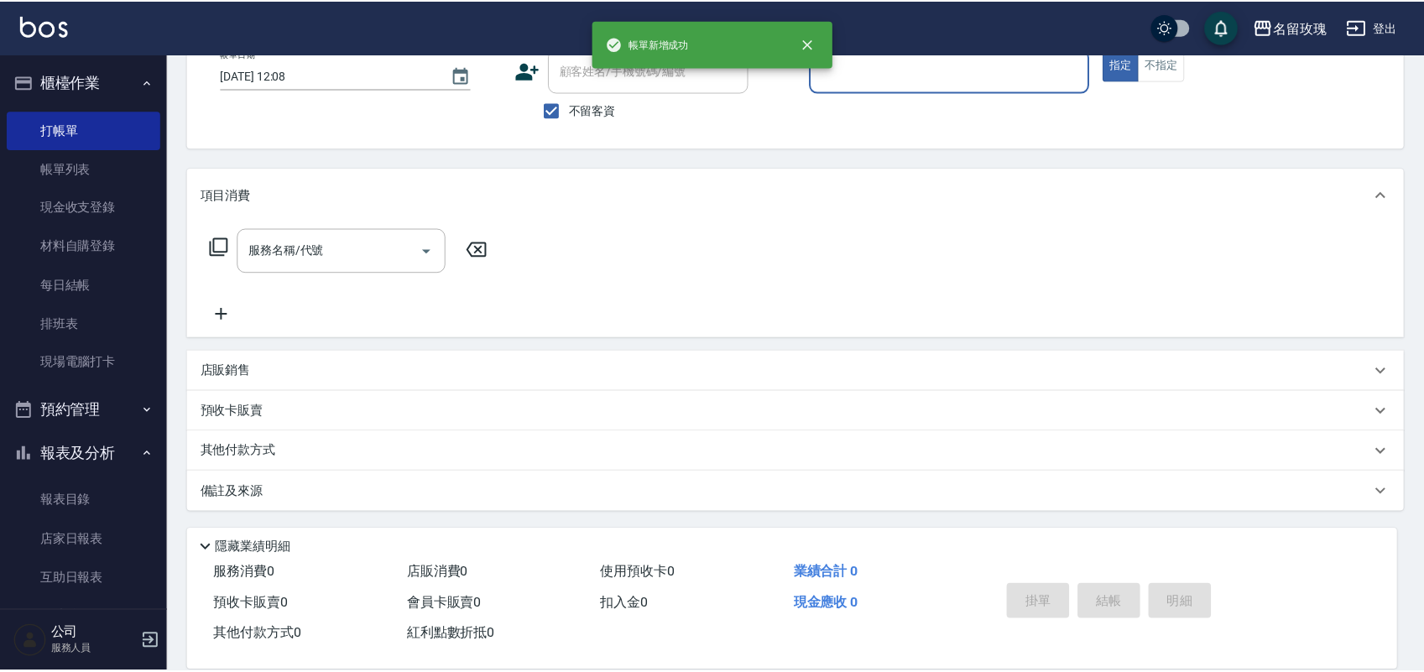
scroll to position [107, 0]
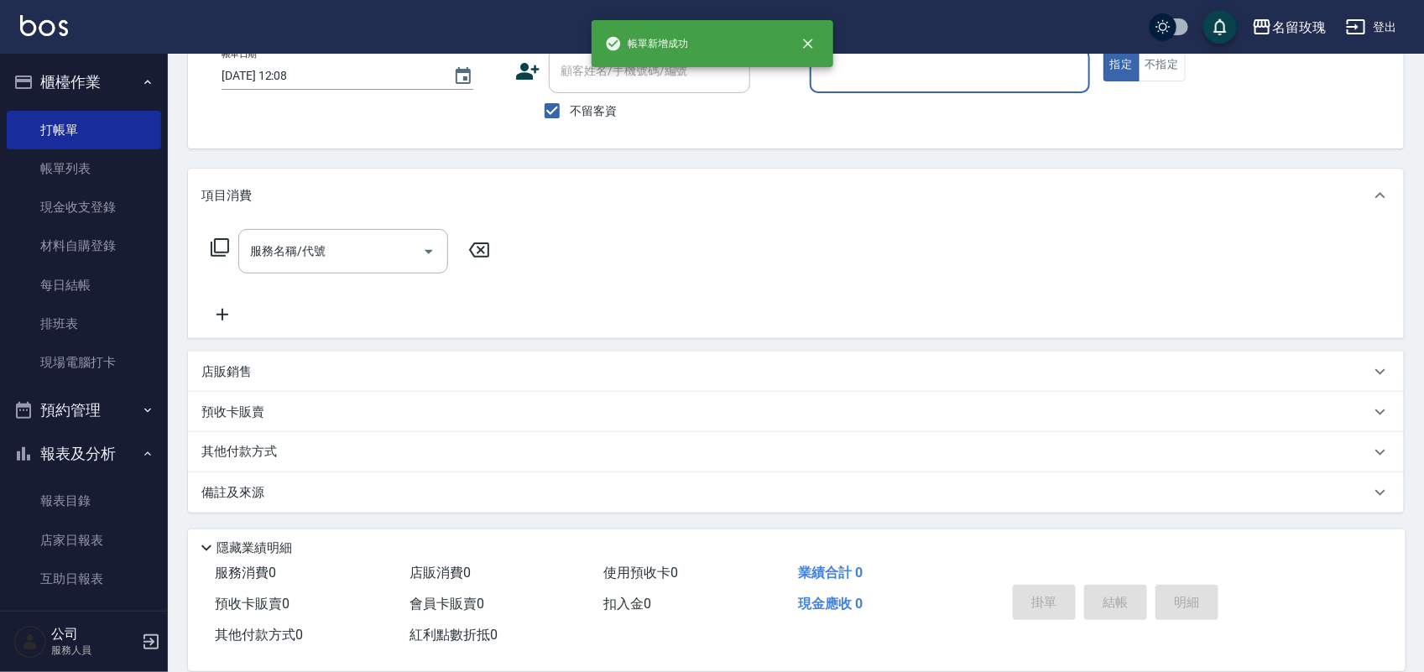
click at [94, 441] on button "報表及分析" at bounding box center [84, 454] width 154 height 44
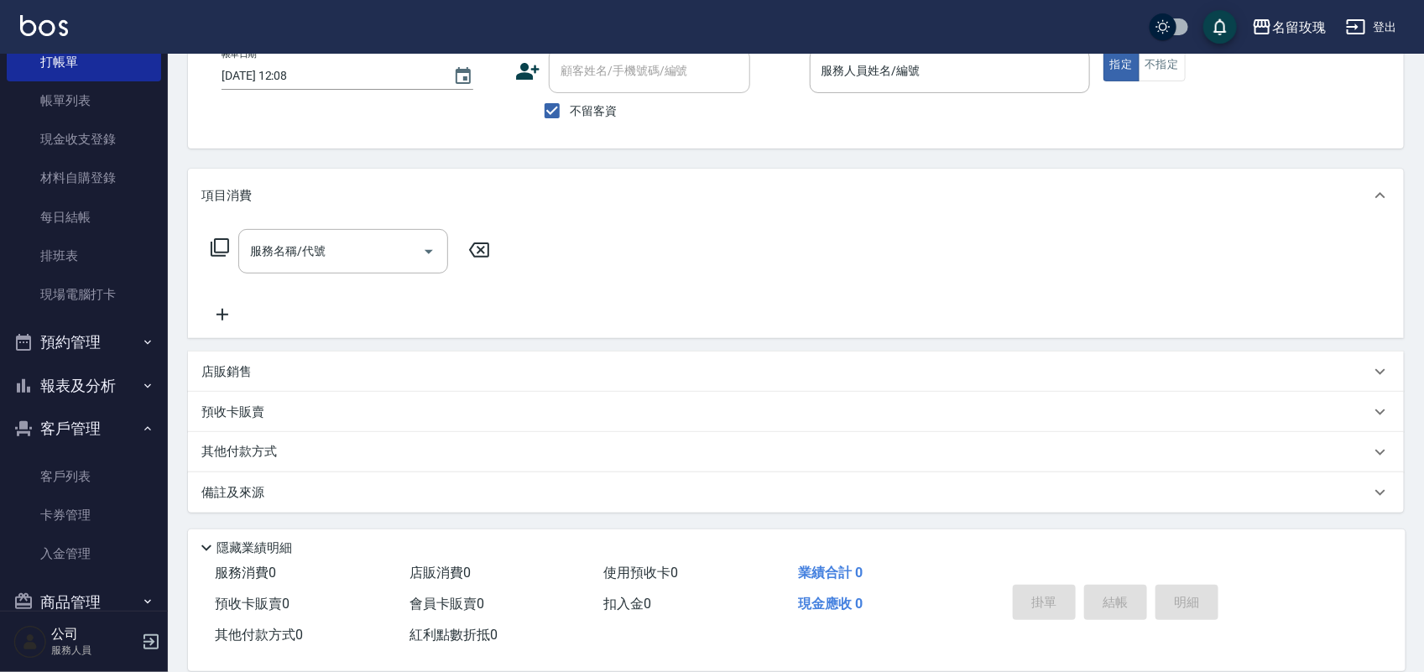
scroll to position [101, 0]
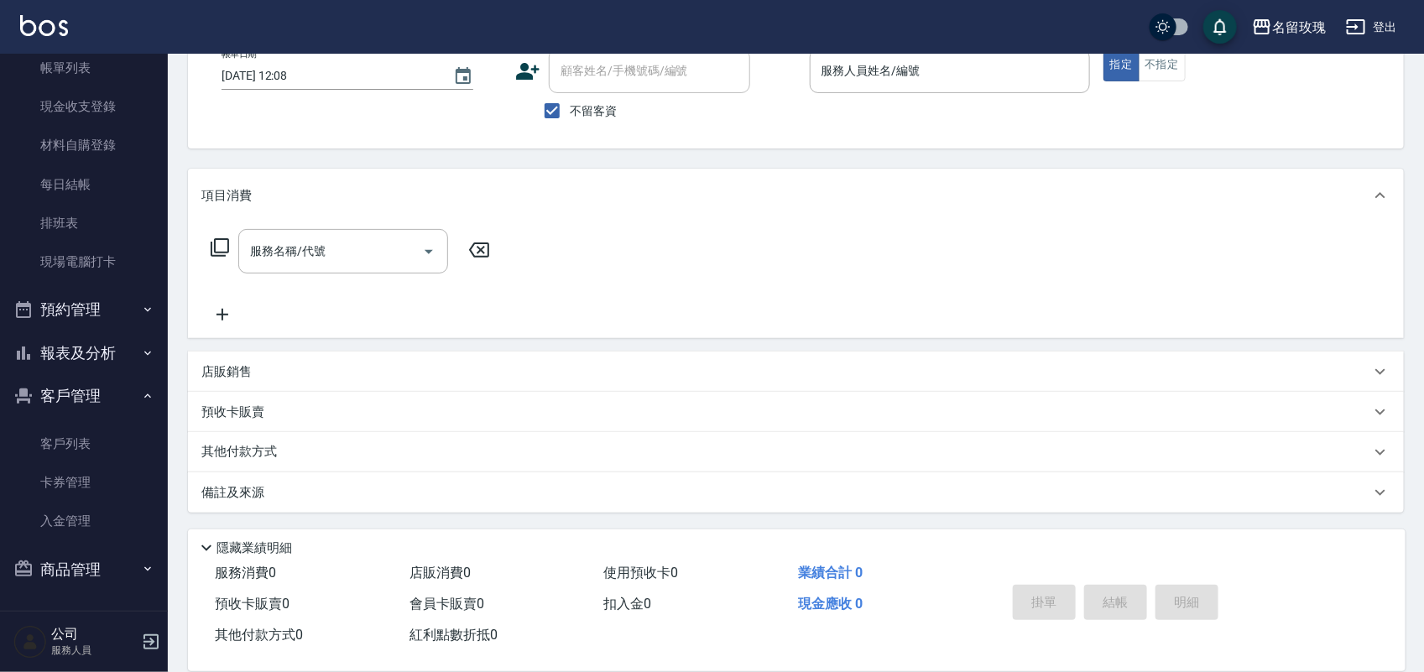
click at [92, 358] on button "報表及分析" at bounding box center [84, 353] width 154 height 44
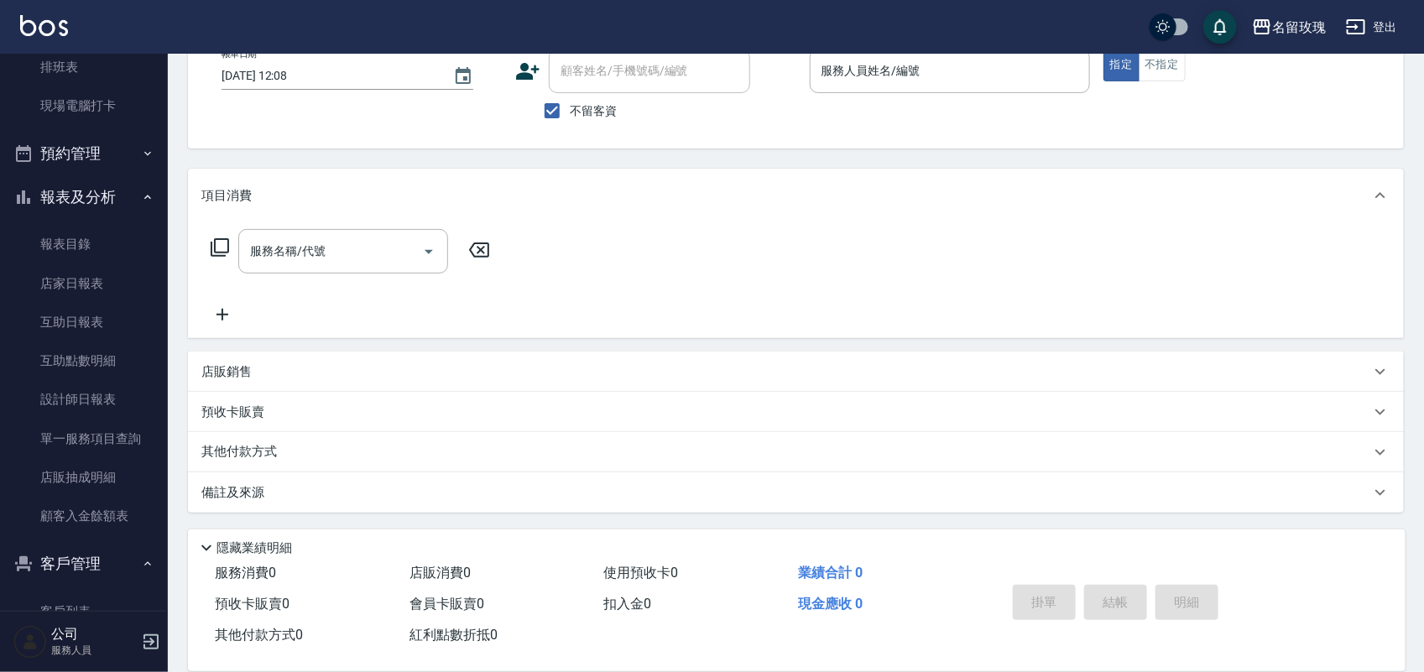
scroll to position [425, 0]
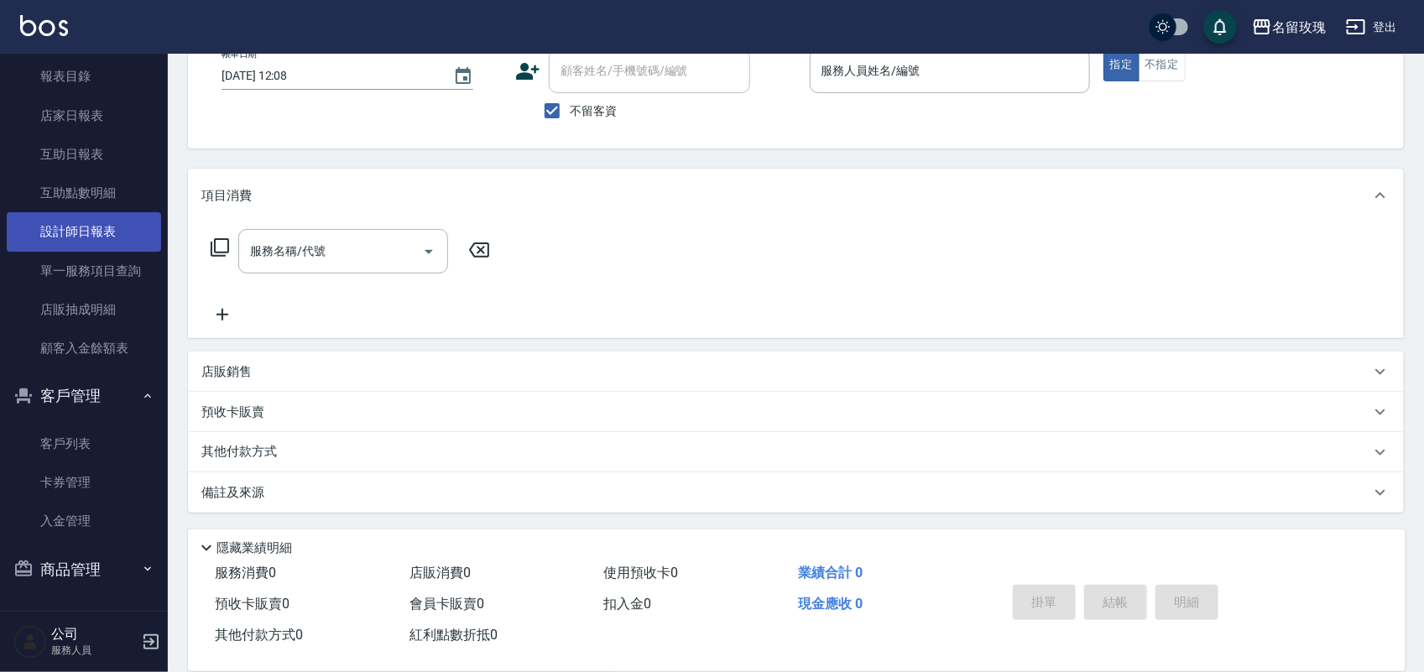
click at [102, 239] on link "設計師日報表" at bounding box center [84, 231] width 154 height 39
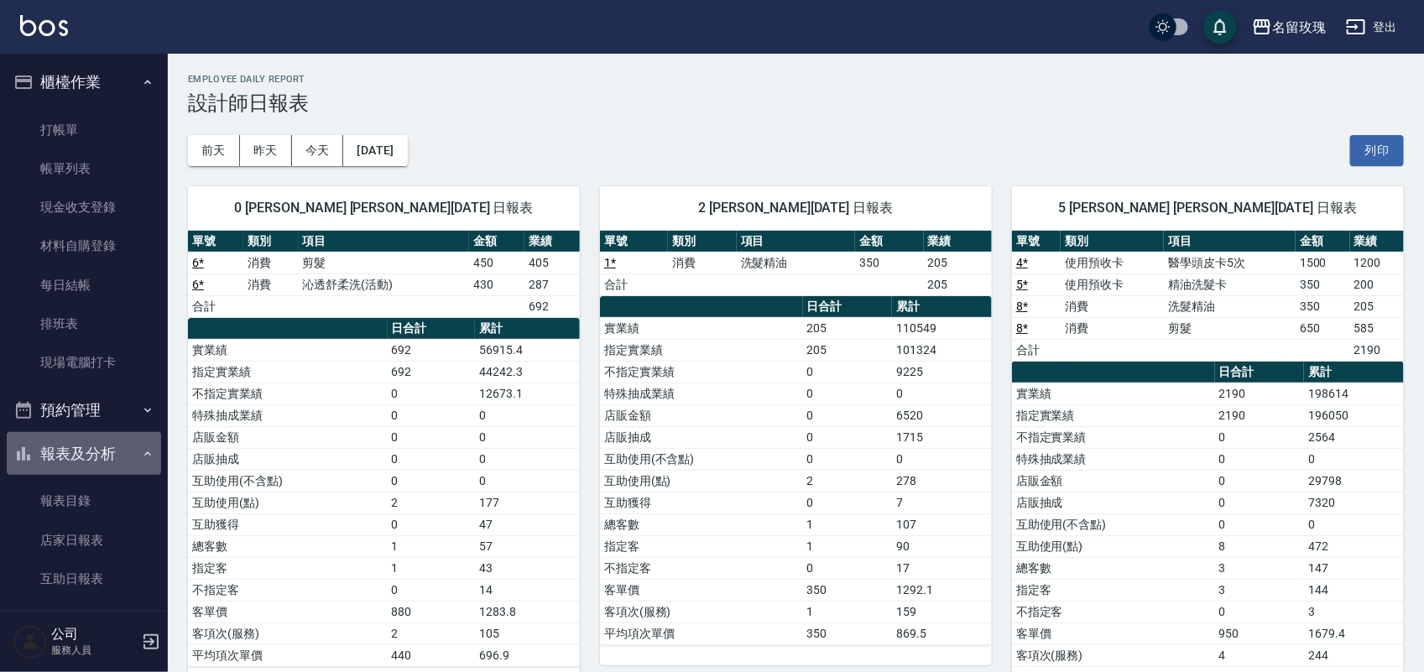
click at [102, 441] on button "報表及分析" at bounding box center [84, 454] width 154 height 44
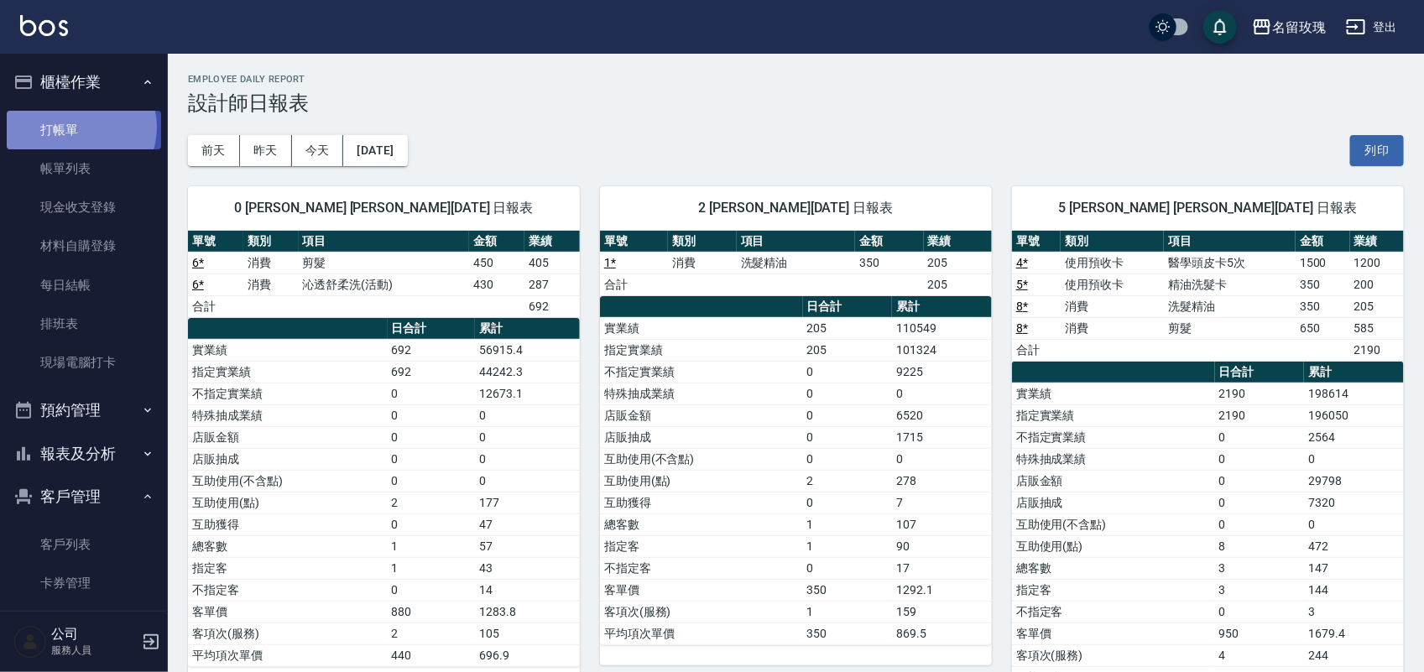
click at [78, 127] on link "打帳單" at bounding box center [84, 130] width 154 height 39
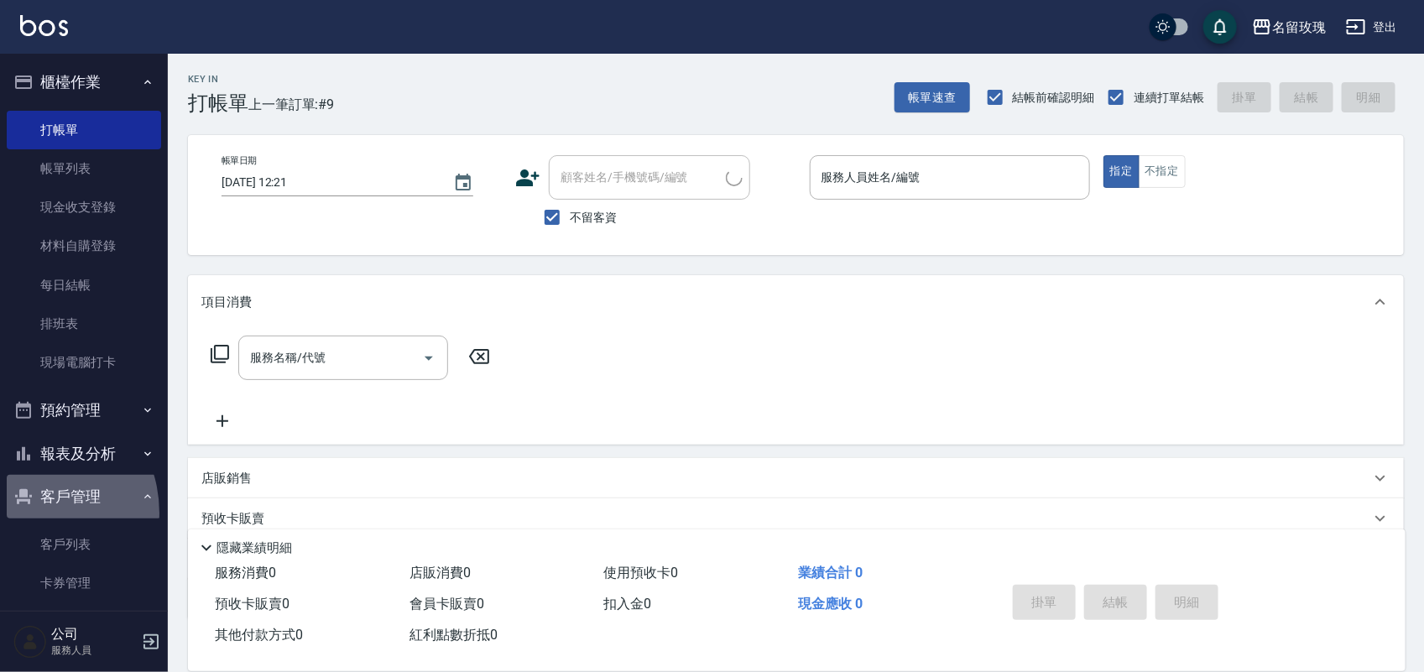
click at [21, 509] on button "客戶管理" at bounding box center [84, 497] width 154 height 44
click at [474, 90] on div "Key In 打帳單 上一筆訂單:#9 帳單速查 結帳前確認明細 連續打單結帳 掛單 結帳 明細" at bounding box center [786, 84] width 1236 height 61
click at [441, 60] on div "Key In 打帳單 上一筆訂單:#9 帳單速查 結帳前確認明細 連續打單結帳 掛單 結帳 明細" at bounding box center [786, 84] width 1236 height 61
click at [376, 74] on div "Key In 打帳單 上一筆訂單:#9 帳單速查 結帳前確認明細 連續打單結帳 掛單 結帳 明細" at bounding box center [786, 84] width 1236 height 61
click at [383, 28] on div "名留玫瑰 登出" at bounding box center [712, 27] width 1424 height 54
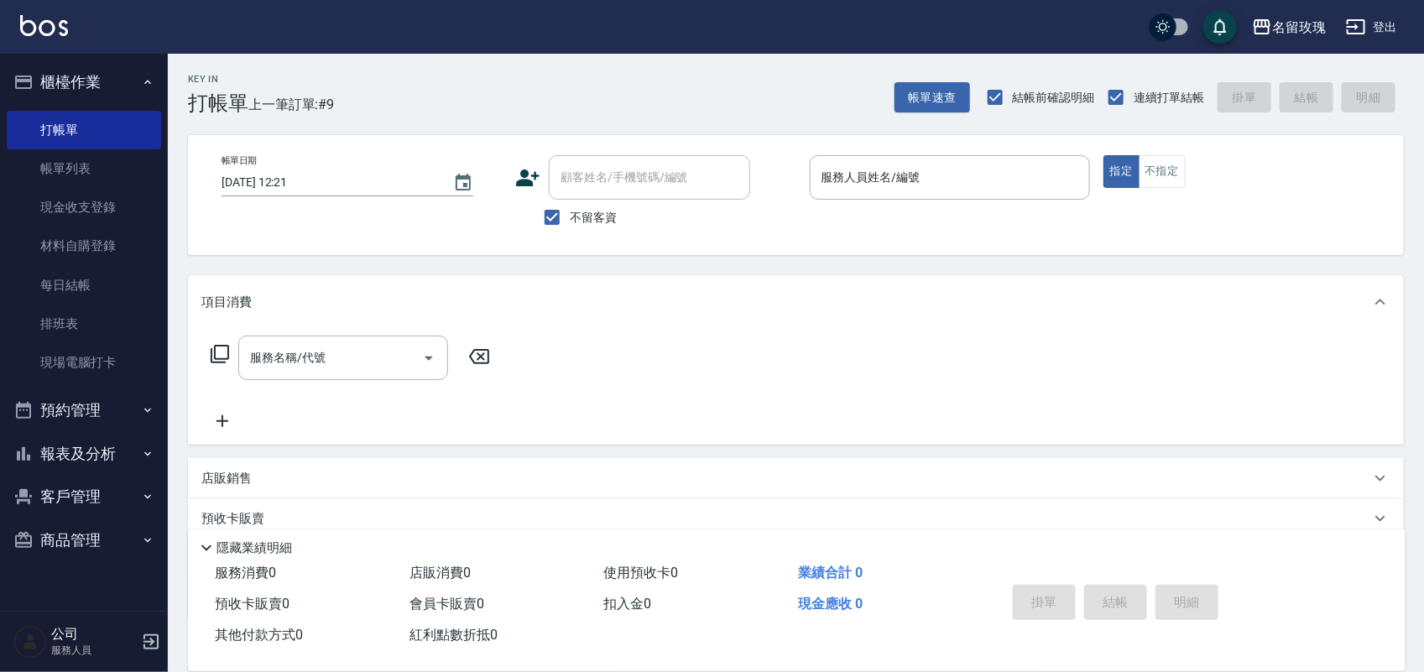
click at [388, 236] on div "帳單日期 [DATE] 12:21 顧客姓名/手機號碼/編號 顧客姓名/手機號碼/編號 不留客資 服務人員姓名/編號 服務人員姓名/編號 指定 不指定" at bounding box center [796, 195] width 1216 height 120
click at [92, 462] on button "報表及分析" at bounding box center [84, 454] width 154 height 44
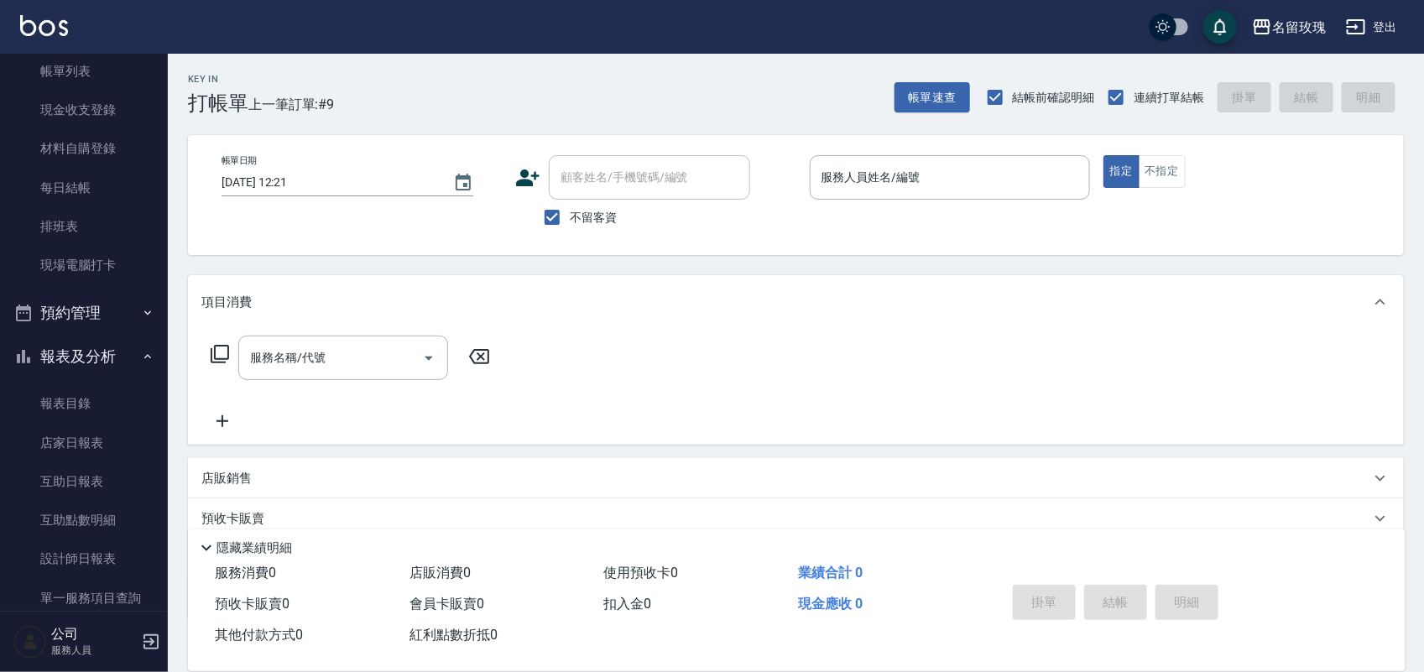
scroll to position [197, 0]
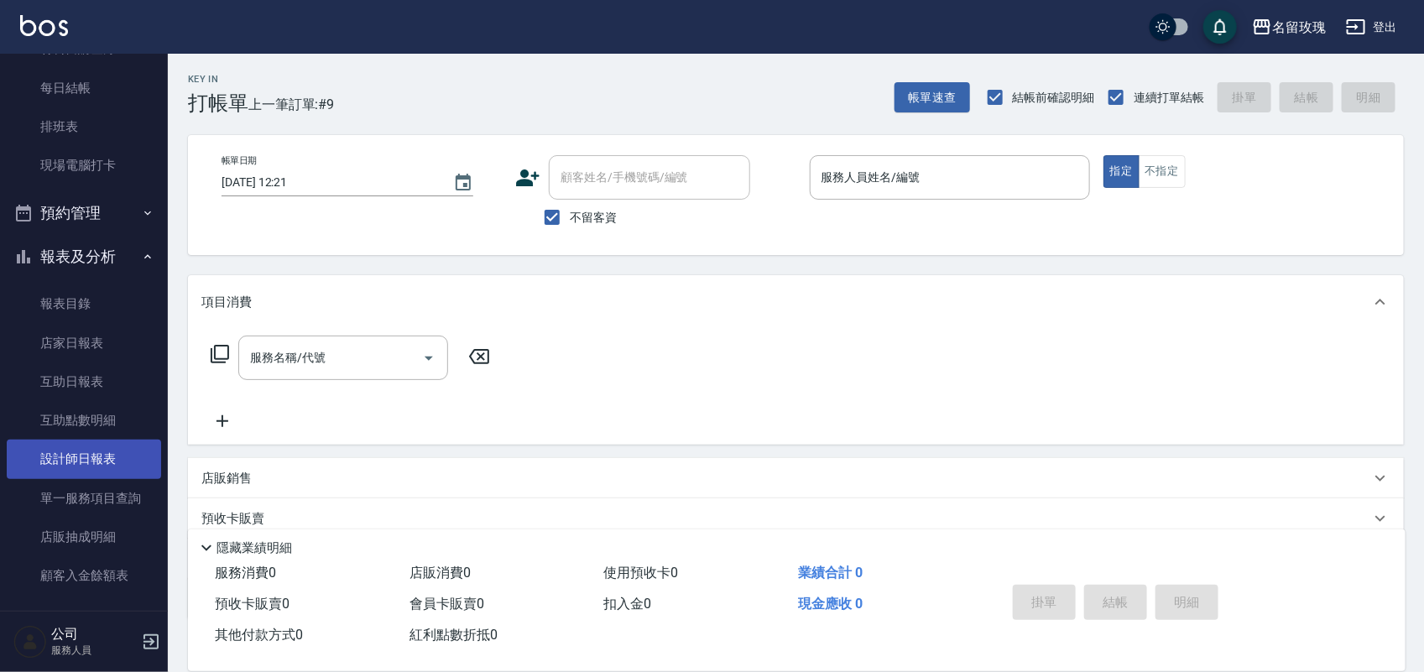
click at [119, 449] on link "設計師日報表" at bounding box center [84, 459] width 154 height 39
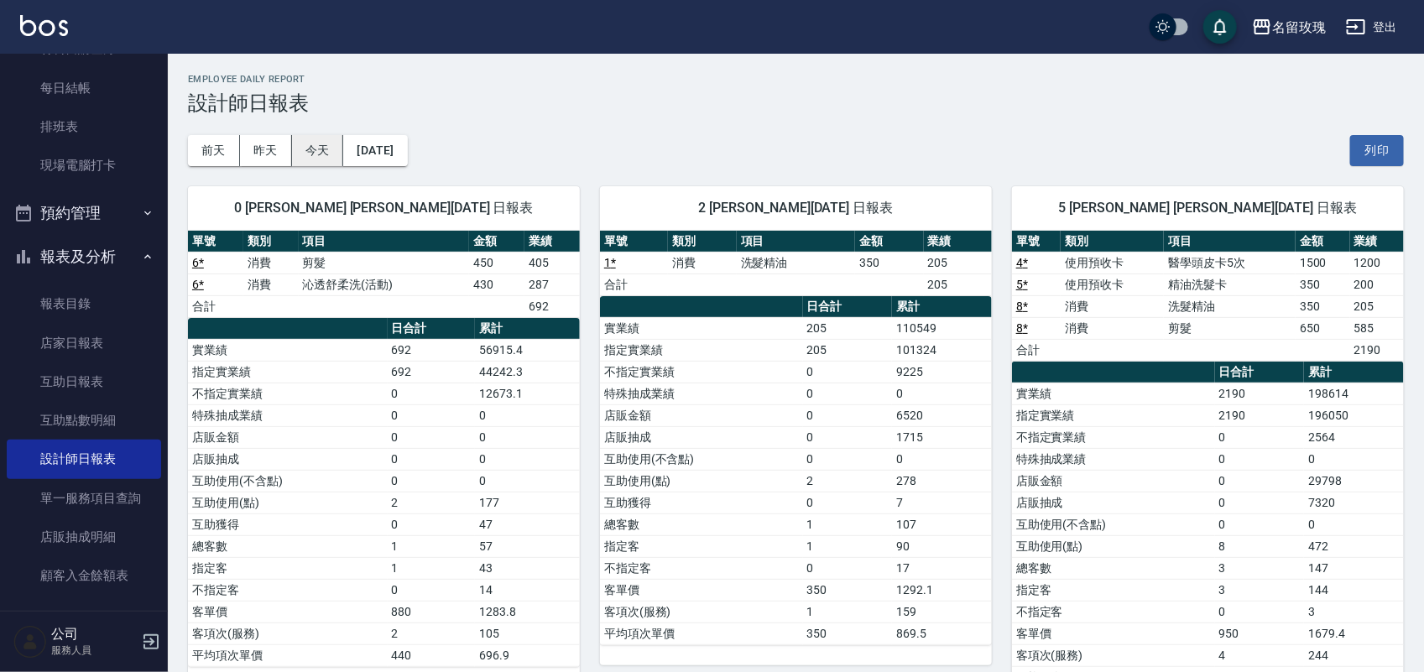
click at [295, 154] on button "今天" at bounding box center [318, 150] width 52 height 31
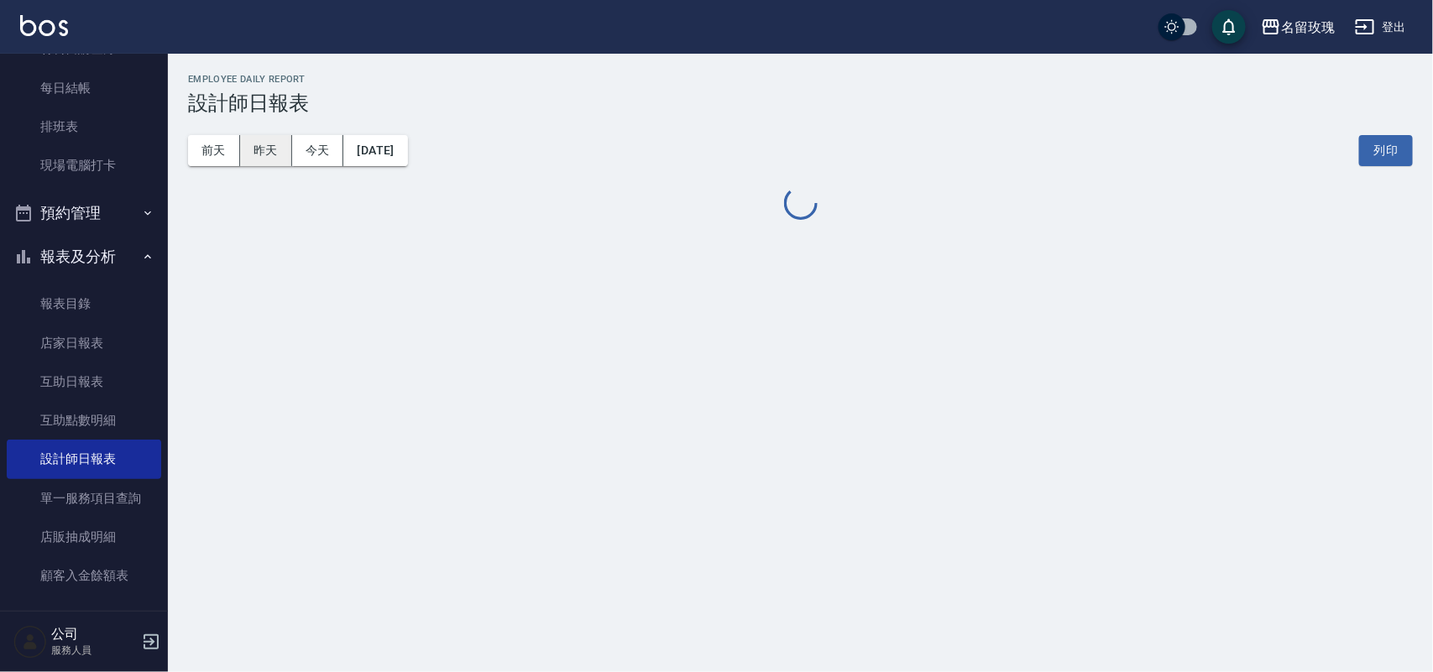
click at [288, 152] on button "昨天" at bounding box center [266, 150] width 52 height 31
click at [277, 155] on button "昨天" at bounding box center [266, 150] width 52 height 31
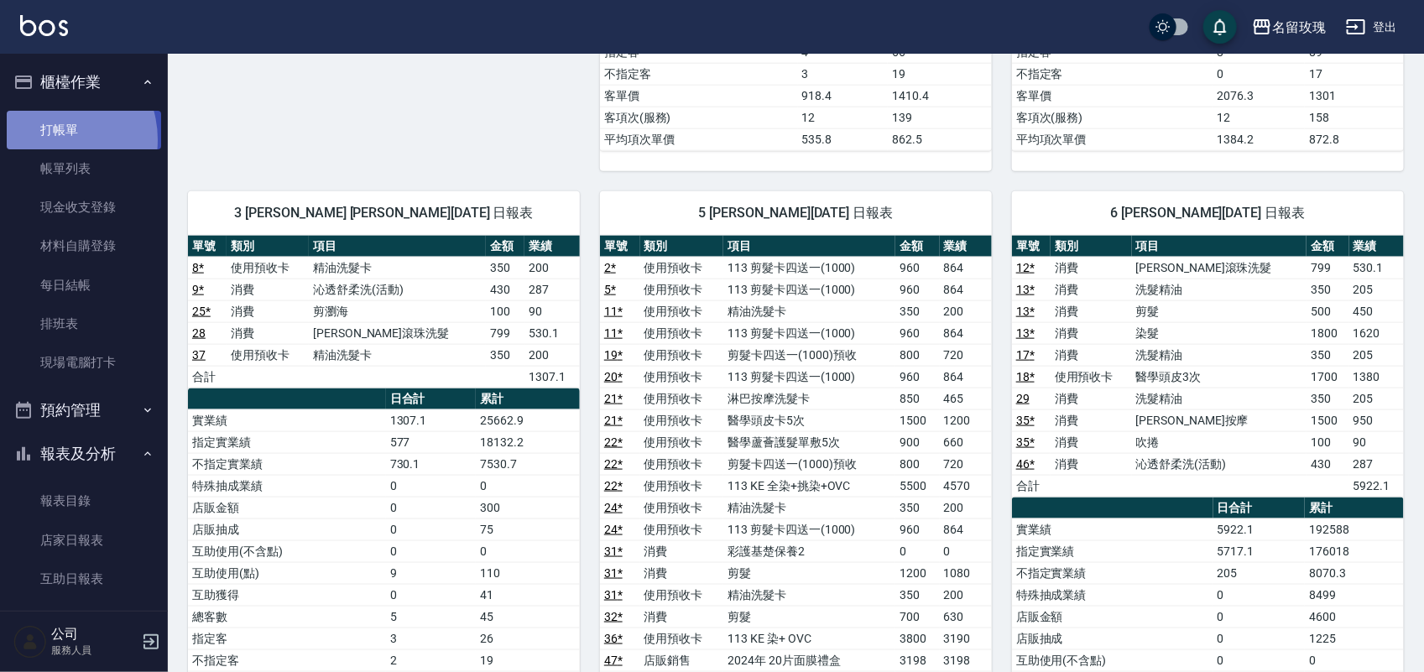
click at [55, 139] on link "打帳單" at bounding box center [84, 130] width 154 height 39
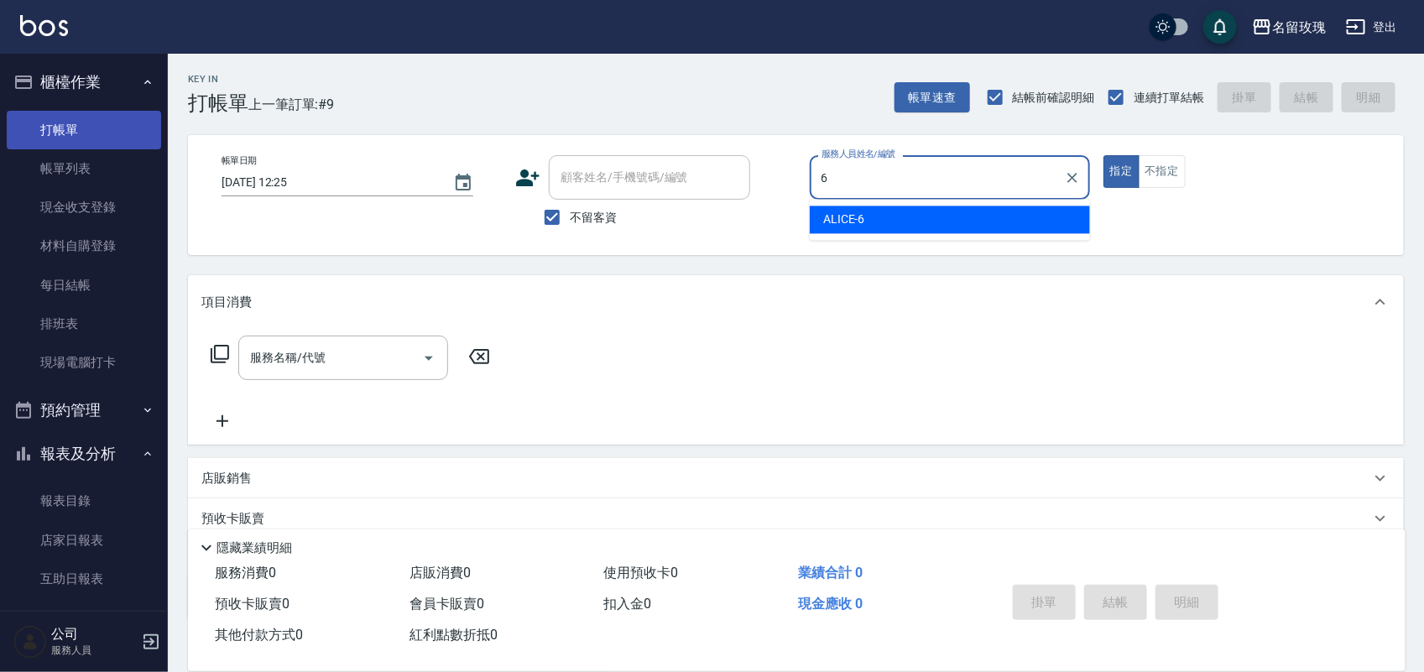
type input "ALICE-6"
type button "true"
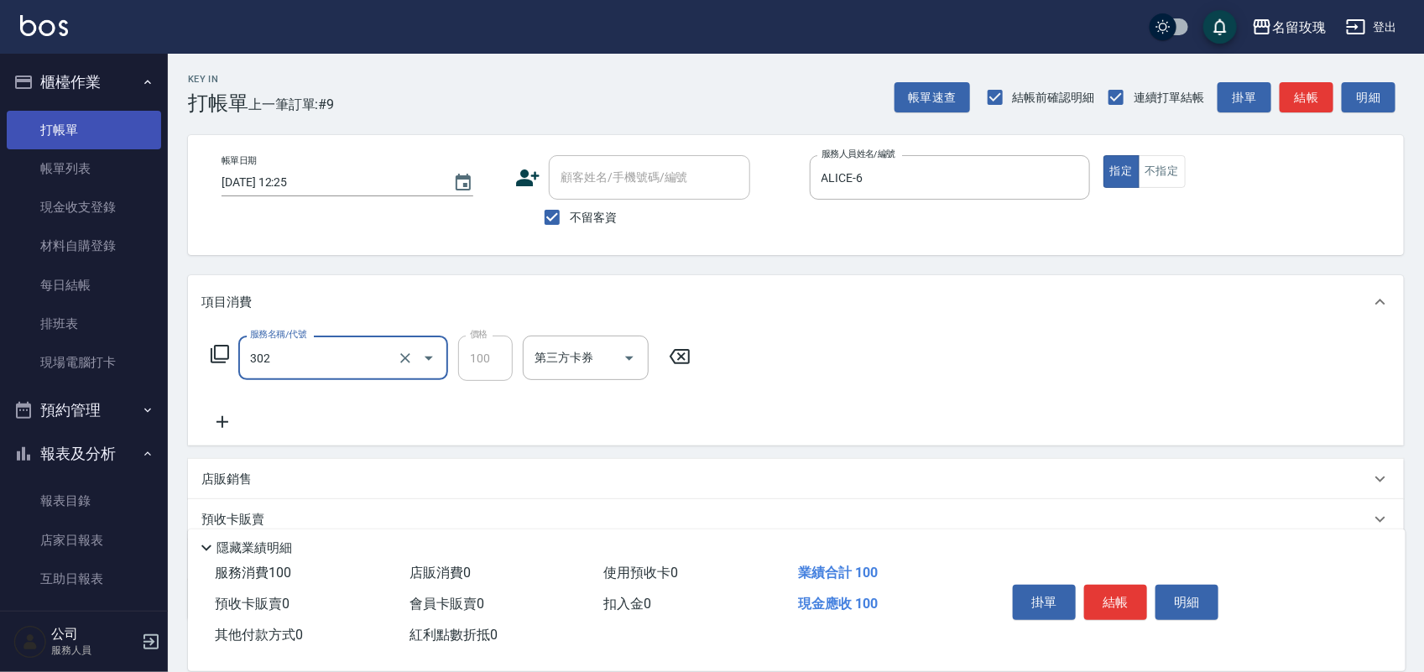
type input "剪瀏海(302)"
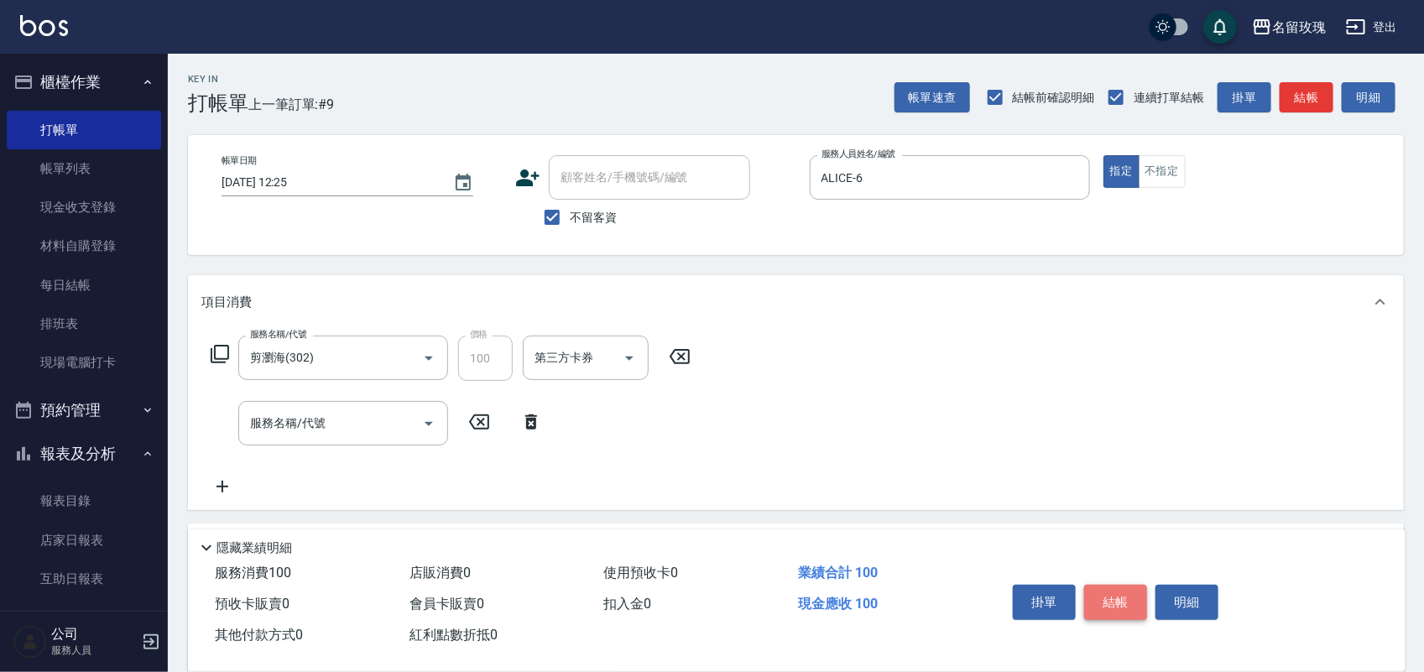
click at [1114, 609] on button "結帳" at bounding box center [1115, 602] width 63 height 35
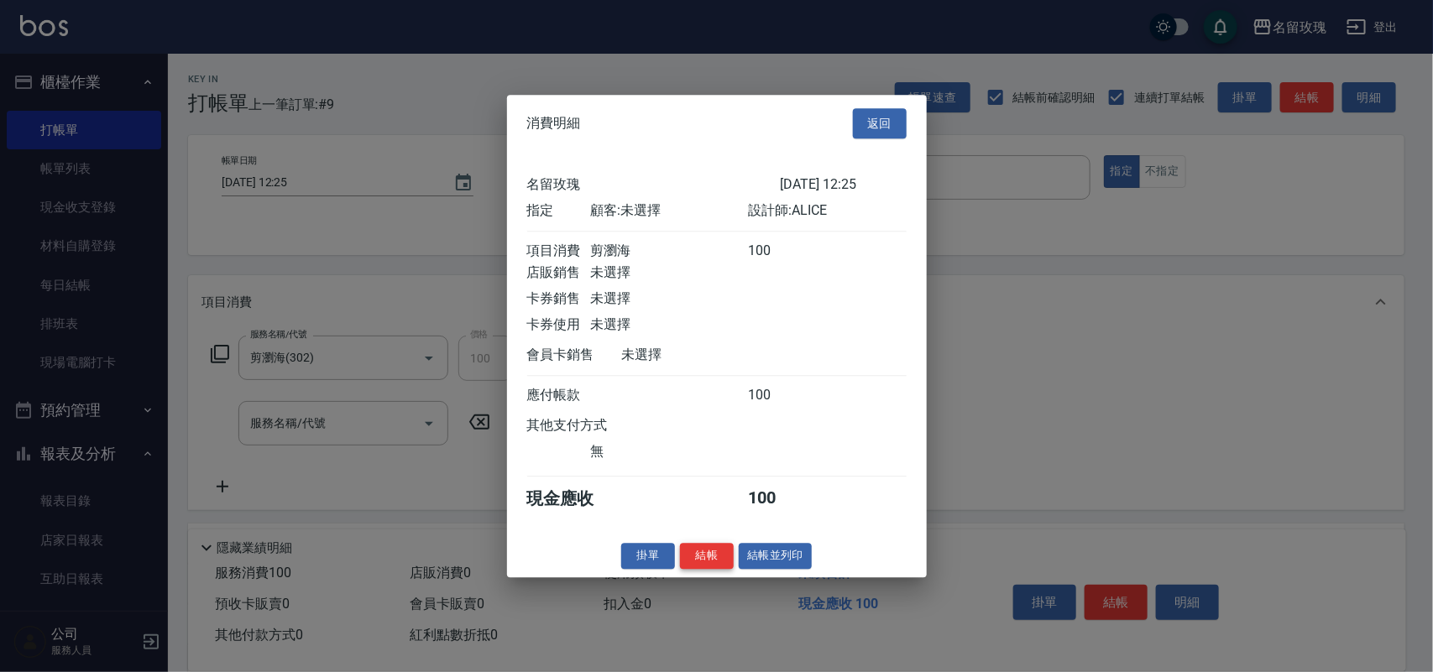
drag, startPoint x: 714, startPoint y: 551, endPoint x: 710, endPoint y: 561, distance: 10.1
click at [714, 555] on div "消費明細 返回 名留玫瑰 [DATE] 12:25 指定 顧客: 未選擇 設計師: ALICE 項目消費 剪瀏海 100 店販銷售 未選擇 卡券銷售 未選擇 …" at bounding box center [717, 336] width 420 height 483
click at [712, 560] on button "結帳" at bounding box center [707, 556] width 54 height 26
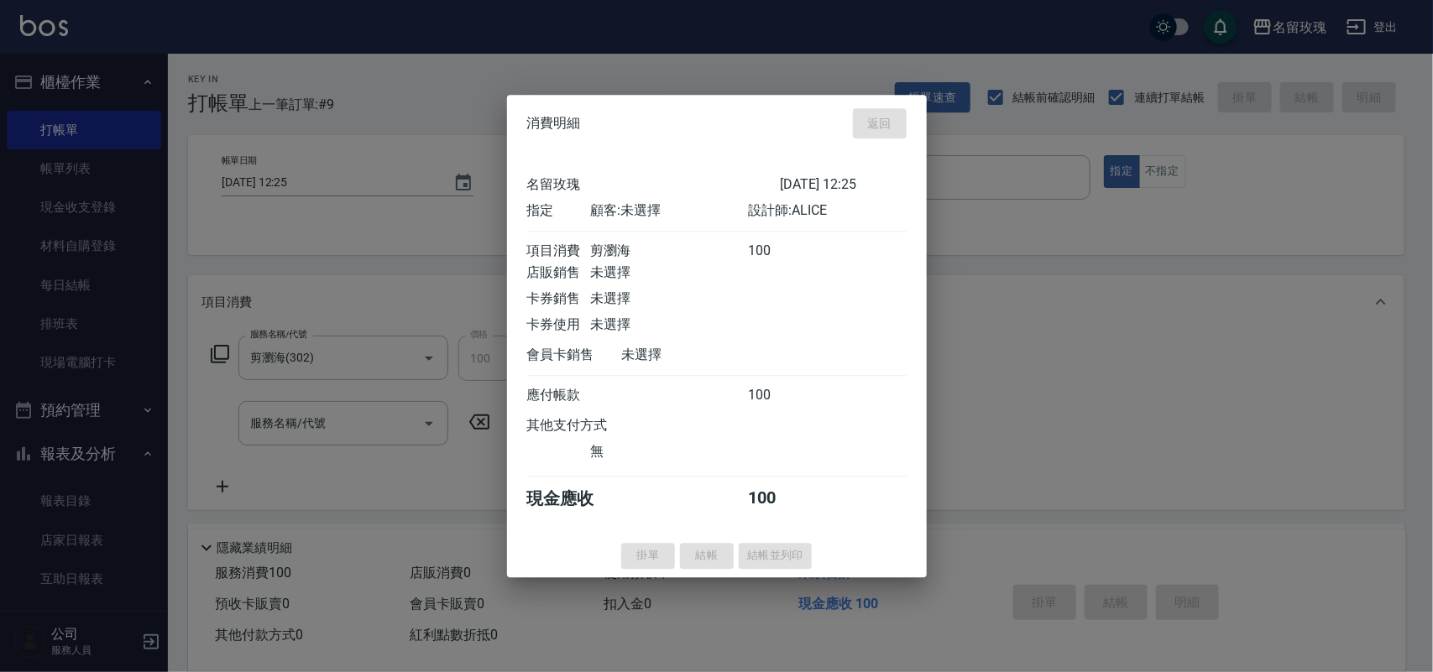
type input "[DATE] 12:26"
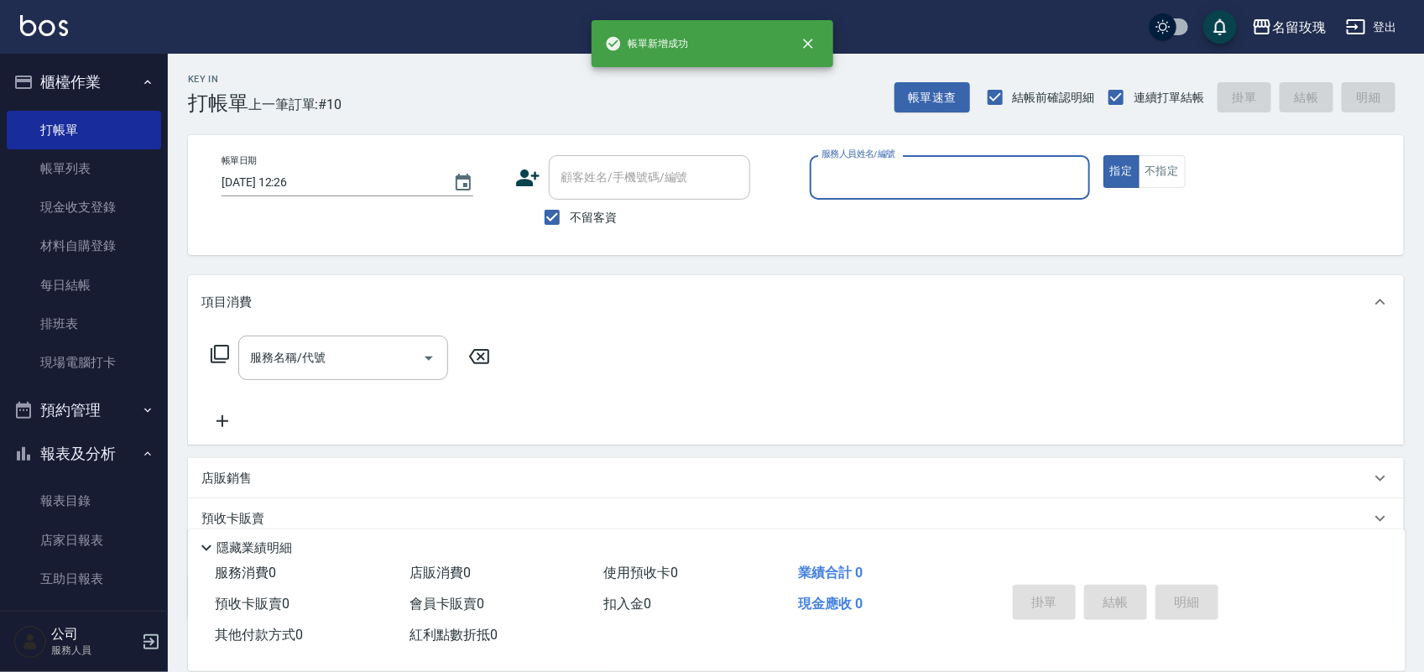
drag, startPoint x: 590, startPoint y: 232, endPoint x: 598, endPoint y: 223, distance: 11.9
click at [594, 228] on label "不留客資" at bounding box center [576, 217] width 82 height 35
click at [570, 228] on input "不留客資" at bounding box center [552, 217] width 35 height 35
checkbox input "false"
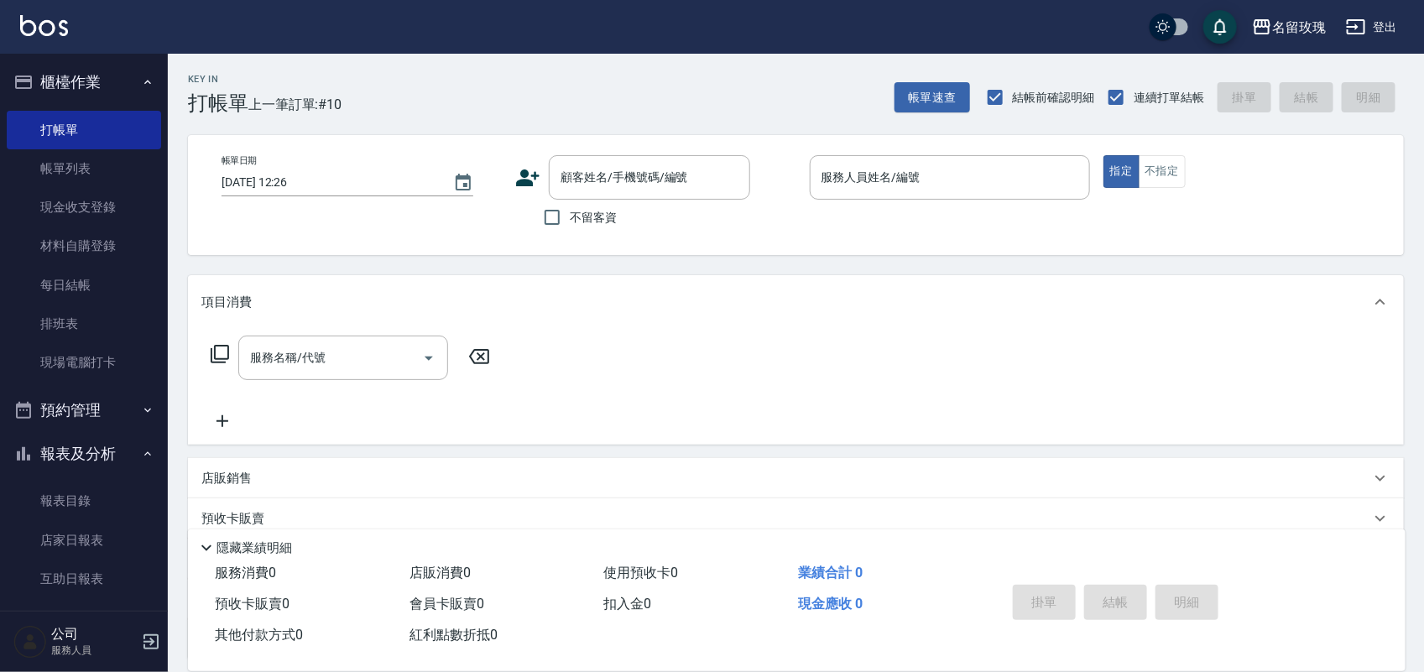
click at [619, 200] on div "不留客資" at bounding box center [632, 217] width 235 height 35
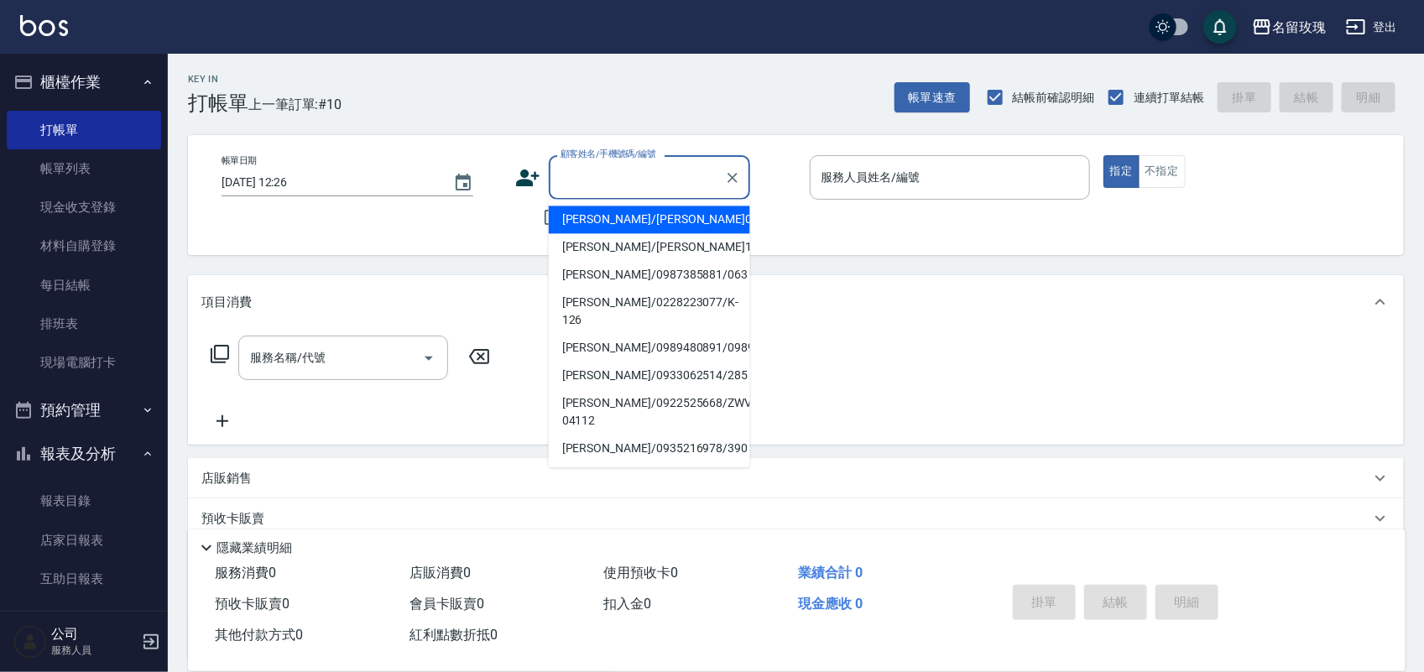
click at [621, 186] on input "顧客姓名/手機號碼/編號" at bounding box center [636, 177] width 161 height 29
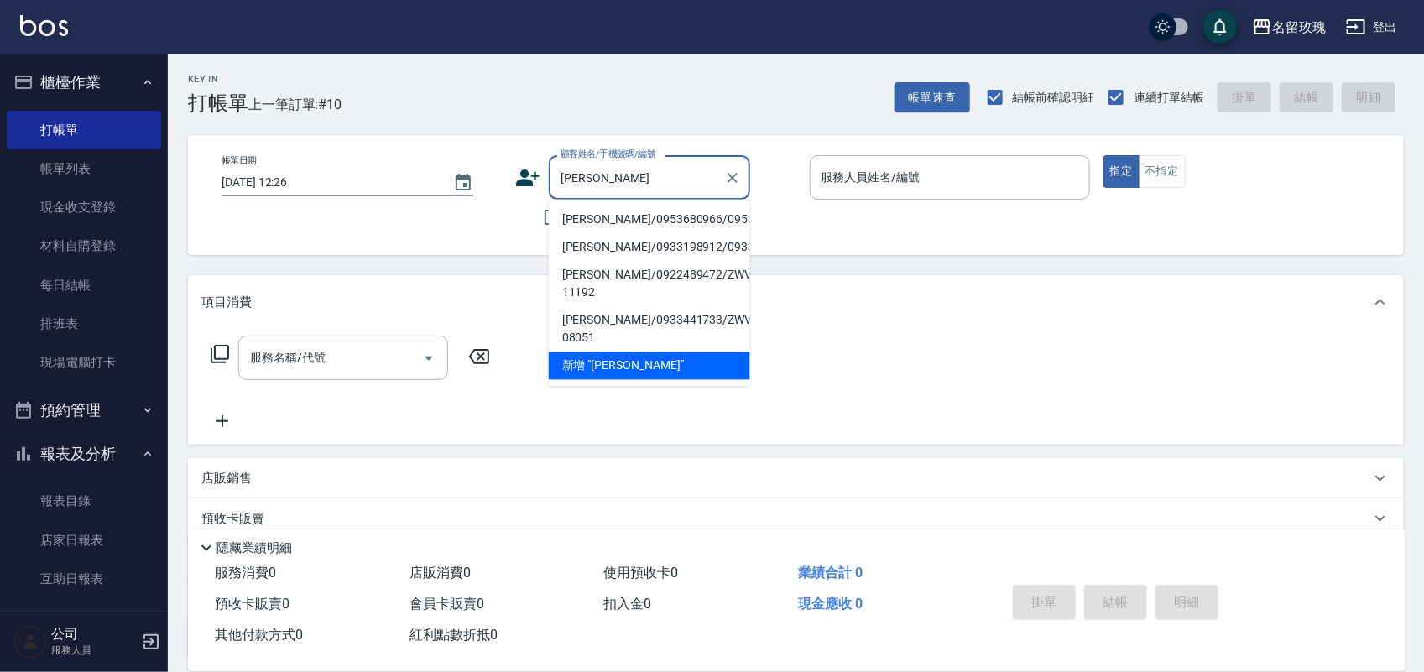
drag, startPoint x: 640, startPoint y: 214, endPoint x: 626, endPoint y: 222, distance: 16.6
click at [639, 214] on li "[PERSON_NAME]/0953680966/0953680966" at bounding box center [649, 220] width 201 height 28
type input "[PERSON_NAME]/0953680966/0953680966"
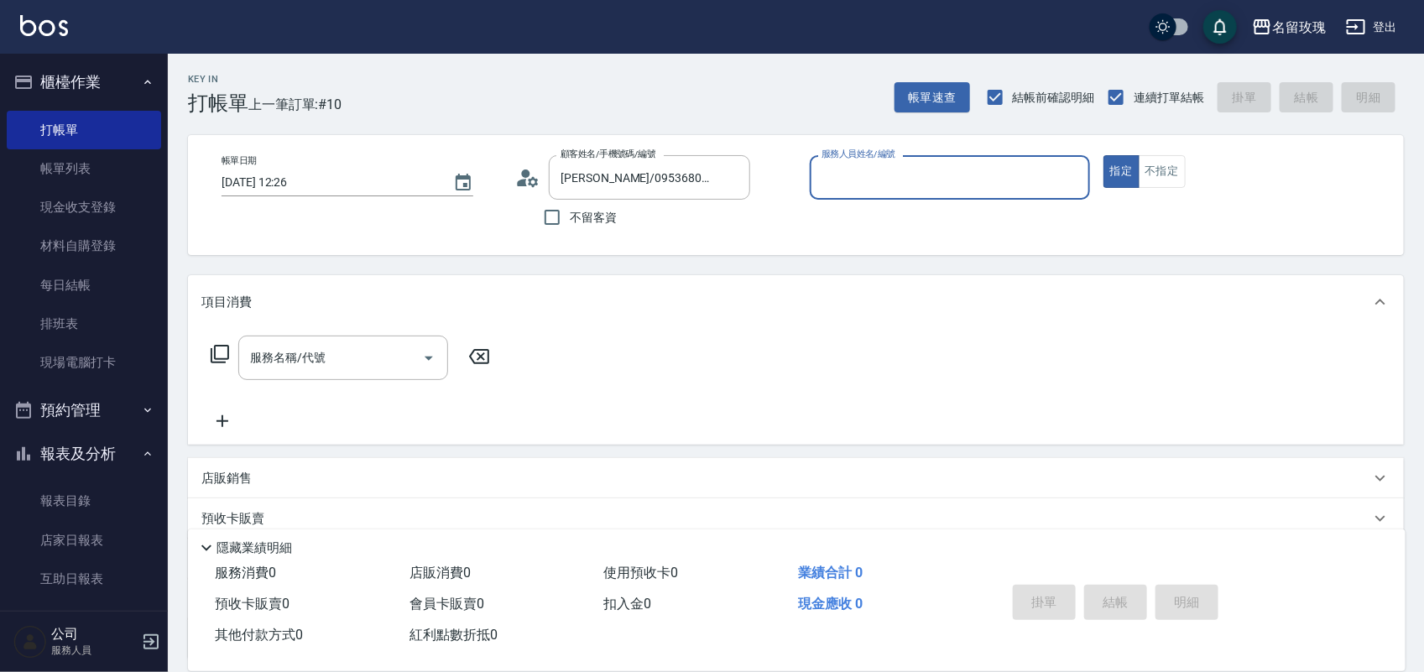
type input "[PERSON_NAME]老師-9"
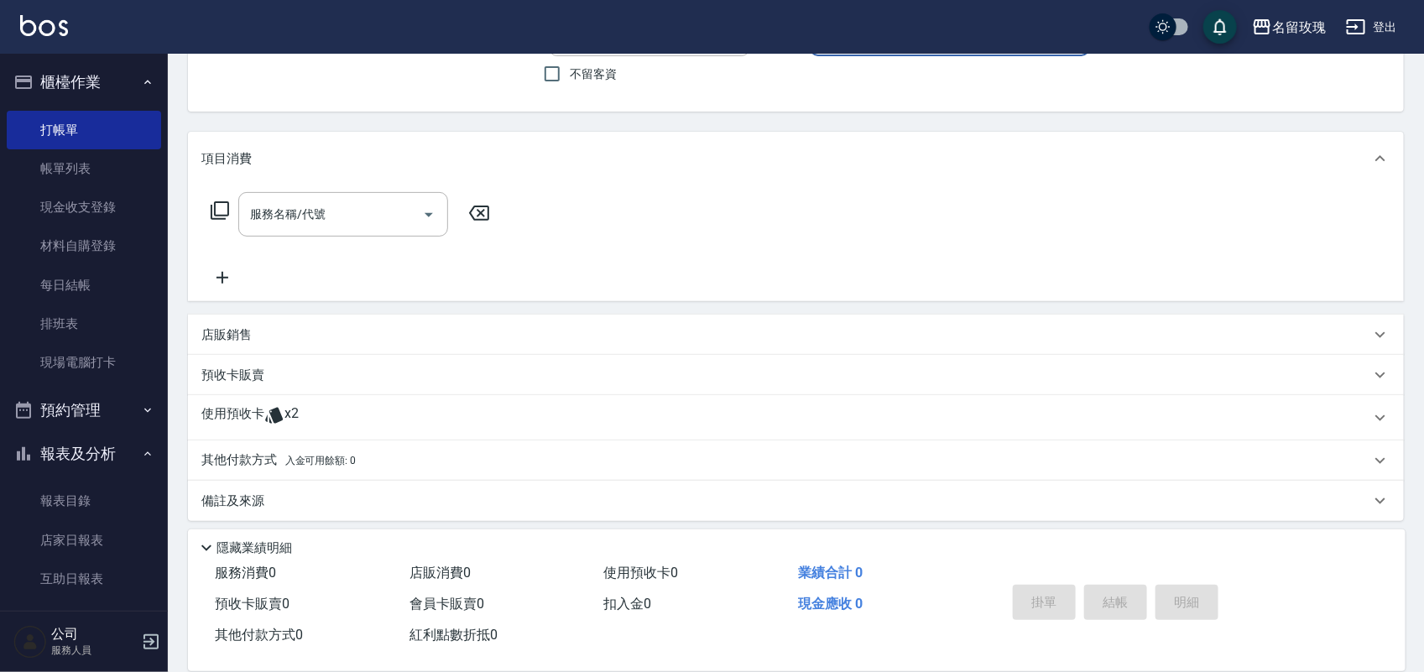
scroll to position [152, 0]
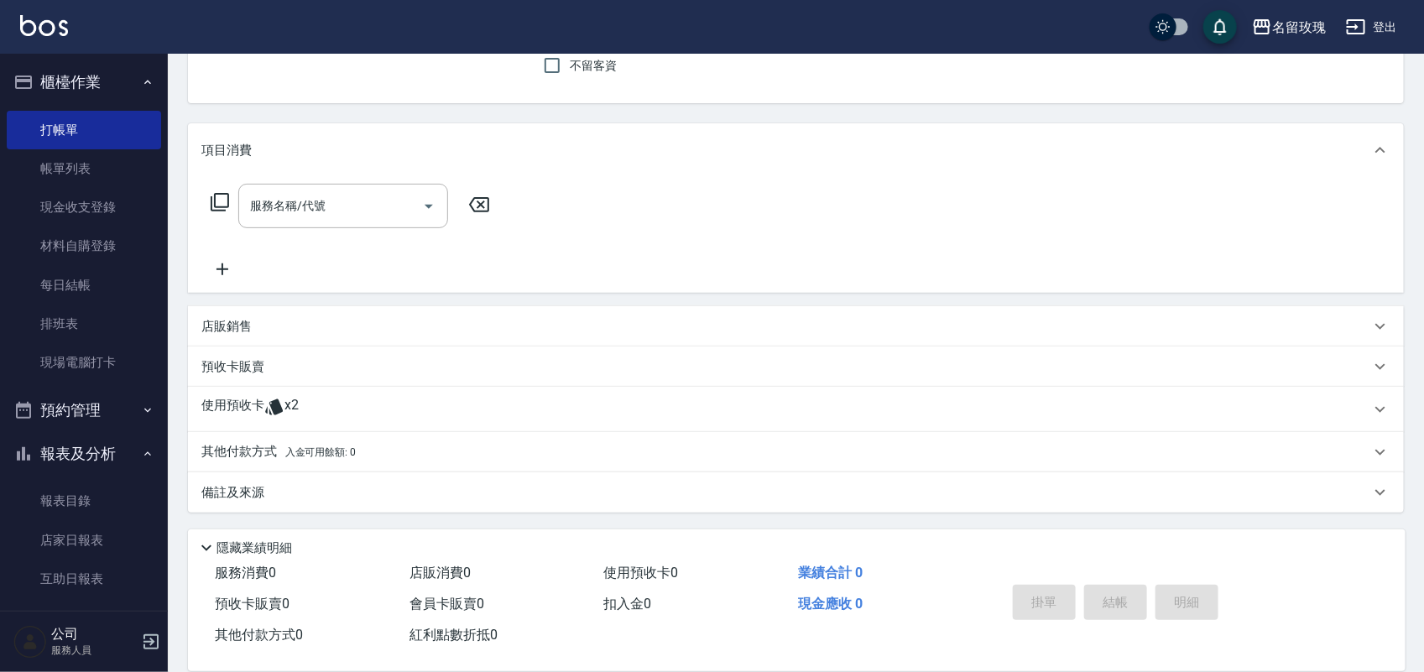
click at [307, 401] on div "使用預收卡 x2" at bounding box center [785, 409] width 1169 height 25
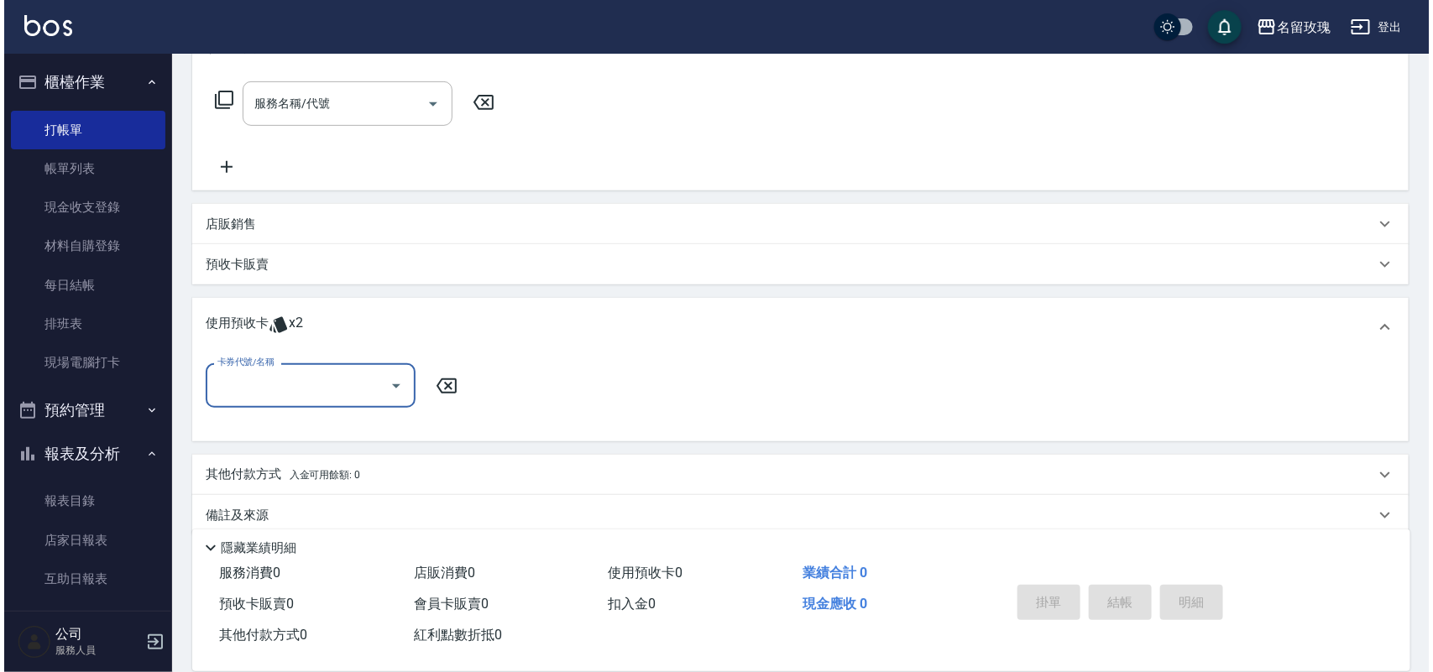
scroll to position [256, 0]
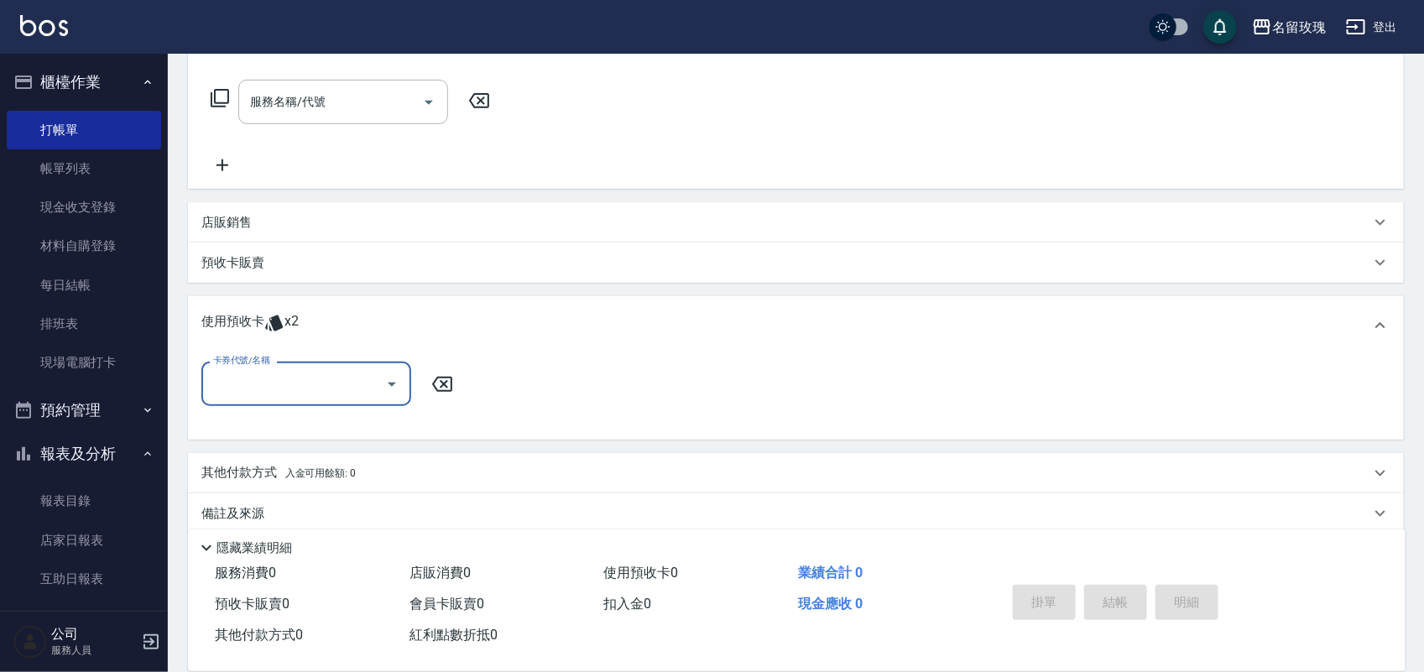
click at [312, 369] on input "卡券代號/名稱" at bounding box center [294, 383] width 170 height 29
drag, startPoint x: 326, startPoint y: 420, endPoint x: 374, endPoint y: 399, distance: 53.3
click at [331, 418] on div "醫學頭皮3次 剩餘2張 11407350" at bounding box center [306, 427] width 210 height 28
type input "醫學頭皮3次 11407350"
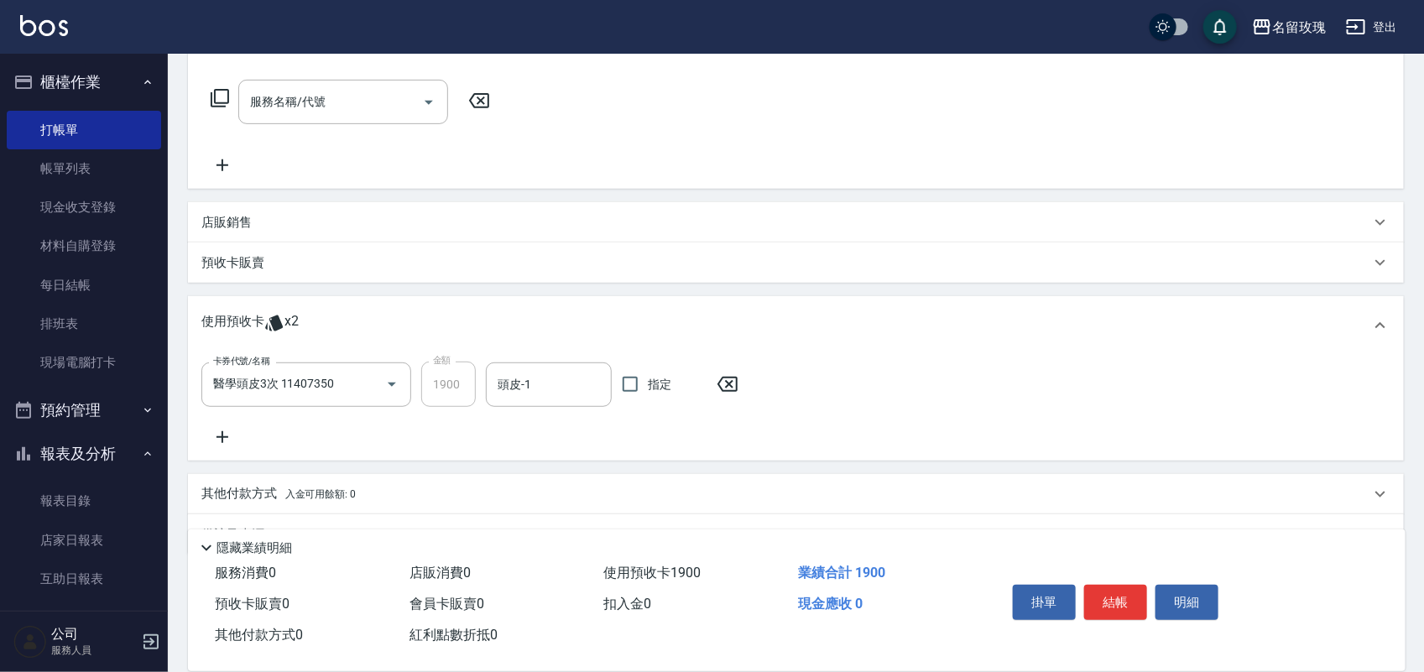
click at [484, 375] on div "卡券代號/名稱 醫學頭皮3次 11407350 卡券代號/名稱 金額 1900 金額 頭皮-1 頭皮-1 指定" at bounding box center [474, 384] width 547 height 45
click at [493, 374] on input "頭皮-1" at bounding box center [548, 384] width 111 height 29
type input "[PERSON_NAME]-20"
click at [1134, 585] on button "結帳" at bounding box center [1115, 602] width 63 height 35
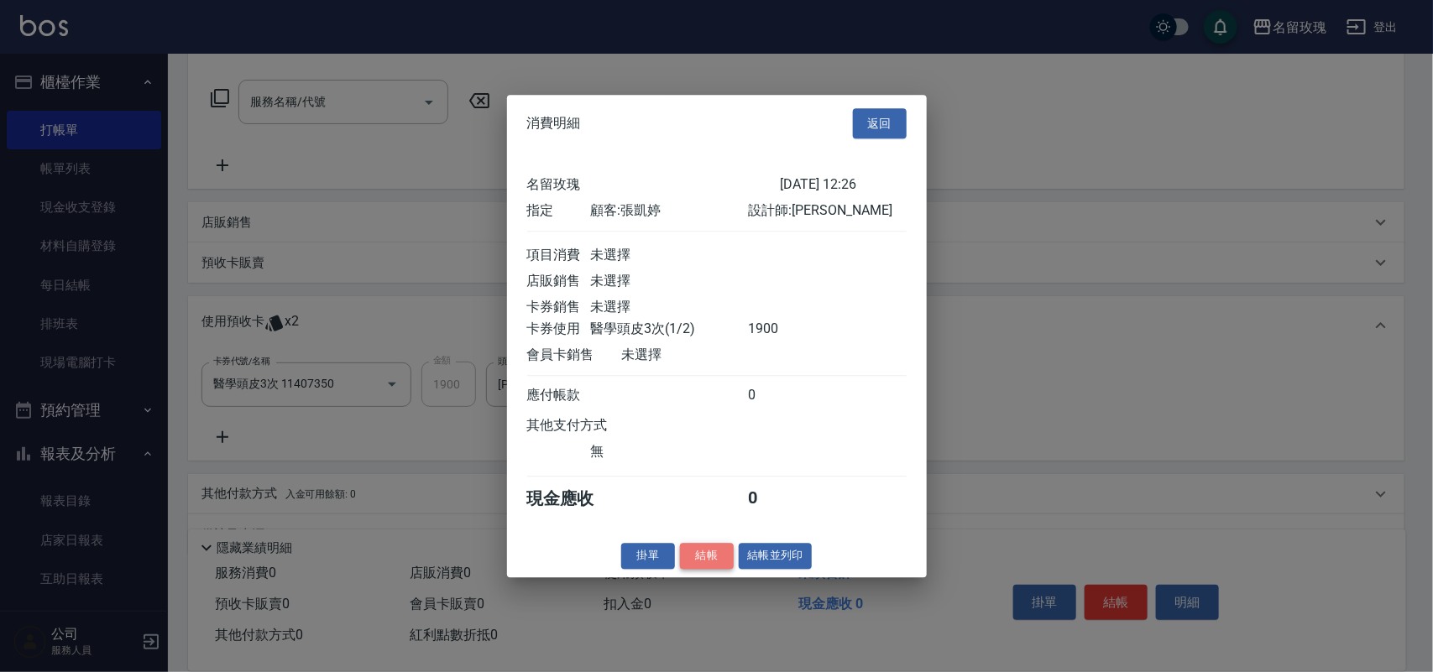
click at [718, 567] on button "結帳" at bounding box center [707, 556] width 54 height 26
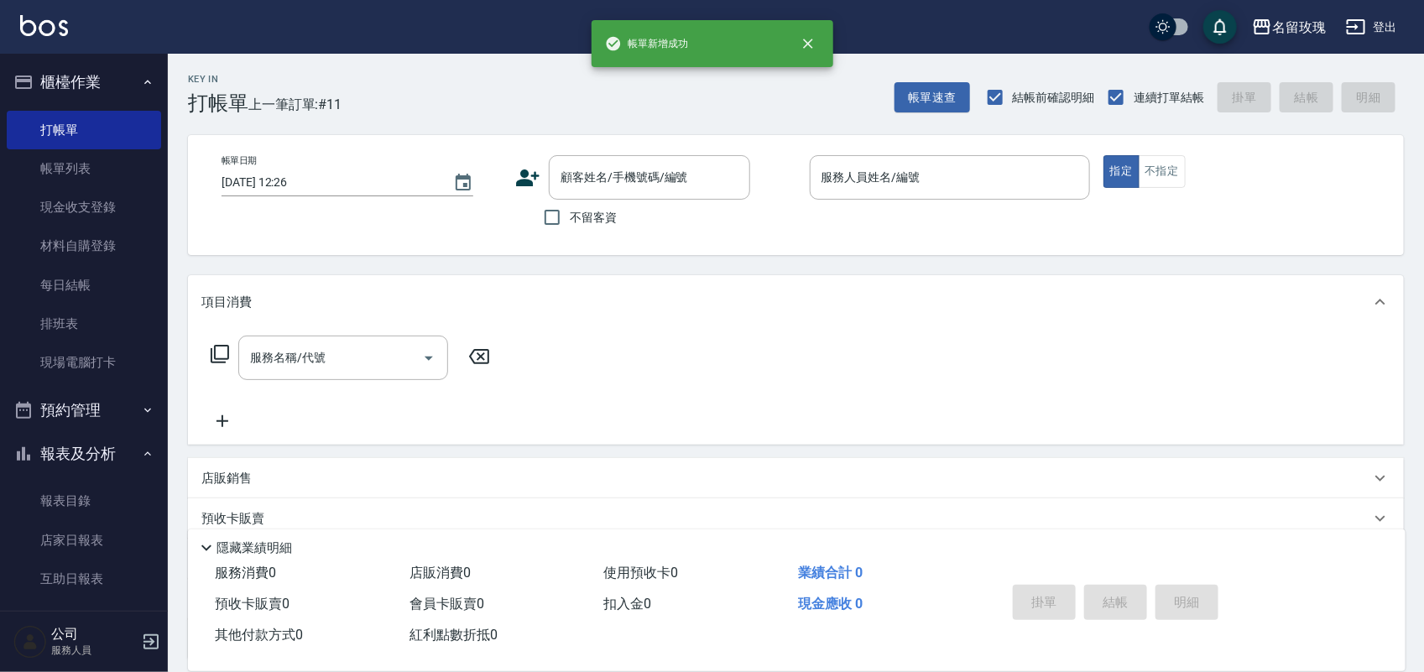
scroll to position [0, 0]
click at [68, 571] on link "互助日報表" at bounding box center [84, 579] width 154 height 39
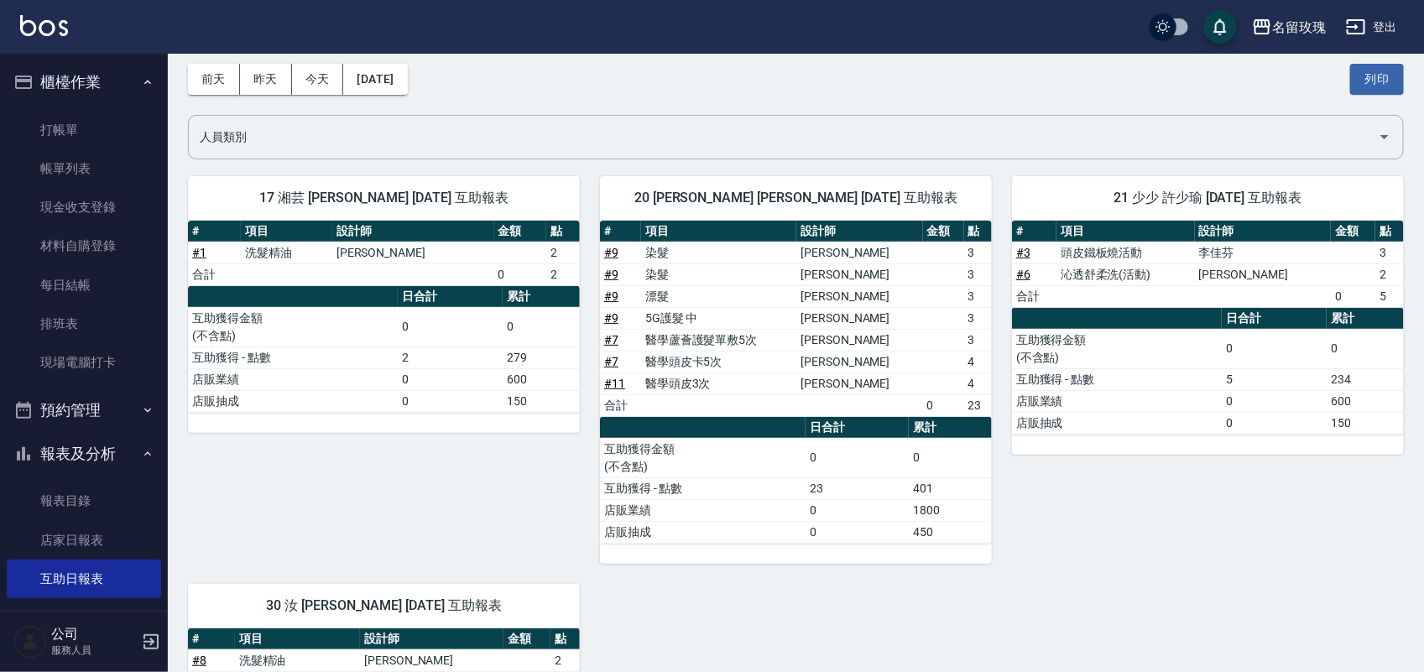
scroll to position [105, 0]
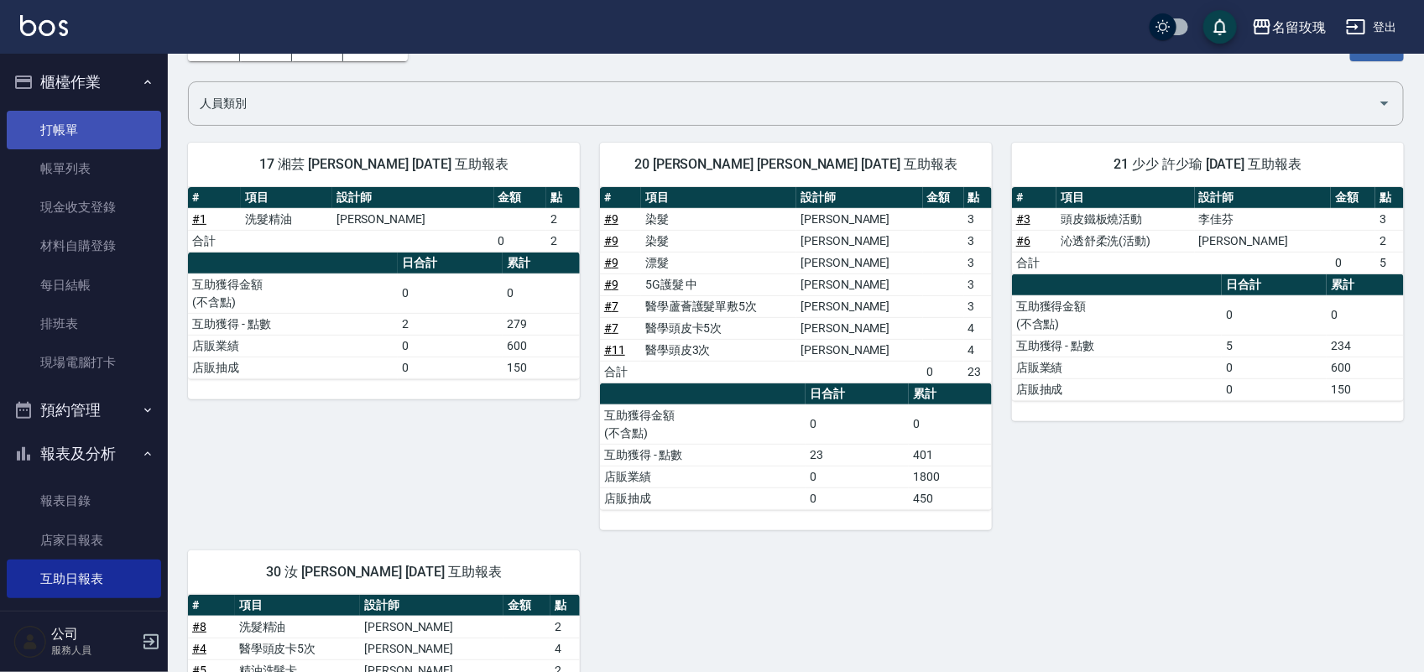
click at [76, 119] on link "打帳單" at bounding box center [84, 130] width 154 height 39
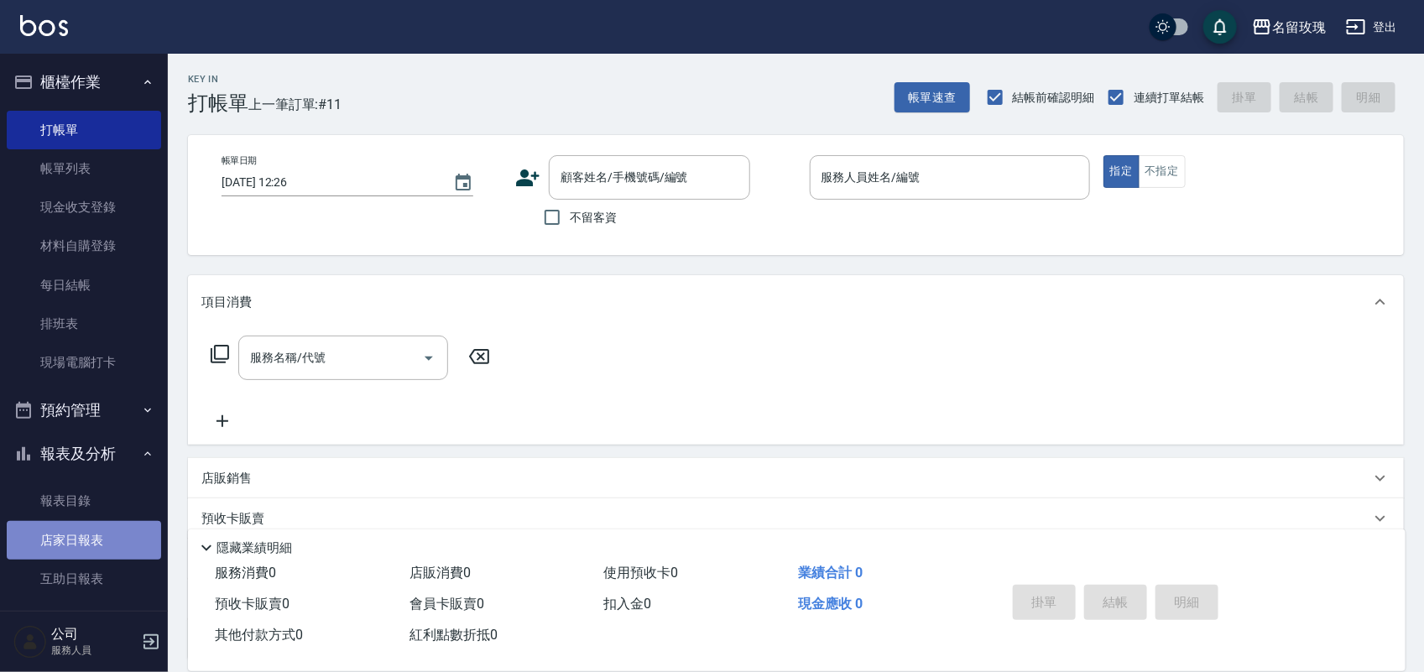
click at [88, 535] on link "店家日報表" at bounding box center [84, 540] width 154 height 39
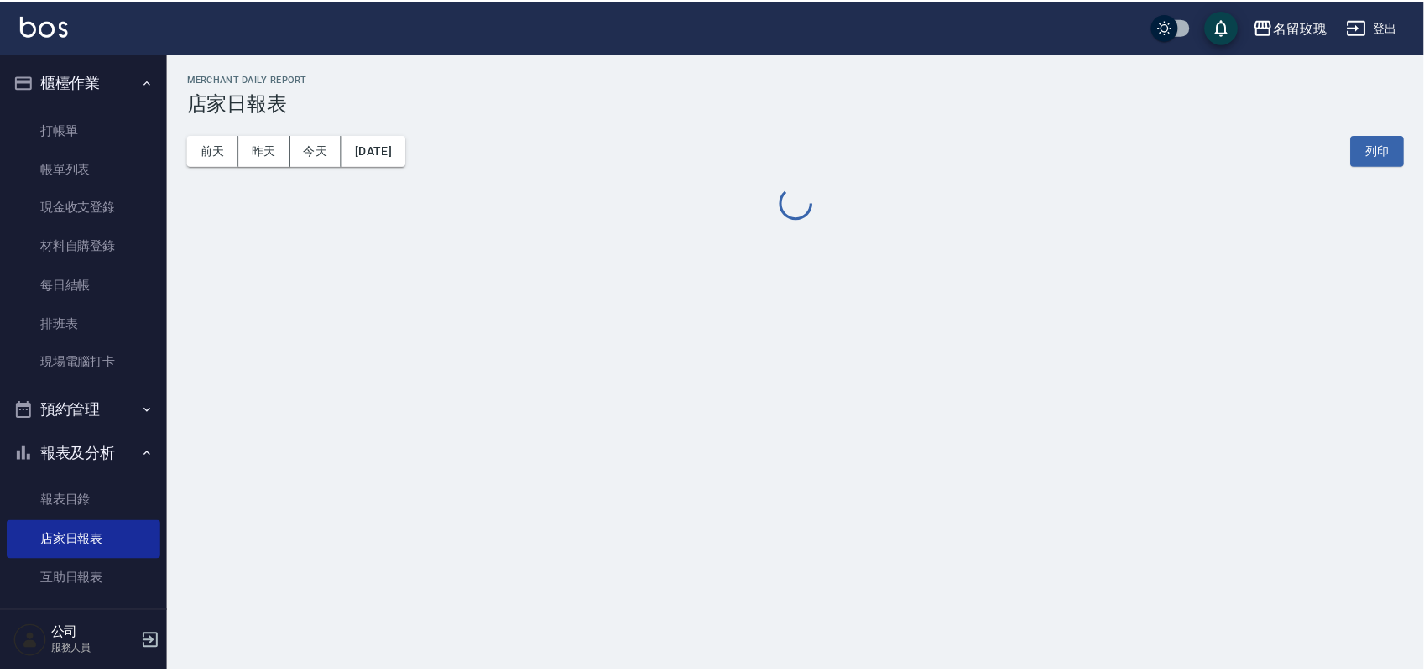
scroll to position [105, 0]
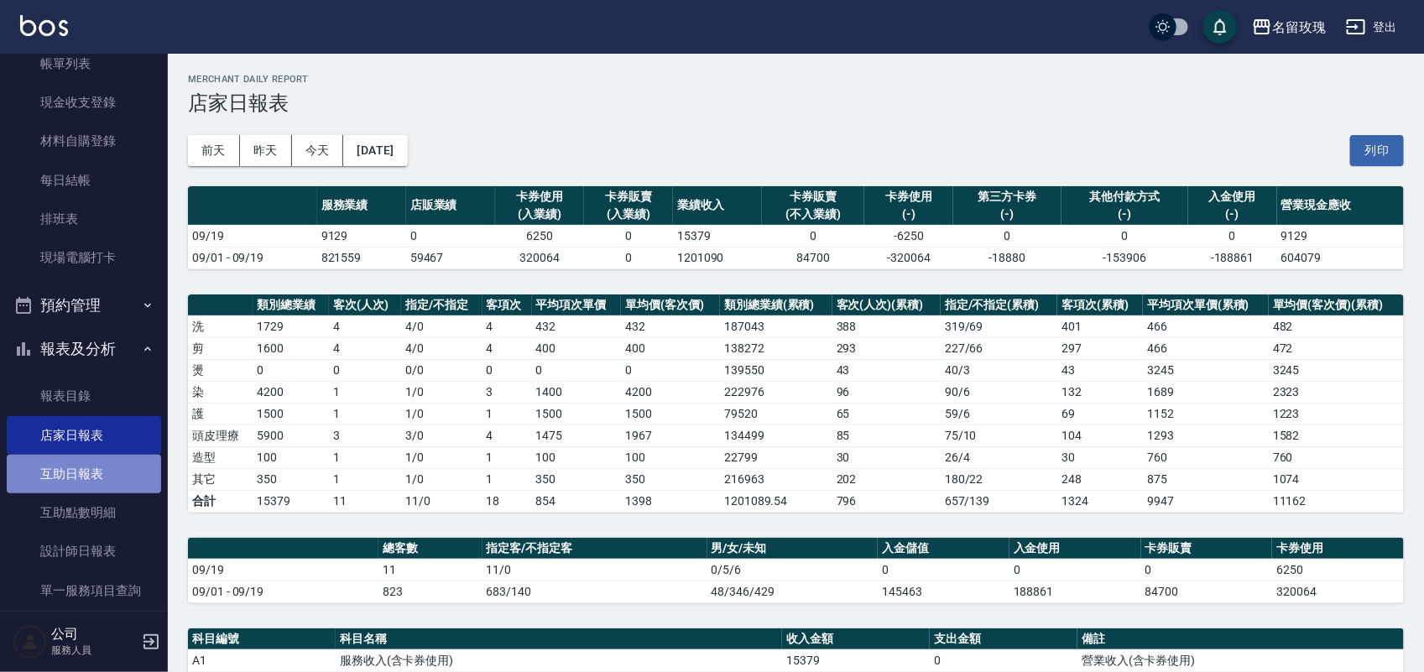
click at [95, 463] on link "互助日報表" at bounding box center [84, 474] width 154 height 39
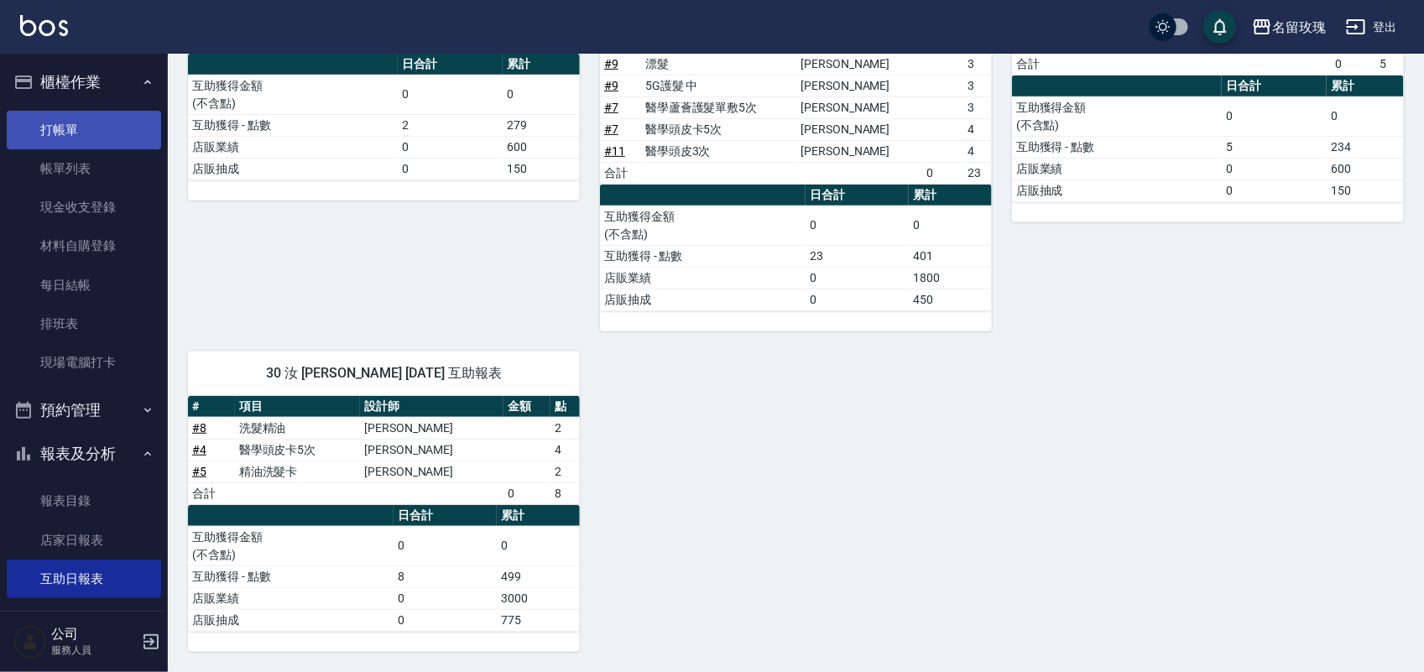
click at [97, 128] on link "打帳單" at bounding box center [84, 130] width 154 height 39
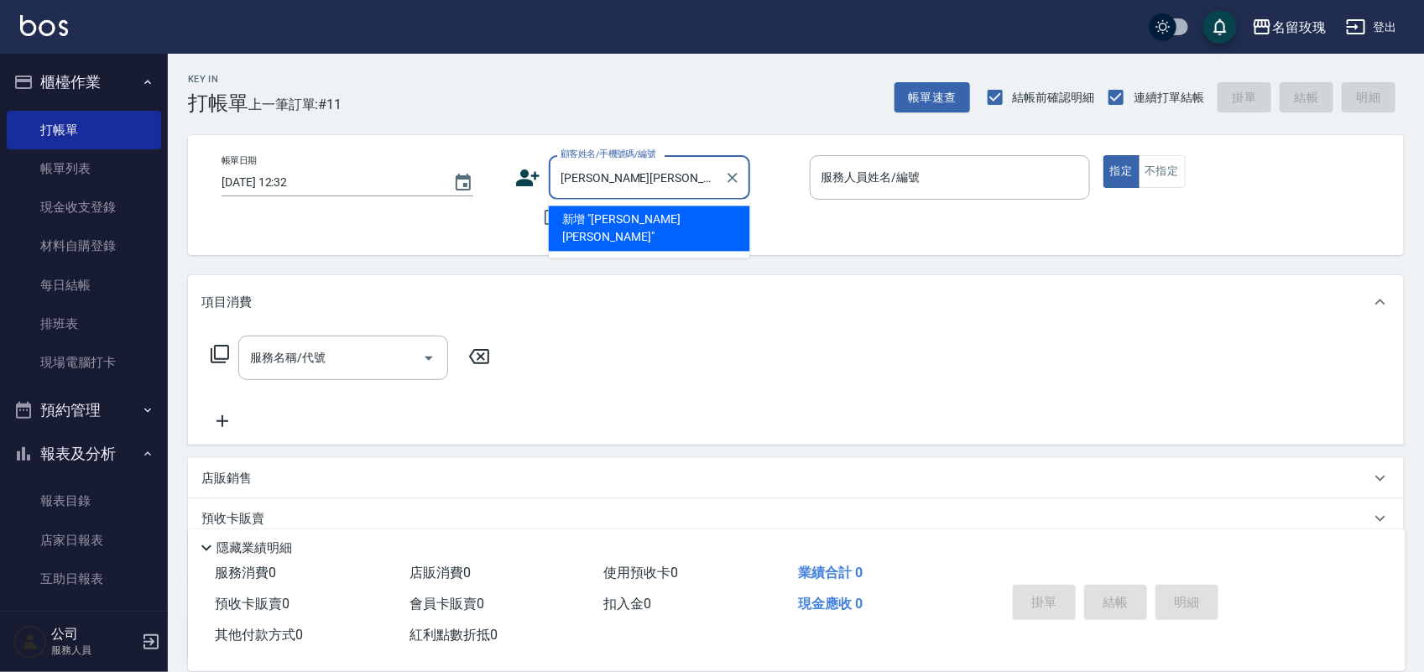
click at [638, 215] on li "新增 "[PERSON_NAME][PERSON_NAME]"" at bounding box center [649, 228] width 201 height 45
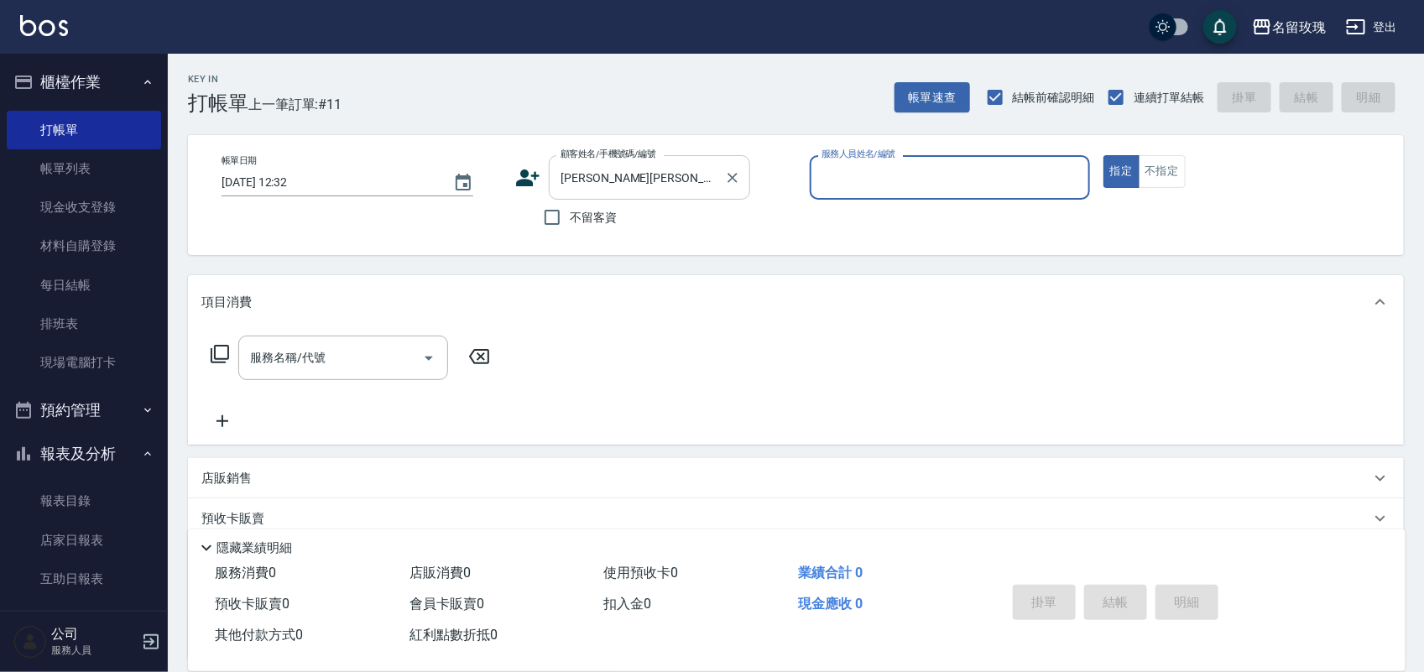
click at [648, 175] on input "[PERSON_NAME][PERSON_NAME]" at bounding box center [636, 177] width 161 height 29
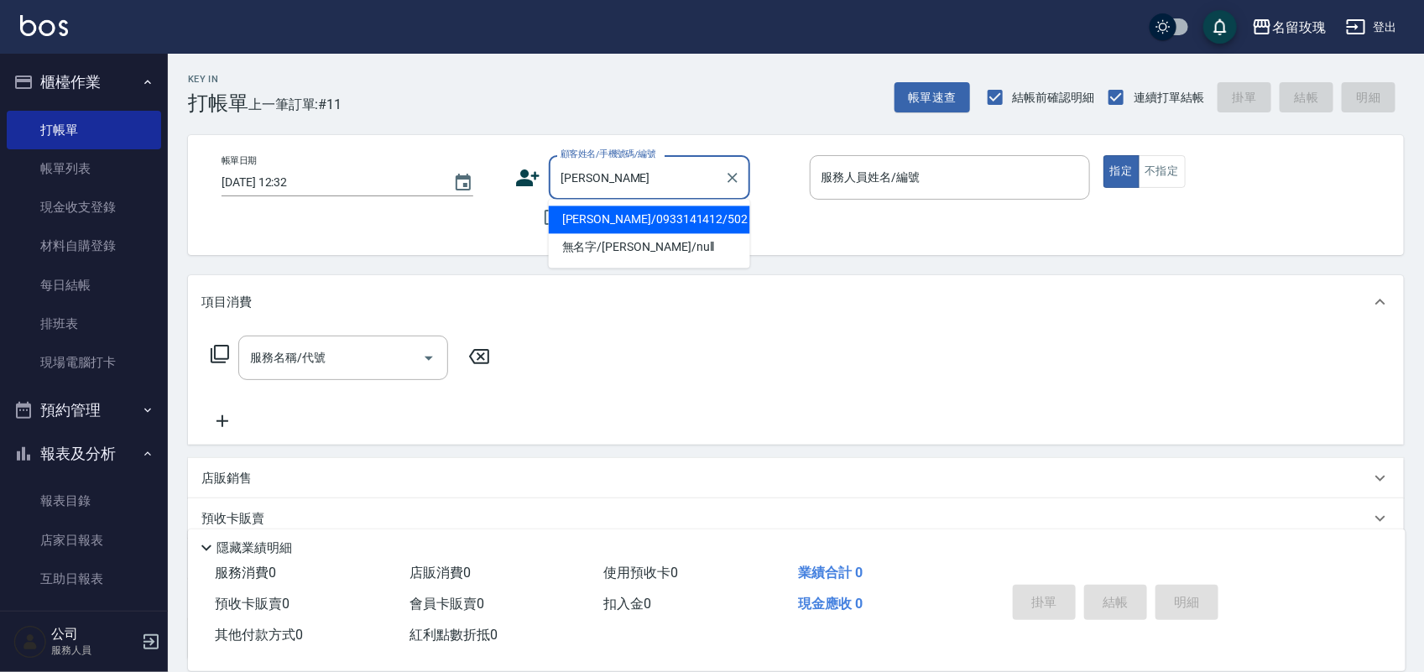
click at [585, 215] on li "[PERSON_NAME]/0933141412/502" at bounding box center [649, 220] width 201 height 28
type input "[PERSON_NAME]/0933141412/502"
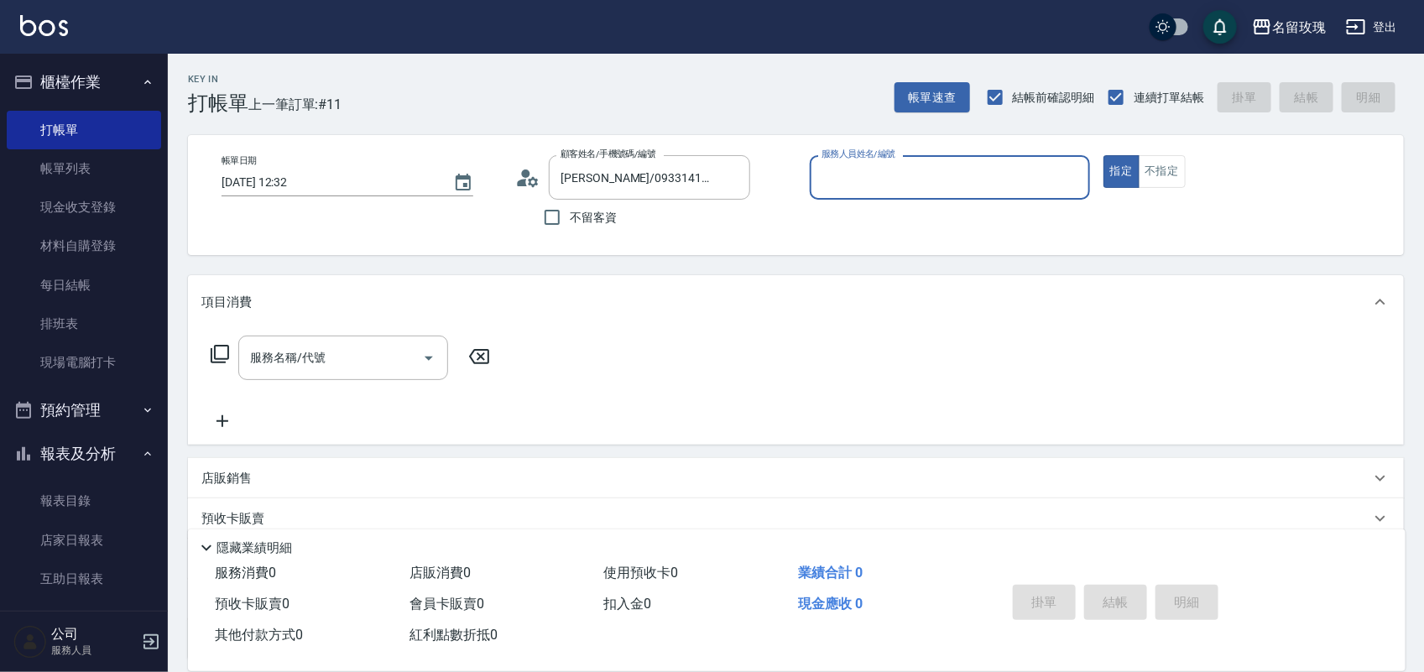
type input "[PERSON_NAME]-7"
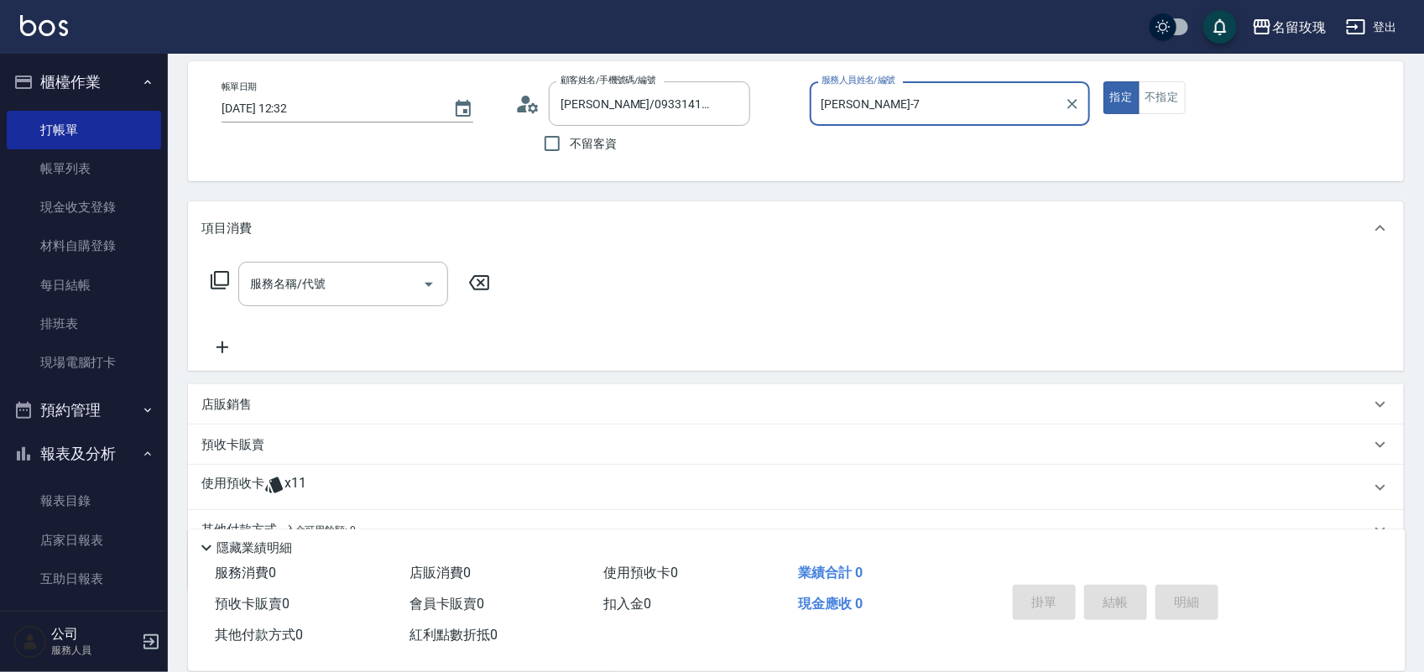
scroll to position [152, 0]
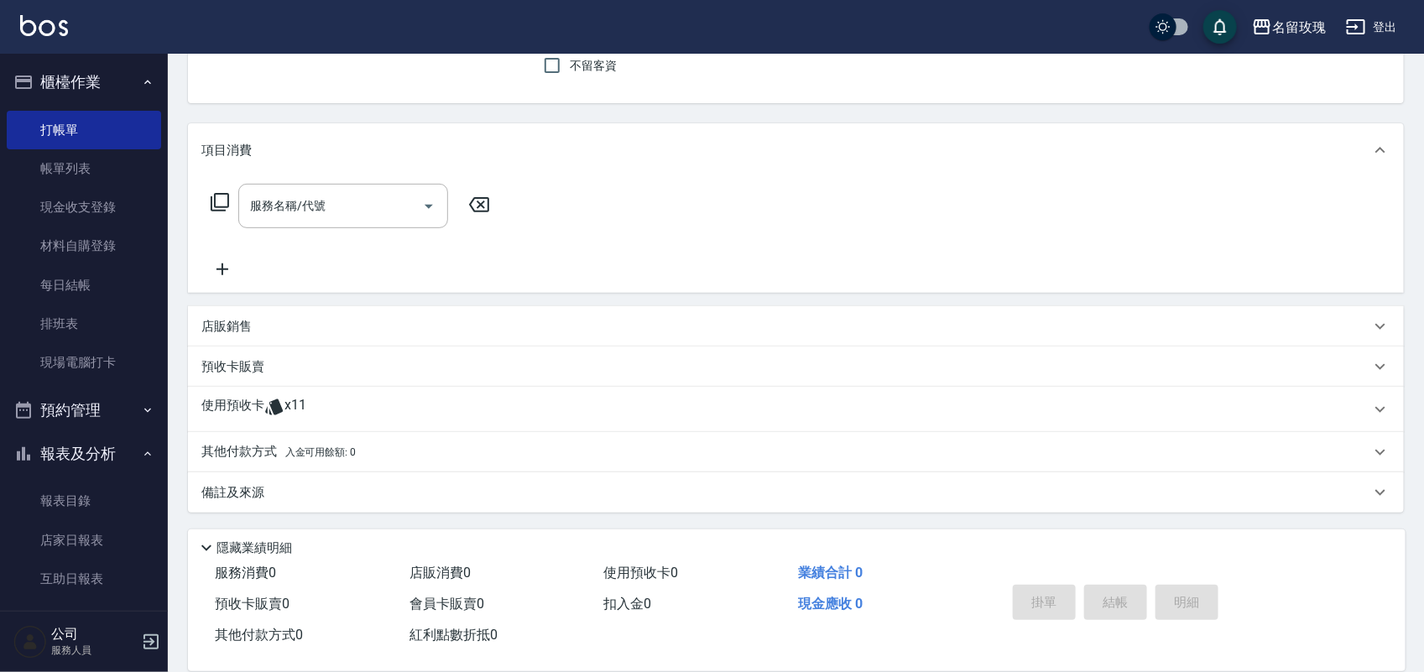
click at [341, 397] on div "使用預收卡 x11" at bounding box center [785, 409] width 1169 height 25
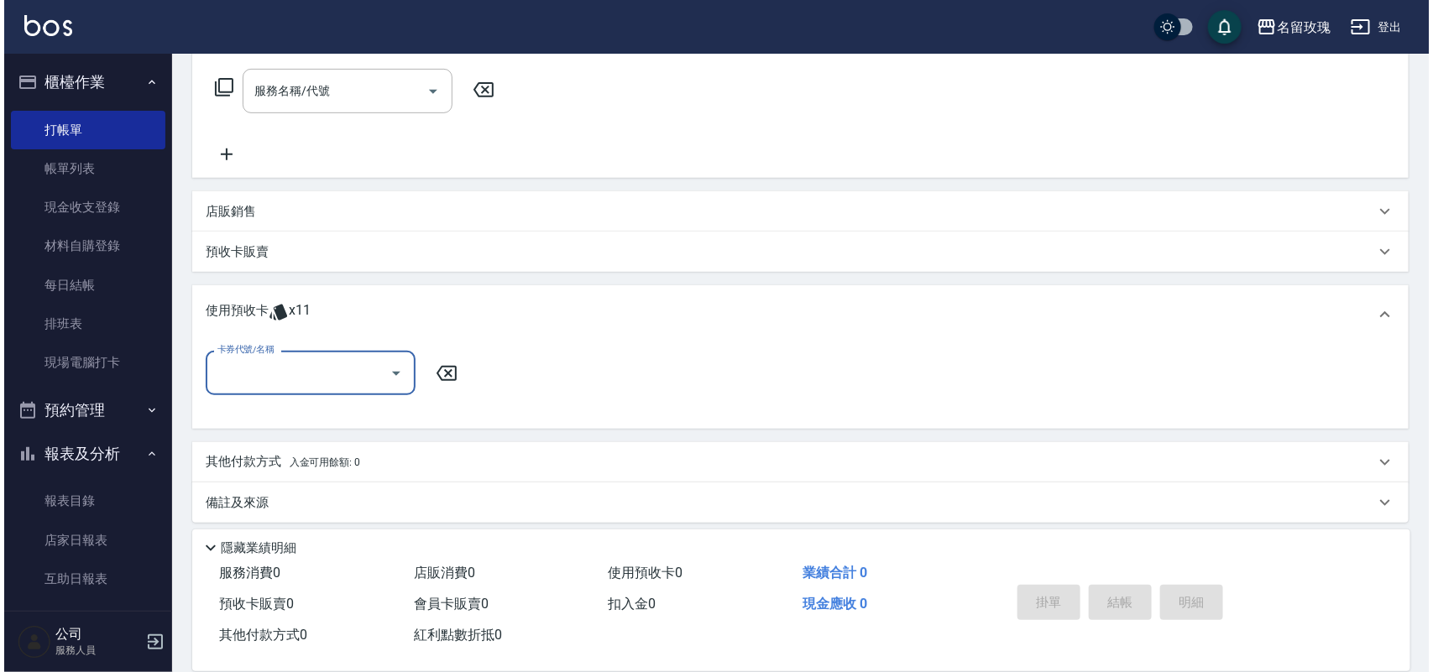
scroll to position [271, 0]
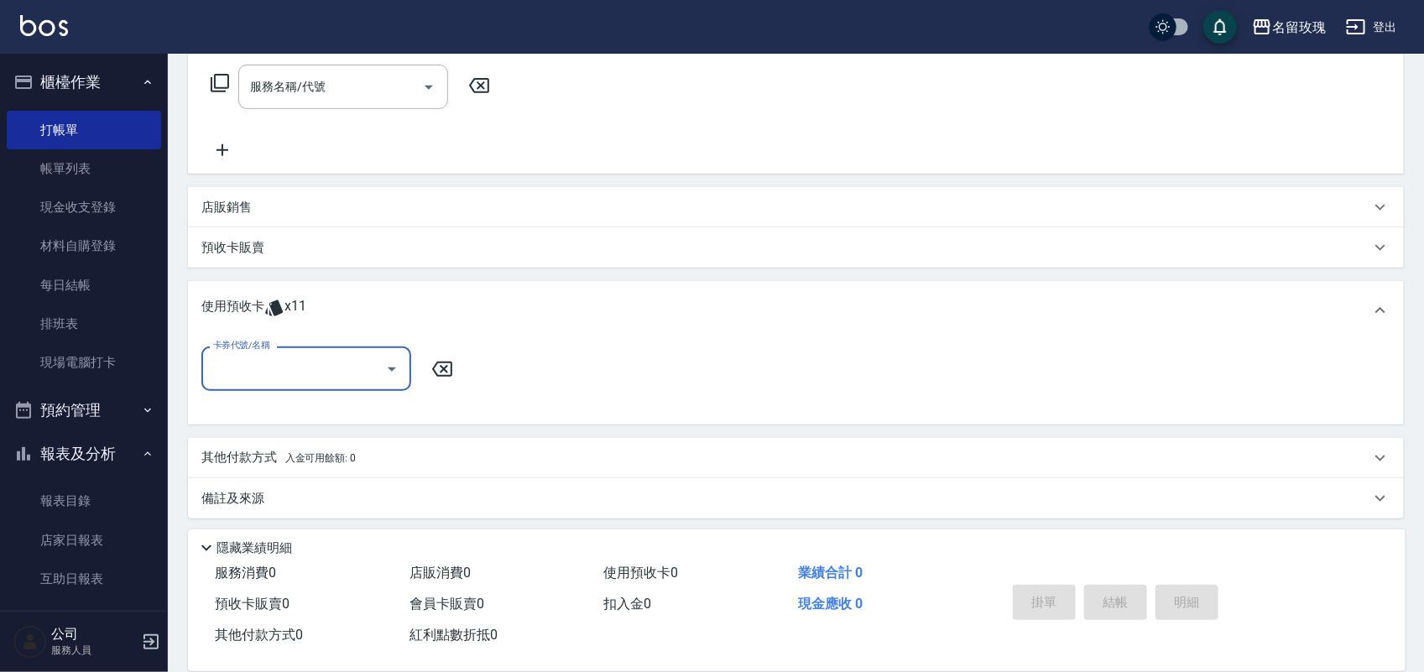
click at [338, 386] on div "卡券代號/名稱" at bounding box center [306, 369] width 210 height 44
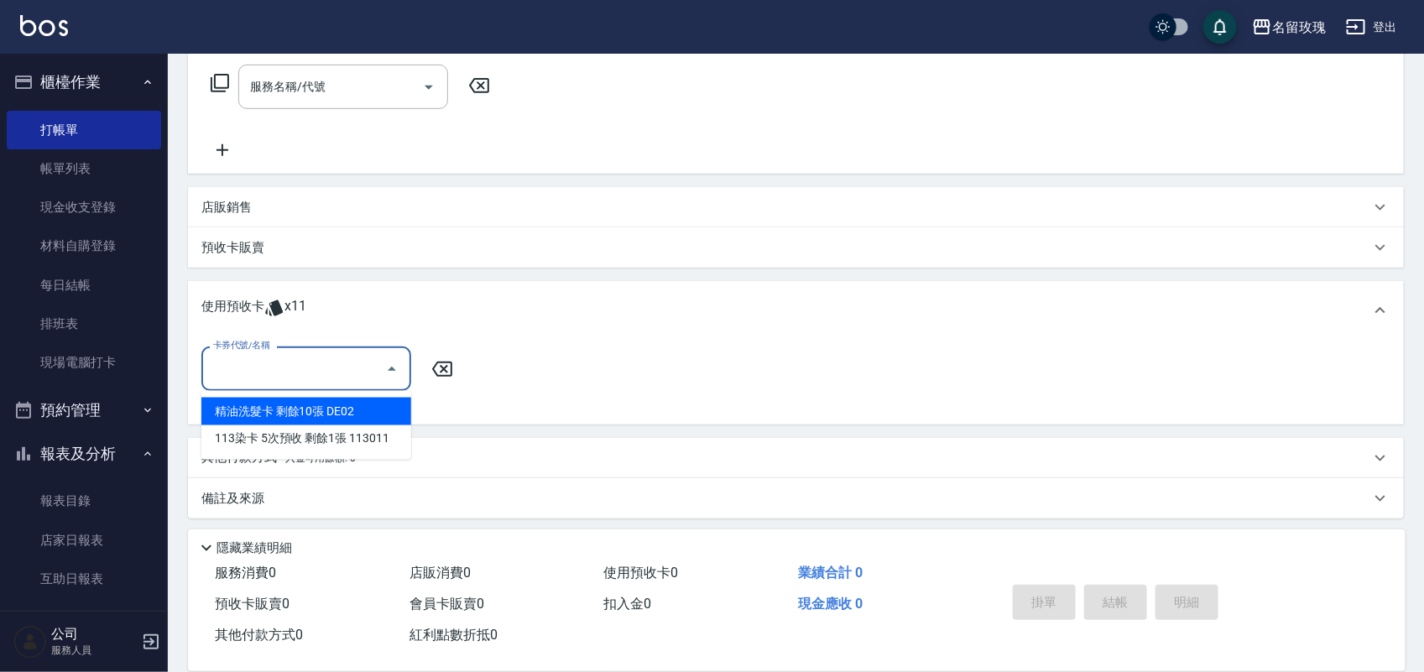
click at [346, 408] on div "精油洗髮卡 剩餘10張 DE02" at bounding box center [306, 412] width 210 height 28
type input "精油洗髮卡 DE02"
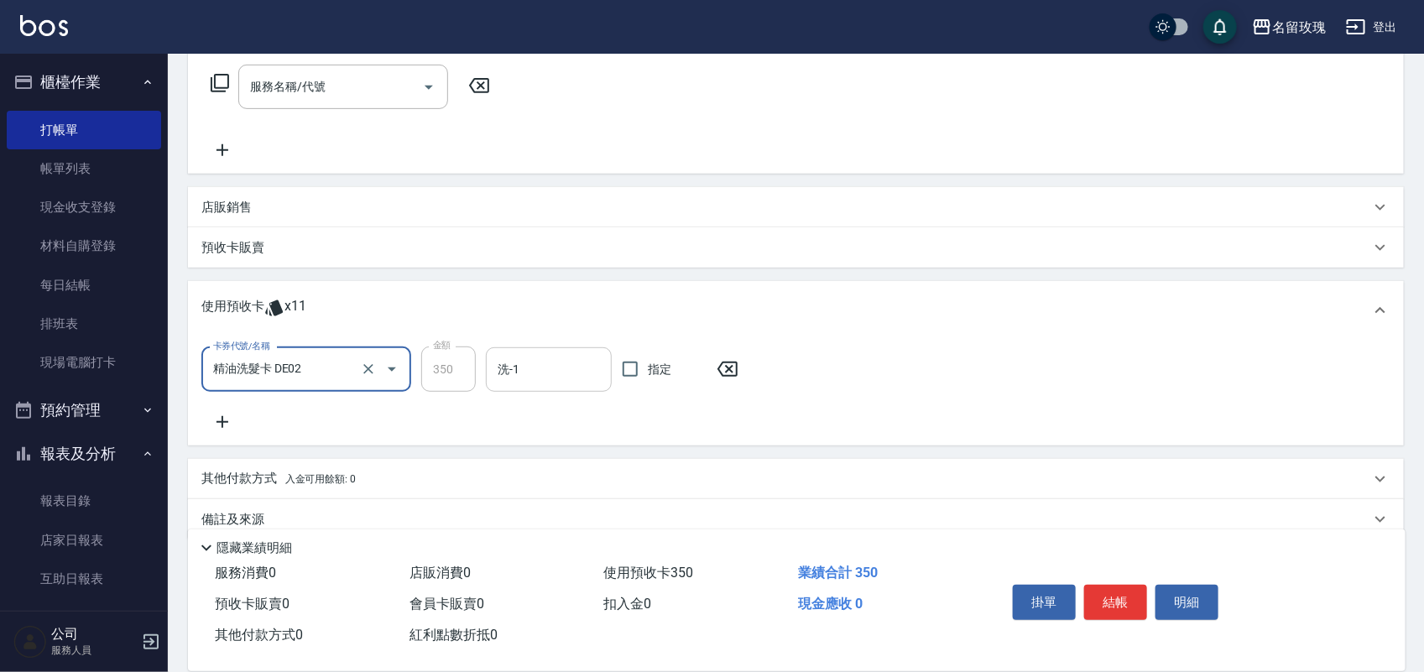
drag, startPoint x: 510, startPoint y: 365, endPoint x: 498, endPoint y: 366, distance: 12.6
click at [509, 365] on div "洗-1 洗-1" at bounding box center [549, 369] width 126 height 44
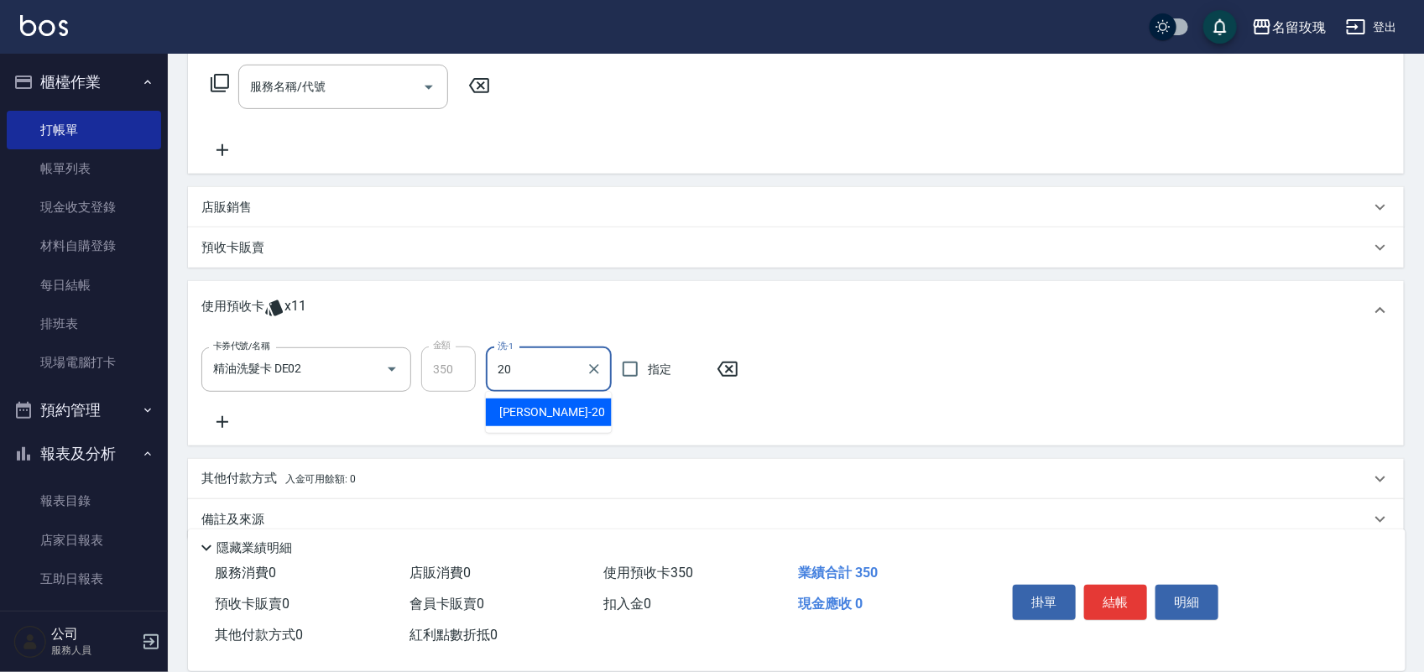
type input "[PERSON_NAME]-20"
drag, startPoint x: 1106, startPoint y: 581, endPoint x: 1083, endPoint y: 584, distance: 23.7
click at [1106, 585] on button "結帳" at bounding box center [1115, 602] width 63 height 35
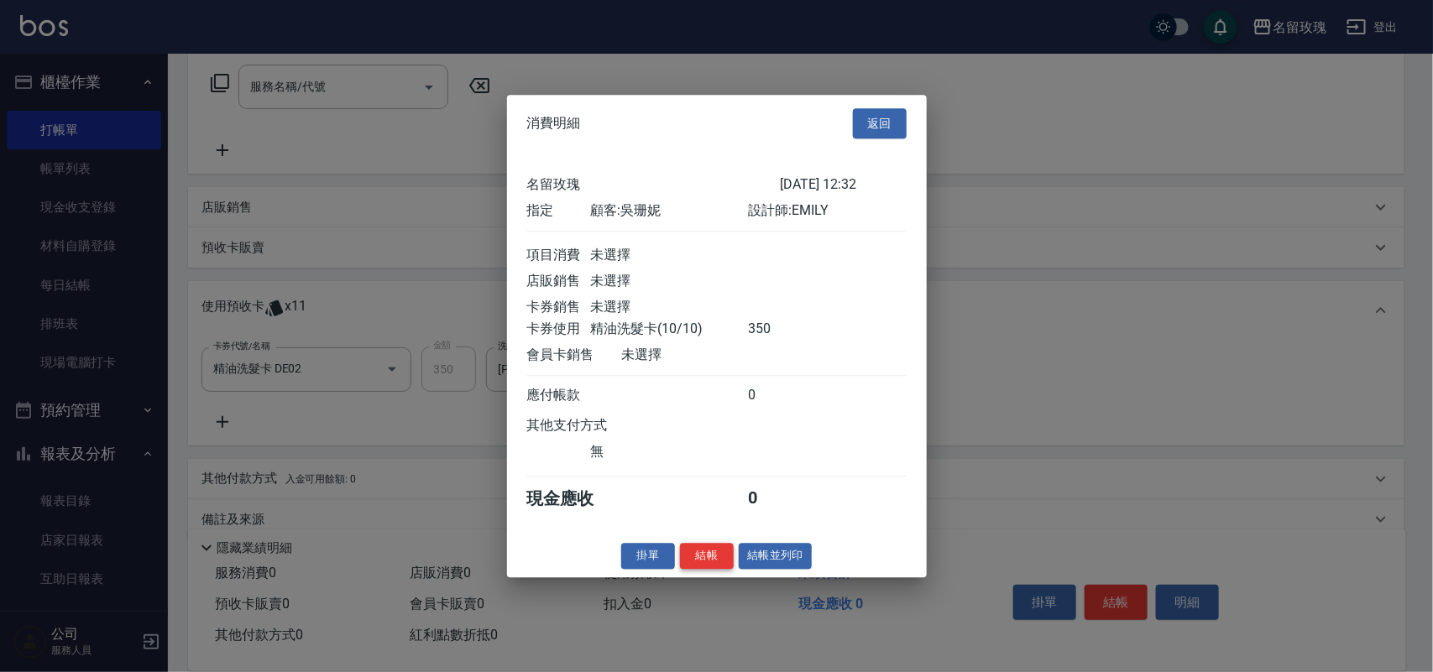
click at [711, 560] on button "結帳" at bounding box center [707, 556] width 54 height 26
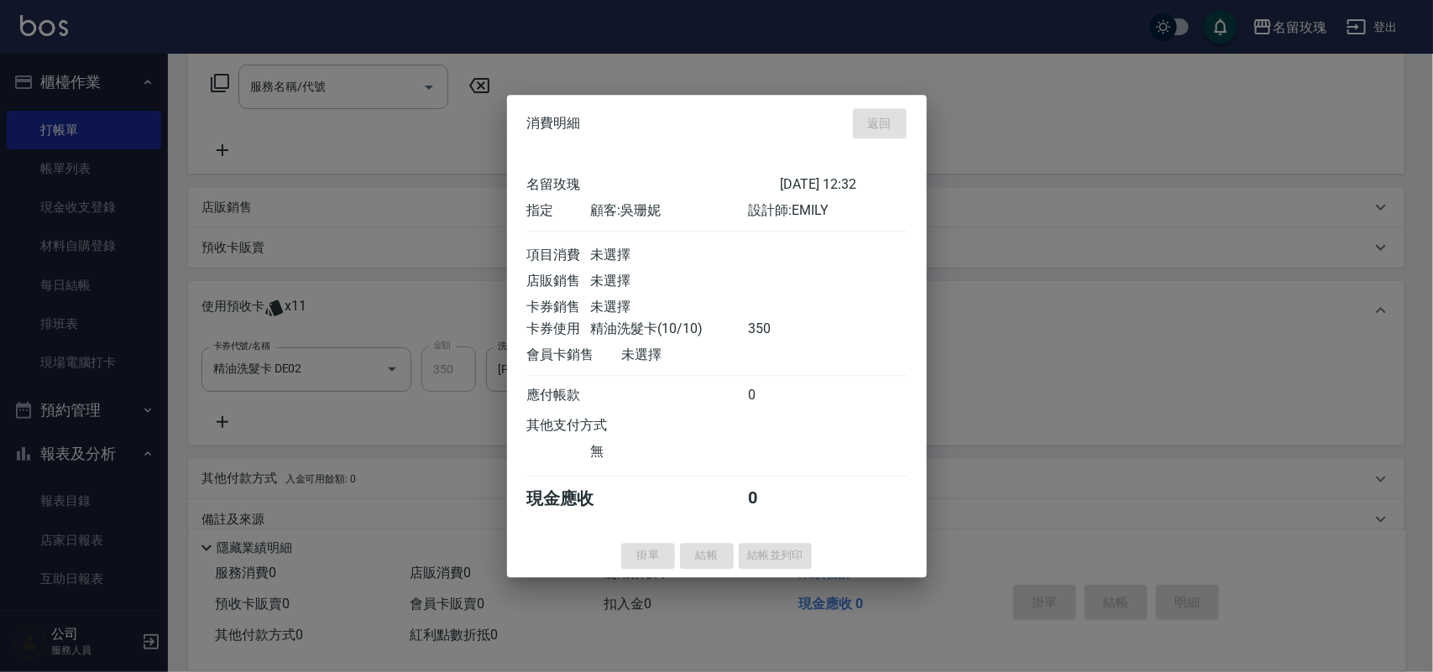
type input "[DATE] 12:50"
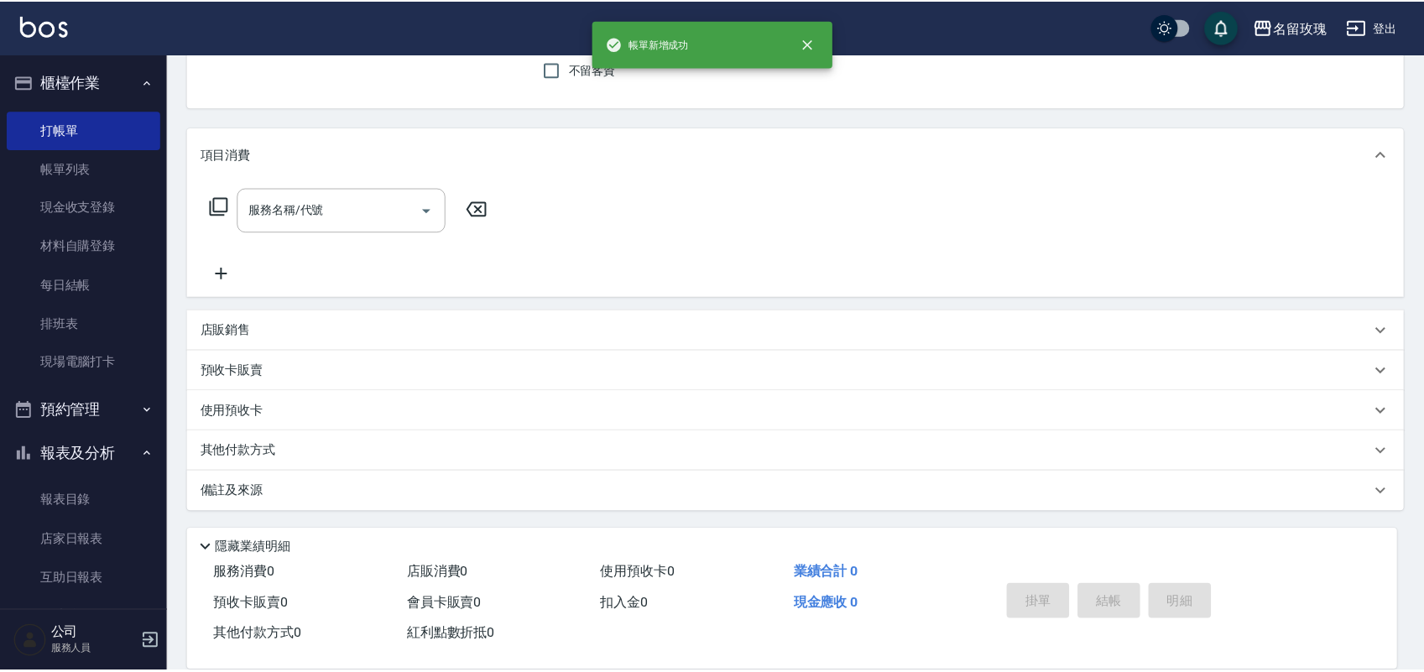
scroll to position [0, 0]
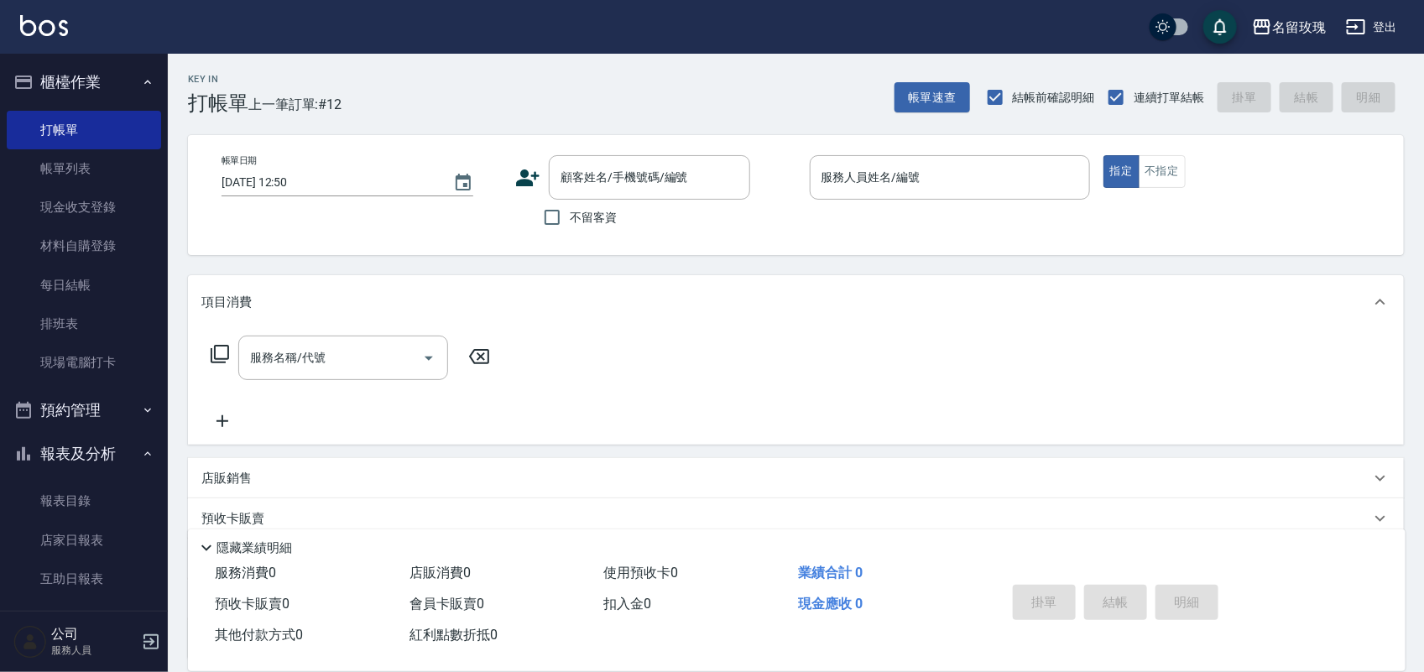
click at [112, 451] on button "報表及分析" at bounding box center [84, 454] width 154 height 44
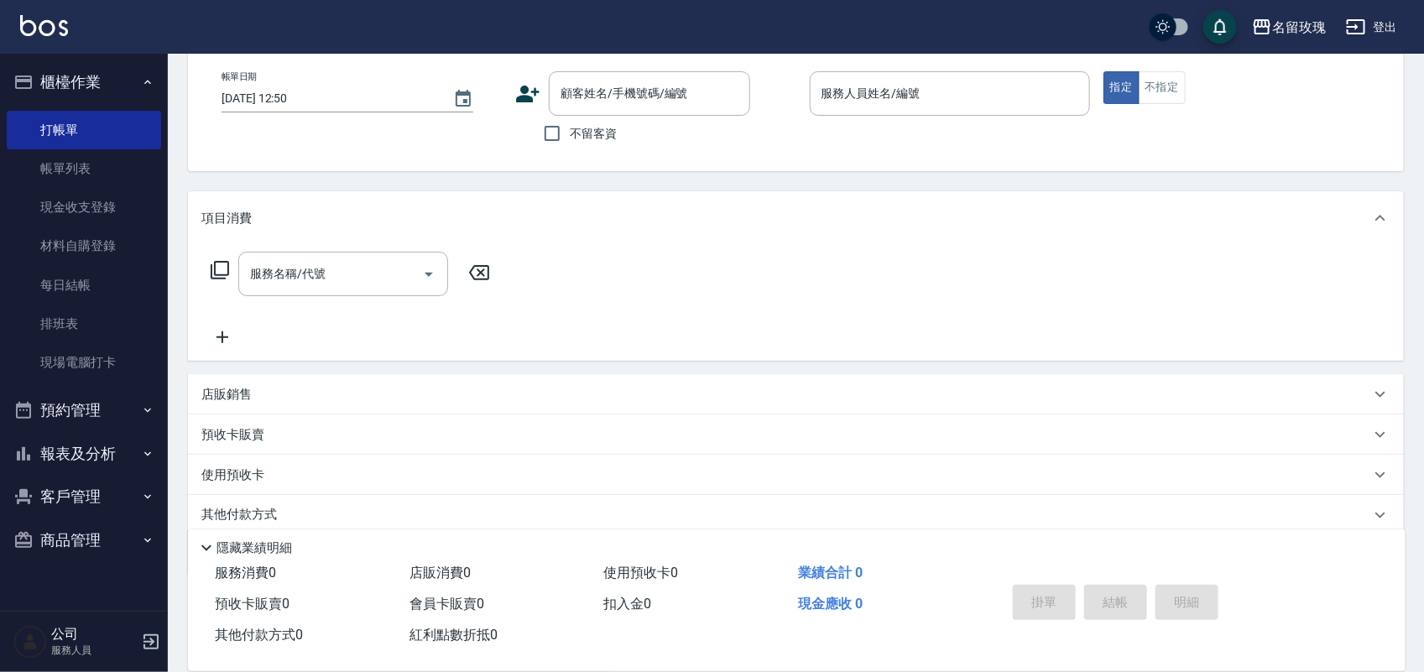
scroll to position [148, 0]
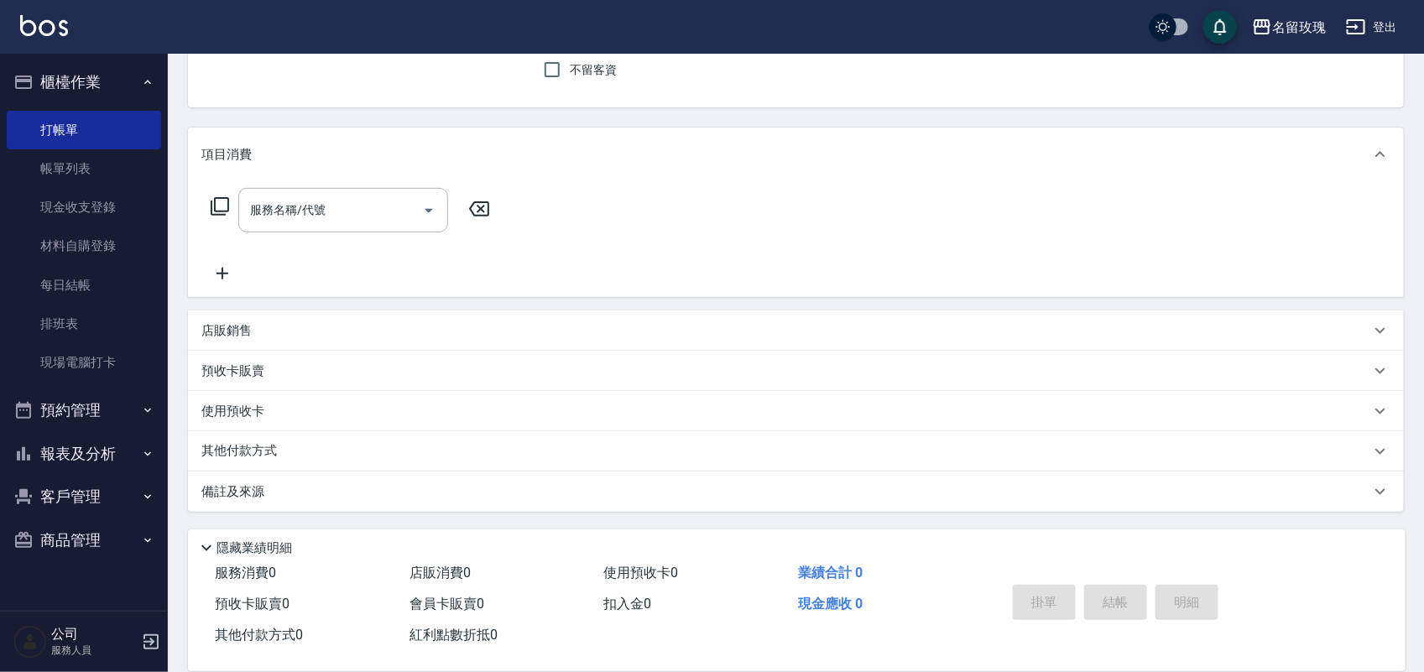
click at [111, 451] on button "報表及分析" at bounding box center [84, 454] width 154 height 44
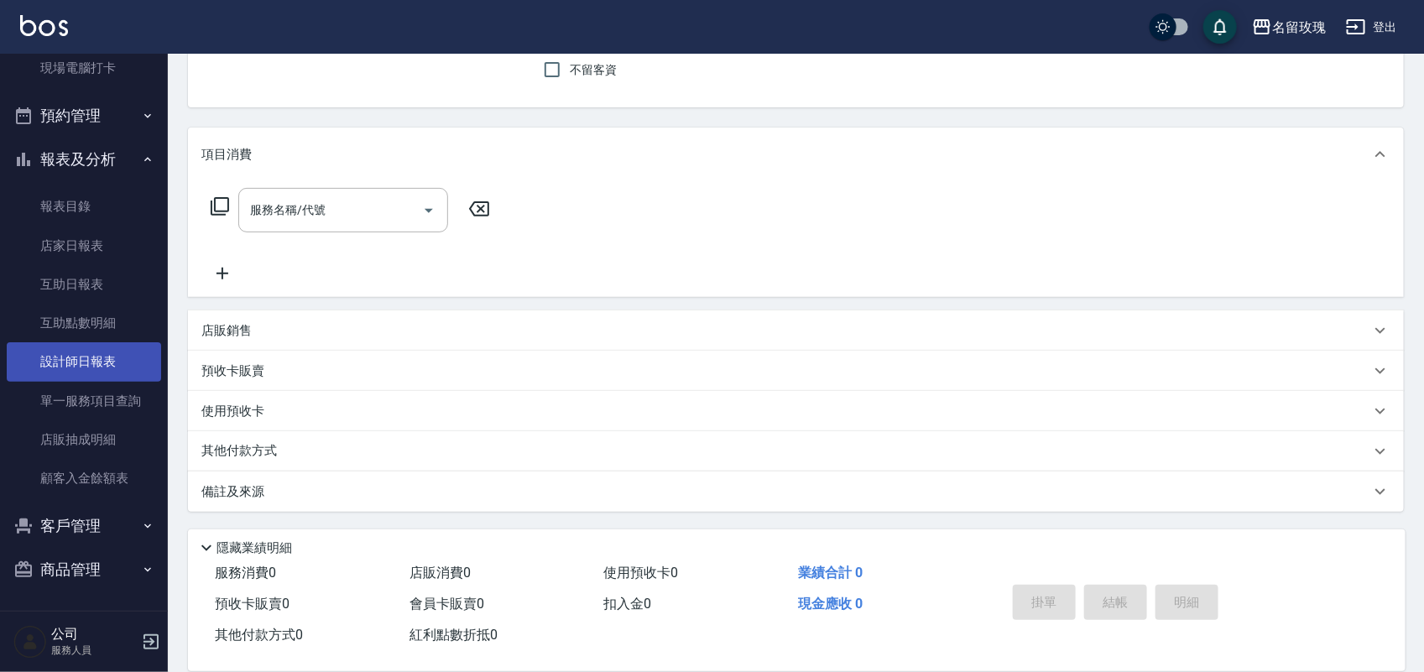
click at [85, 358] on link "設計師日報表" at bounding box center [84, 361] width 154 height 39
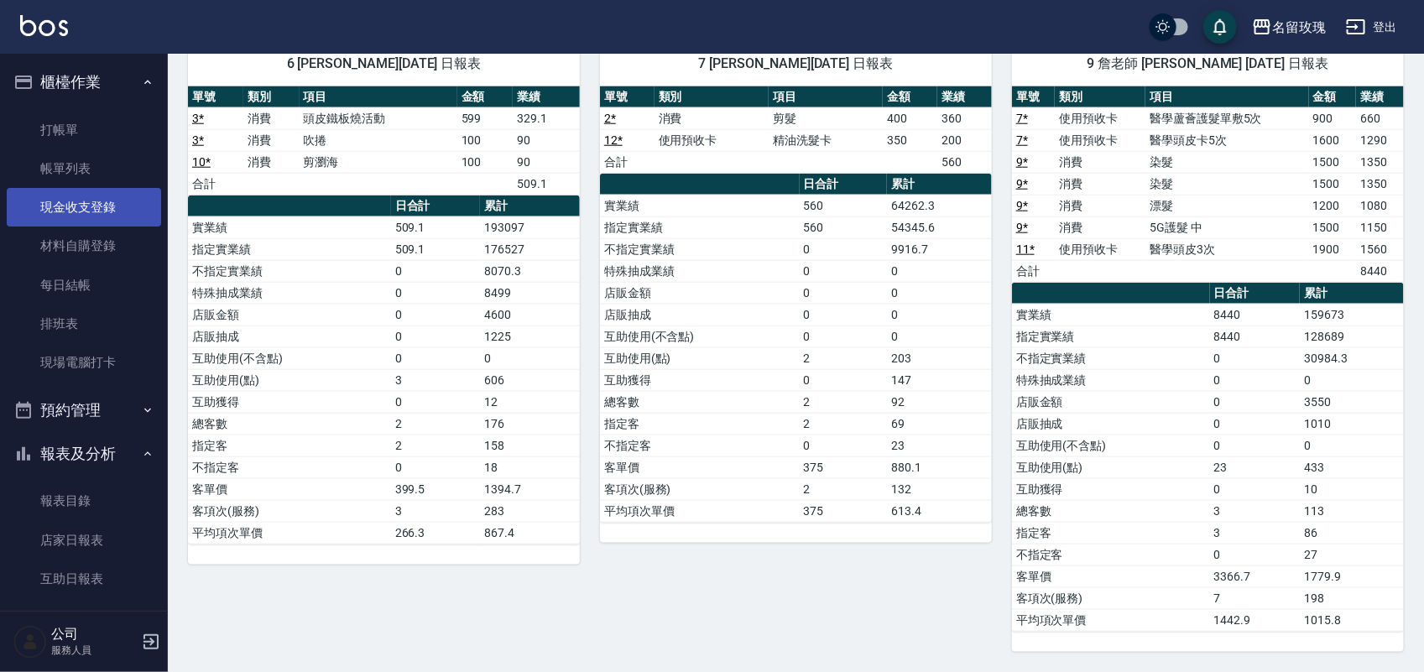
scroll to position [380, 0]
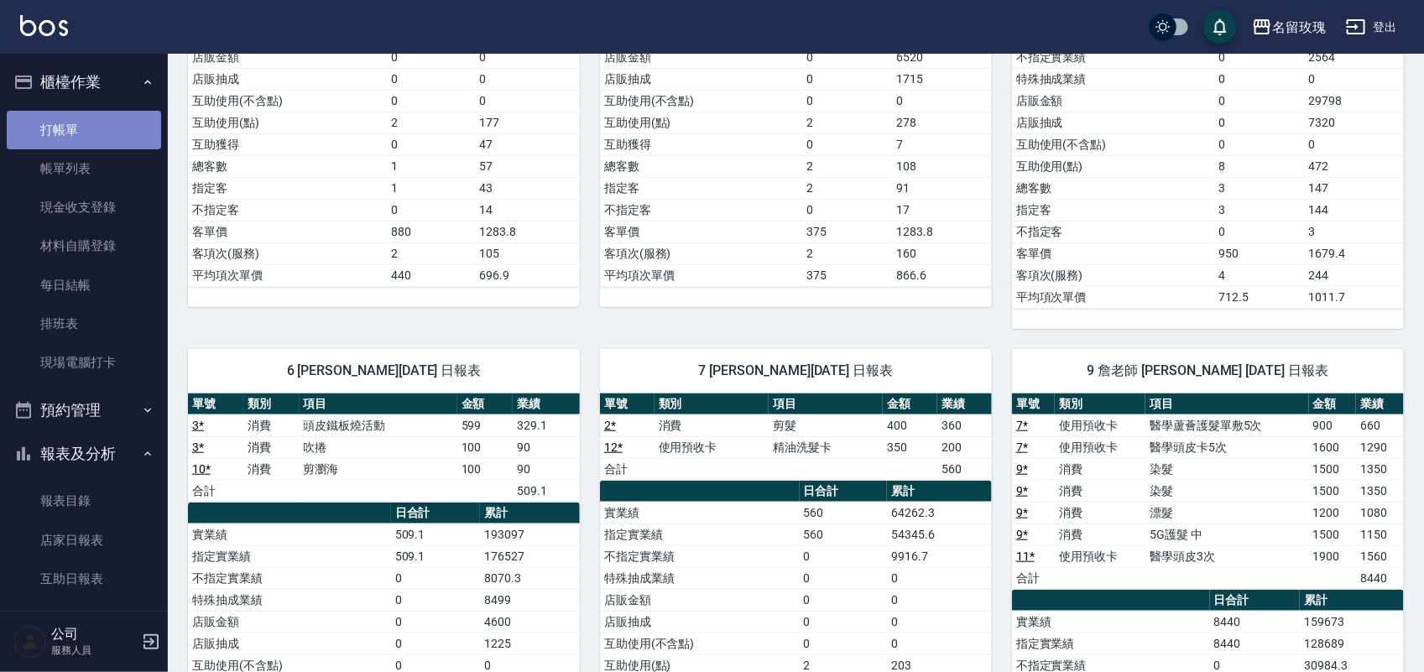
click at [91, 126] on link "打帳單" at bounding box center [84, 130] width 154 height 39
